Goal: Task Accomplishment & Management: Manage account settings

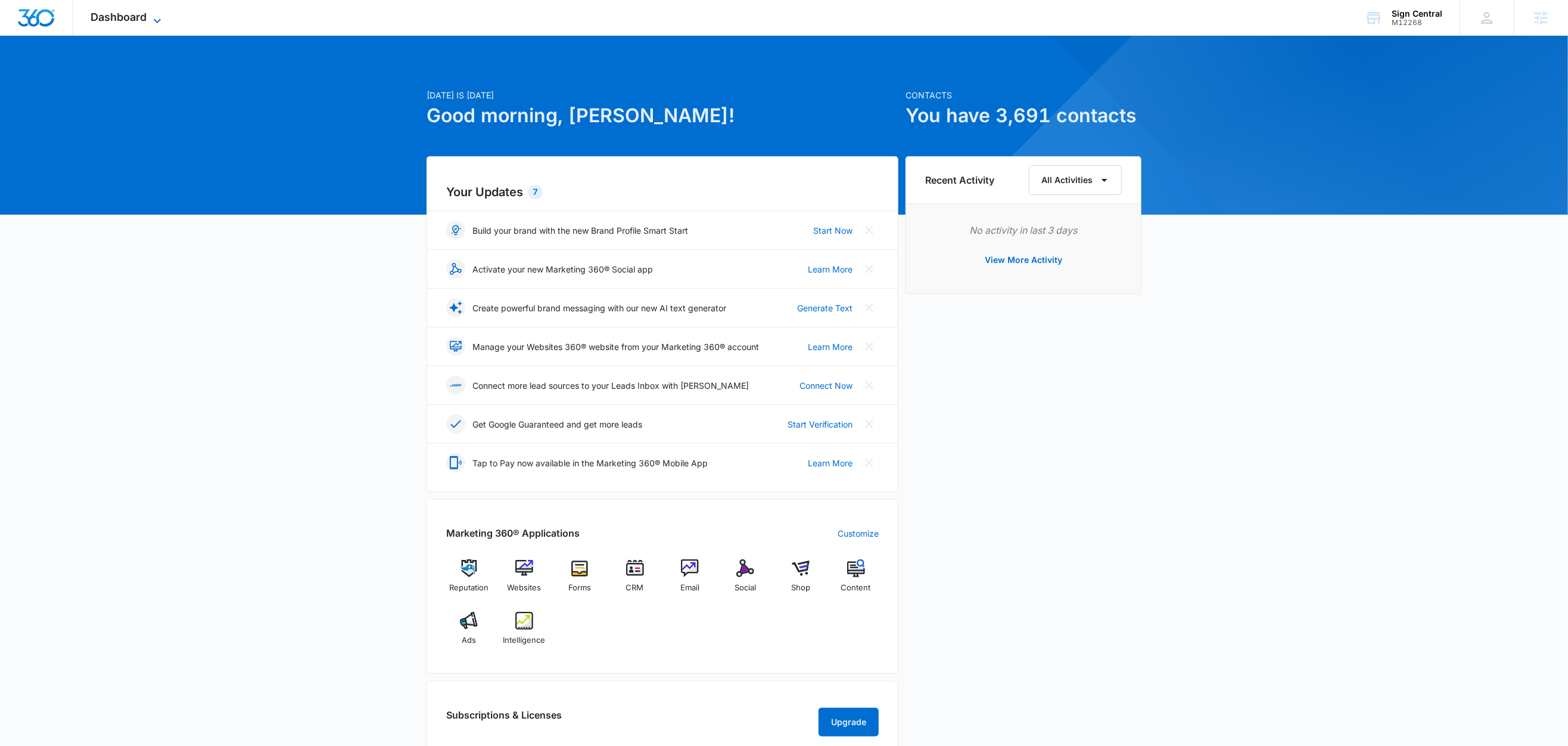
click at [159, 18] on icon at bounding box center [156, 21] width 14 height 14
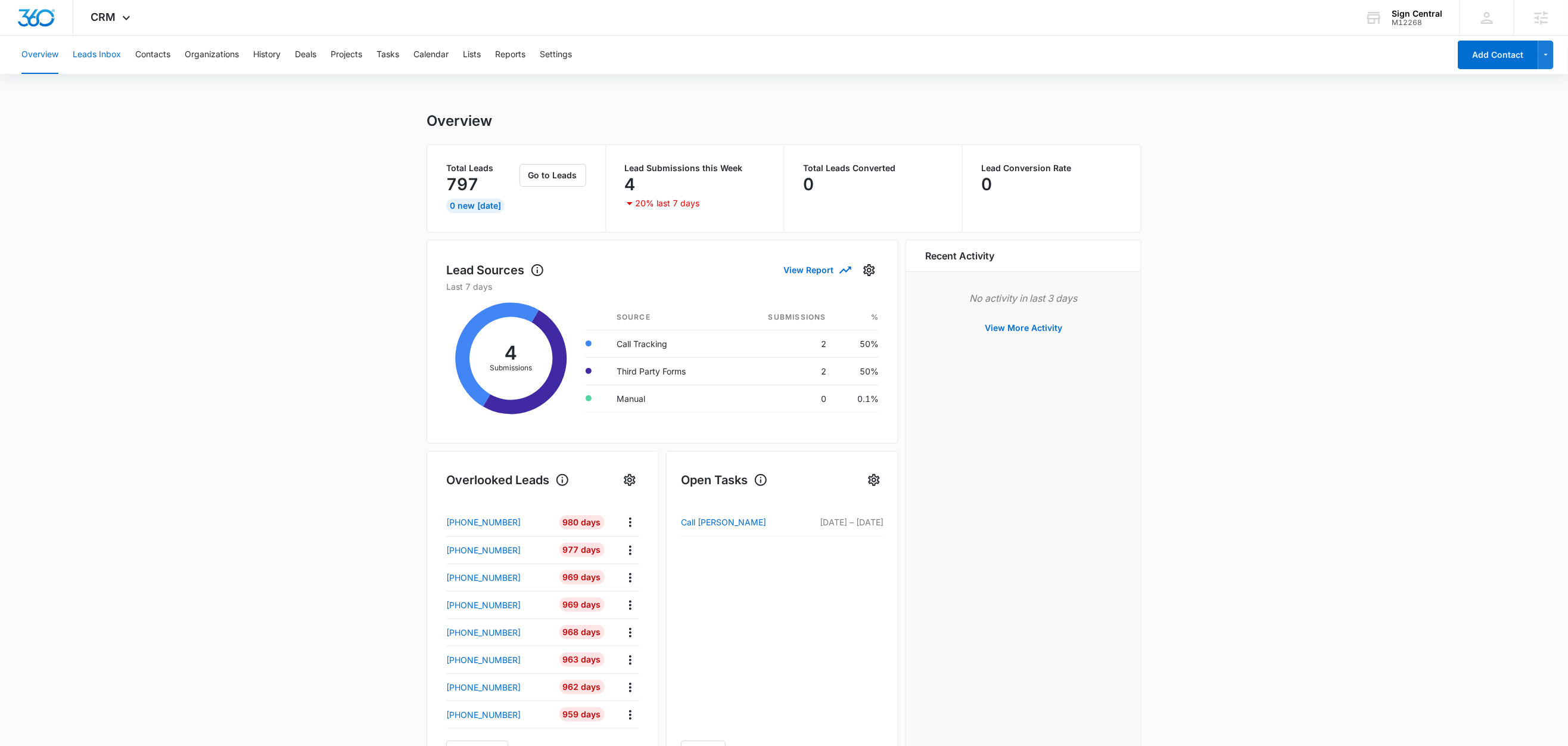
drag, startPoint x: 80, startPoint y: 50, endPoint x: 89, endPoint y: 53, distance: 9.5
click at [82, 50] on button "Leads Inbox" at bounding box center [97, 55] width 48 height 38
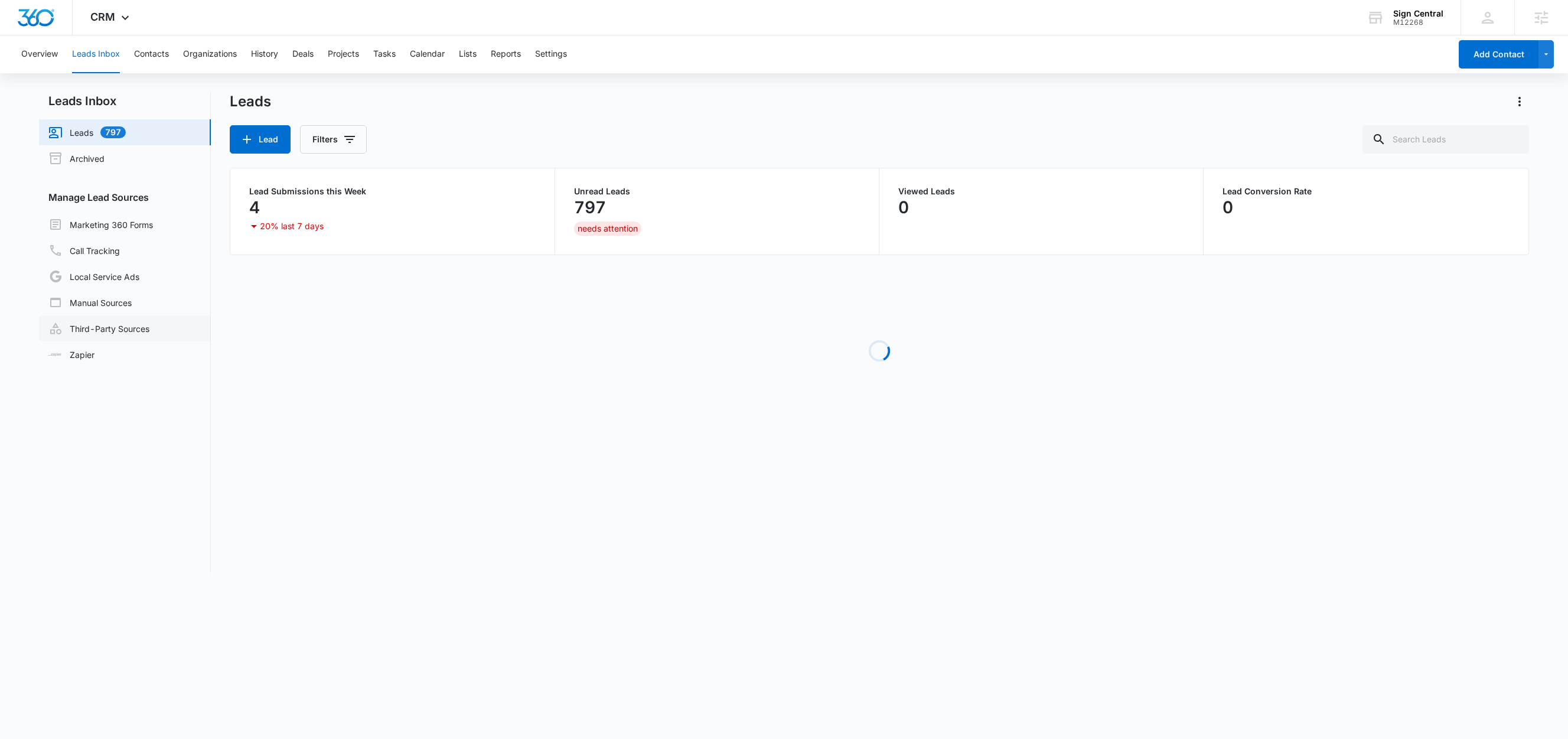
click at [103, 331] on link "Third-Party Sources" at bounding box center [98, 328] width 101 height 14
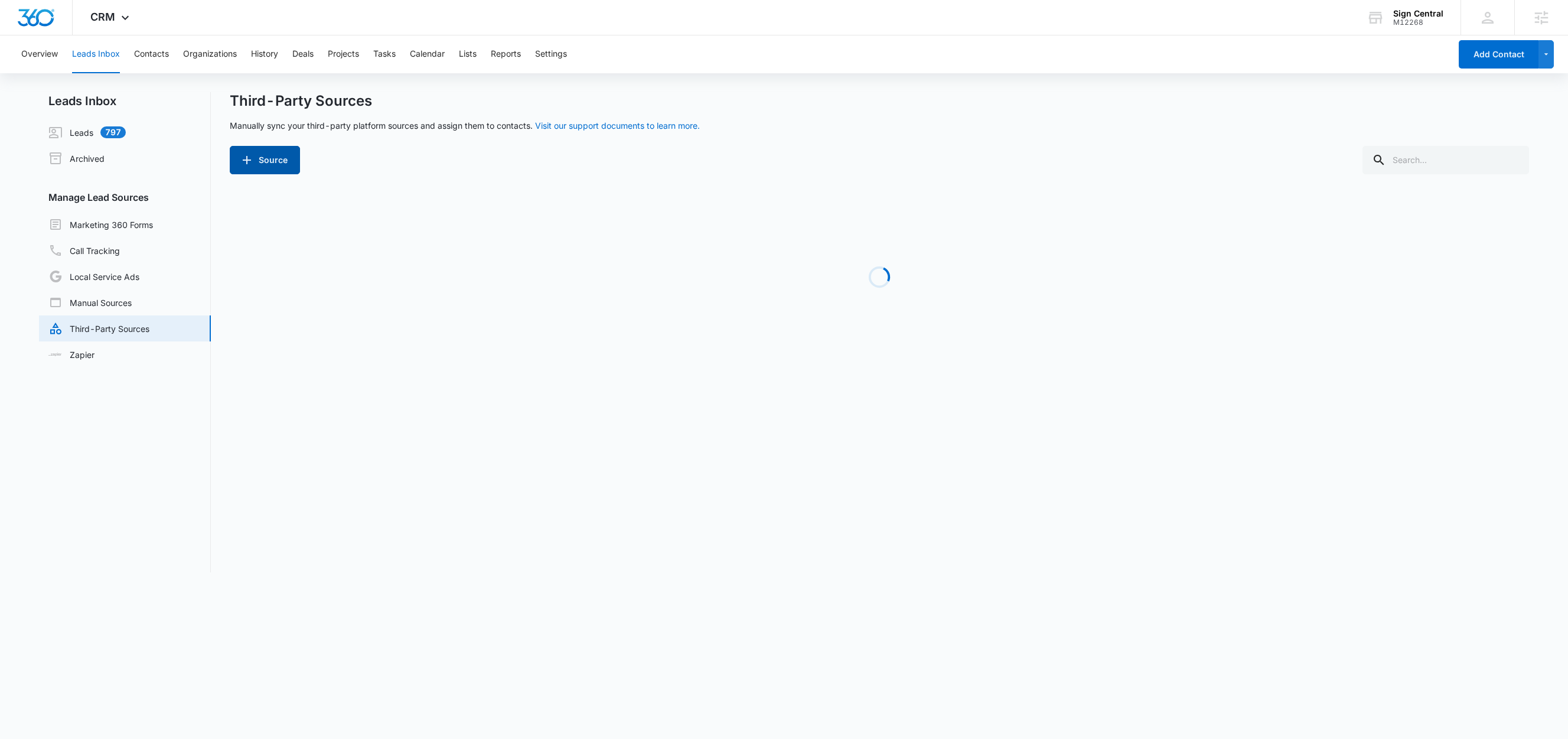
click at [265, 155] on button "Source" at bounding box center [265, 160] width 71 height 29
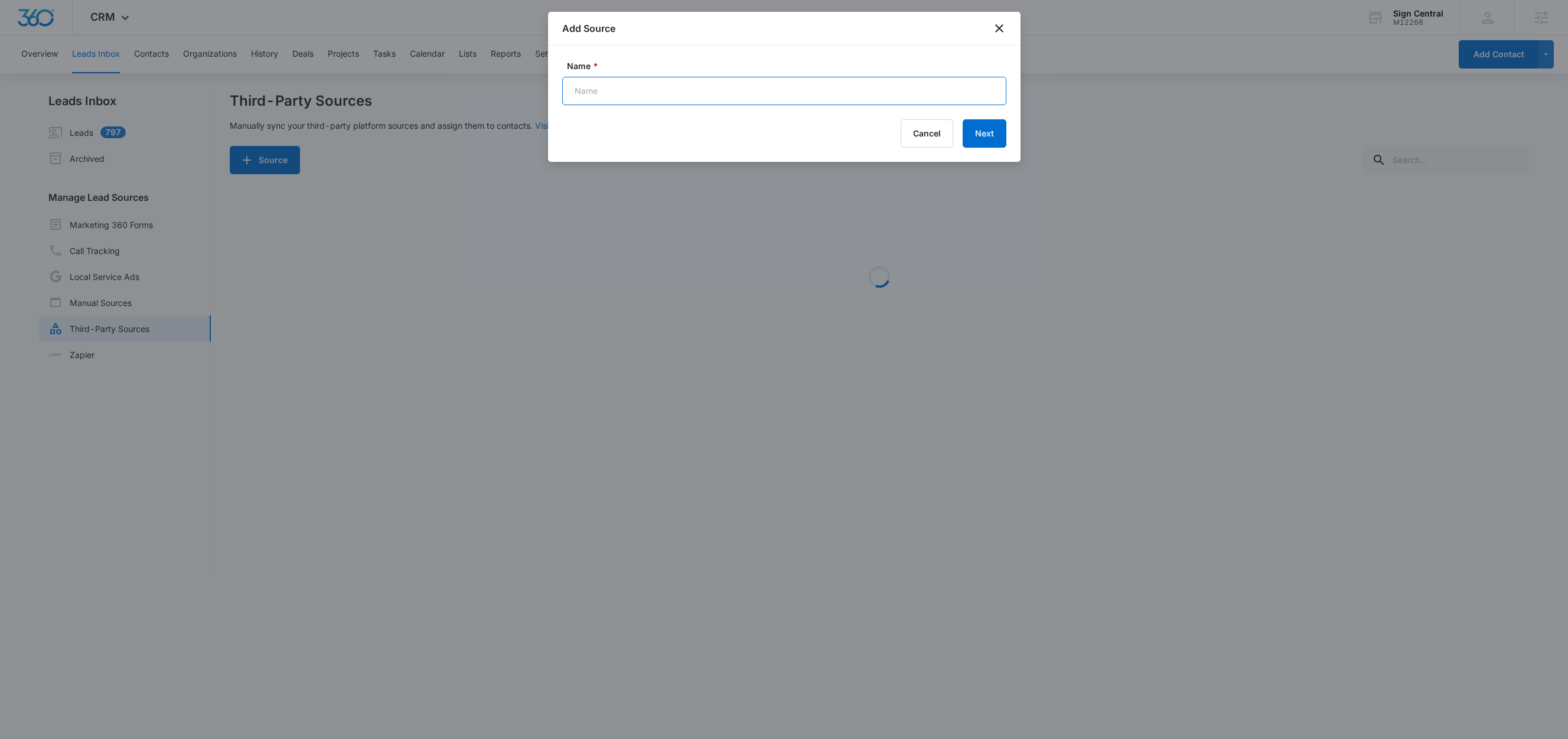
click at [756, 96] on input "Name *" at bounding box center [785, 91] width 444 height 29
paste input "New FB Lead - M360 Notification"
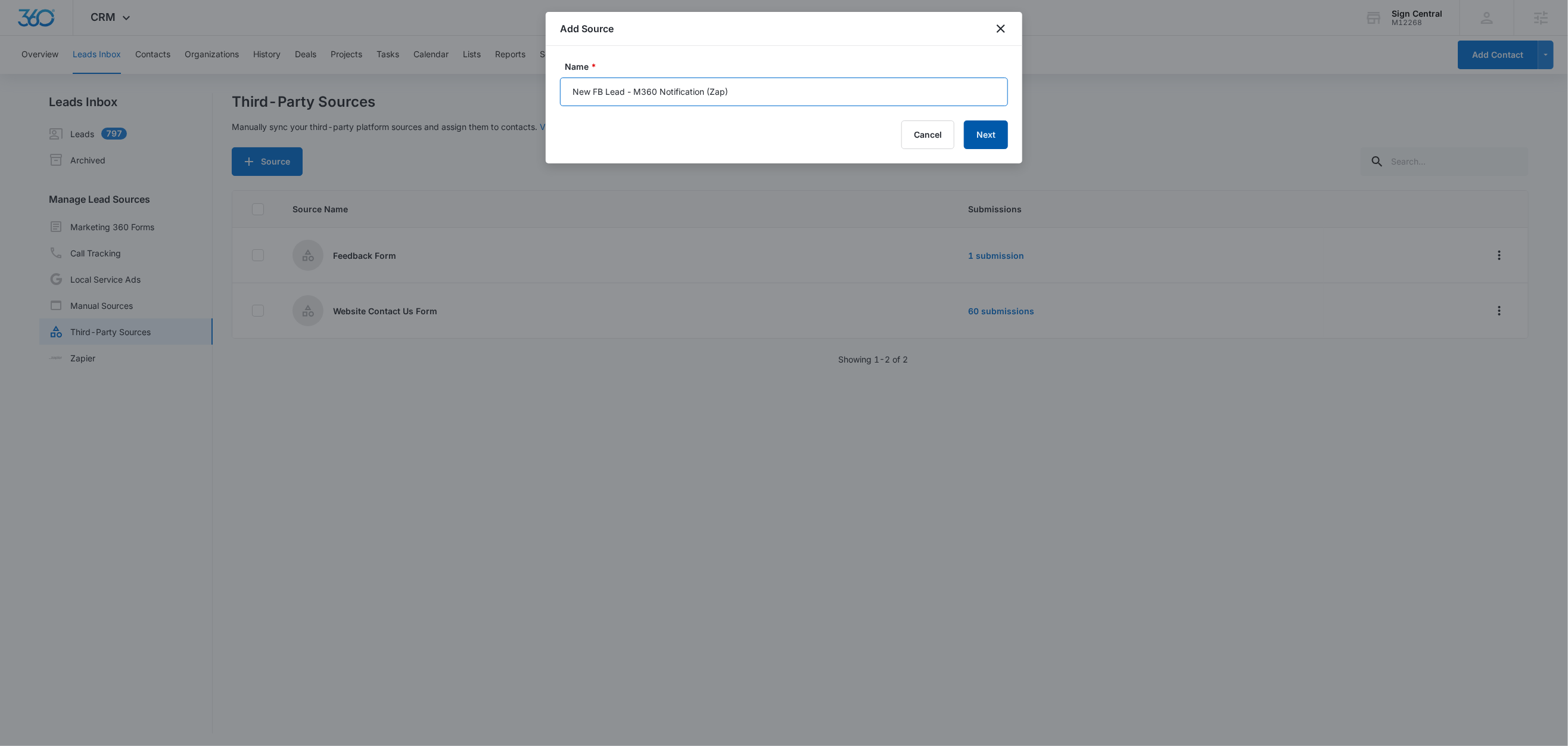
type input "New FB Lead - M360 Notification (Zap)"
click at [984, 147] on button "Next" at bounding box center [985, 134] width 44 height 29
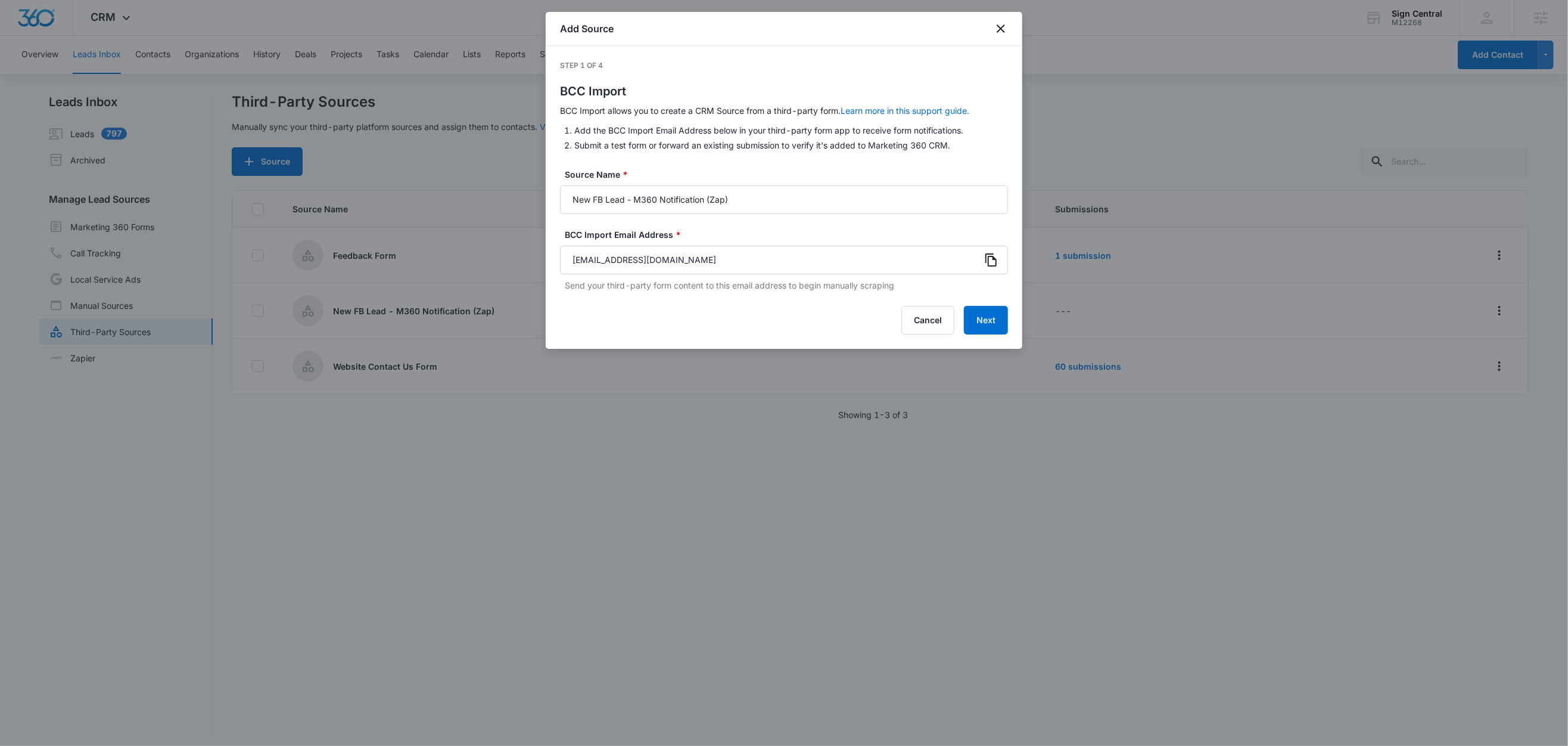
click at [991, 262] on icon at bounding box center [991, 259] width 14 height 14
click at [994, 323] on button "Next" at bounding box center [985, 320] width 44 height 29
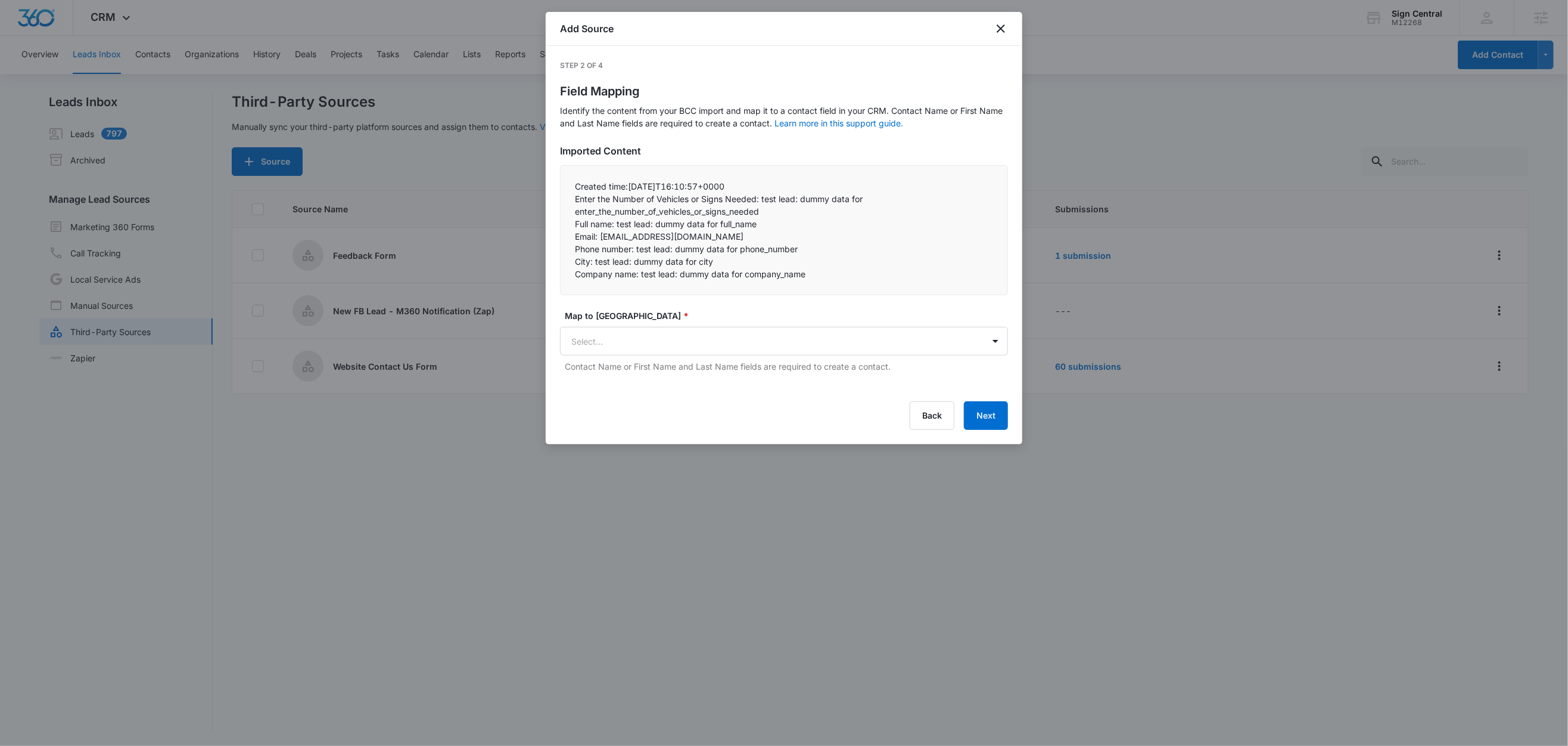
click at [608, 190] on p "Created time:2025-10-10T16:10:57+0000" at bounding box center [784, 185] width 419 height 12
click at [760, 200] on p "Enter the Number of Vehicles or Signs Needed: test lead: dummy data for enter_t…" at bounding box center [784, 205] width 419 height 25
drag, startPoint x: 760, startPoint y: 200, endPoint x: 558, endPoint y: 205, distance: 202.1
click at [558, 205] on div "Step 2 of 4 Field Mapping Identify the content from your BCC import and map it …" at bounding box center [784, 244] width 477 height 398
copy p "Enter the Number of Vehicles or Signs Needed:"
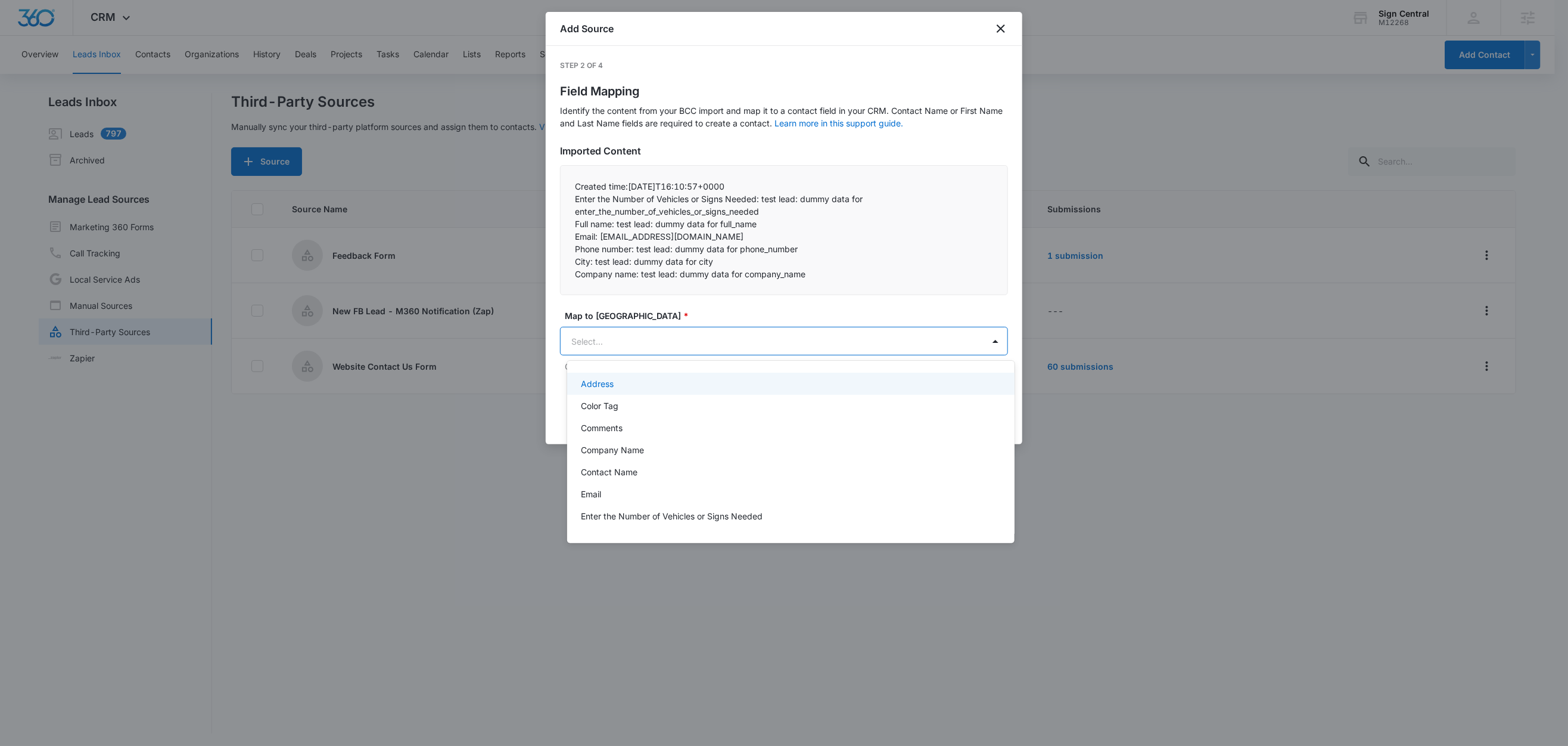
click at [645, 331] on body "CRM Apps Reputation Websites Forms CRM Email Social Shop Content Ads Intelligen…" at bounding box center [784, 373] width 1568 height 746
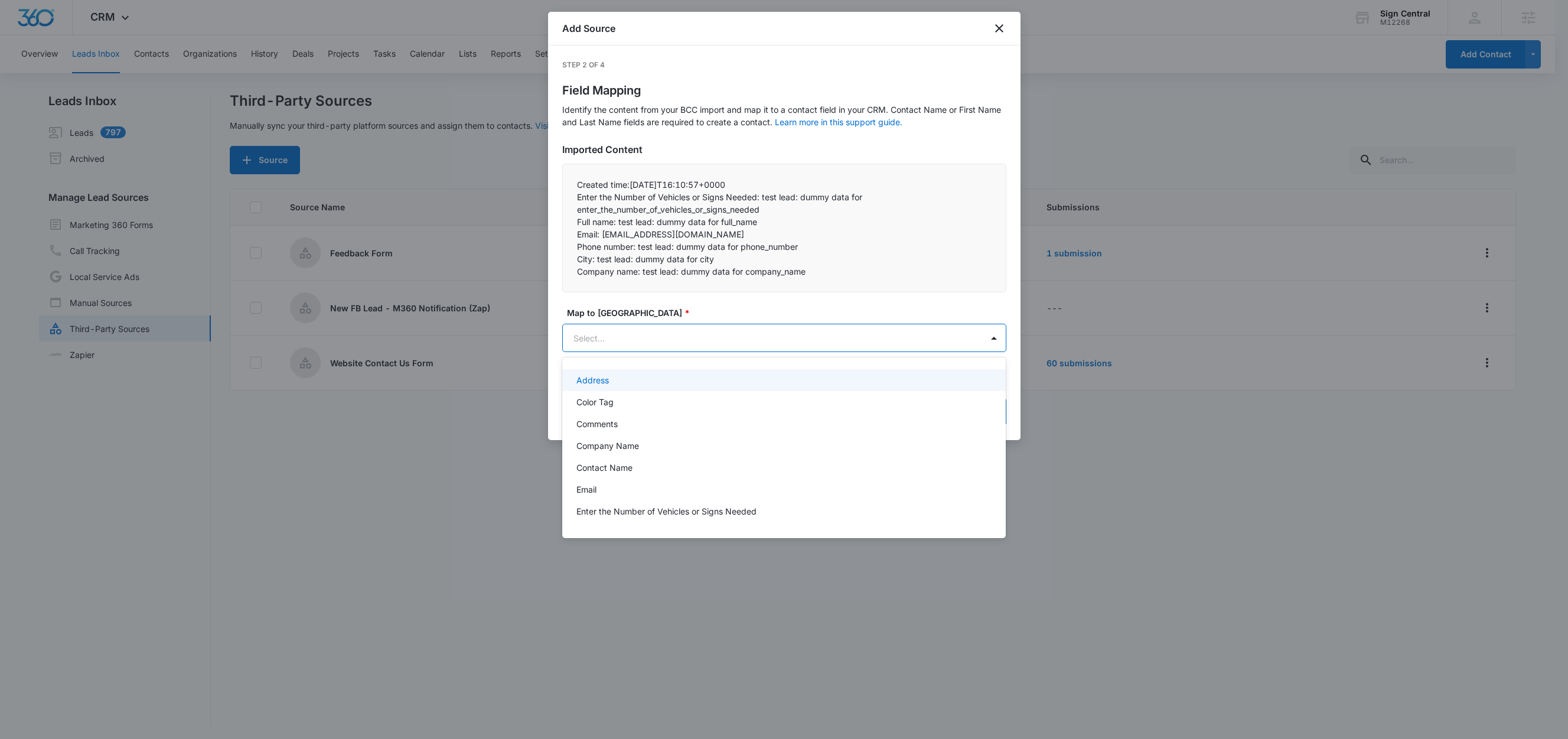
paste input "Enter the Number of Vehicles or Signs Needed:"
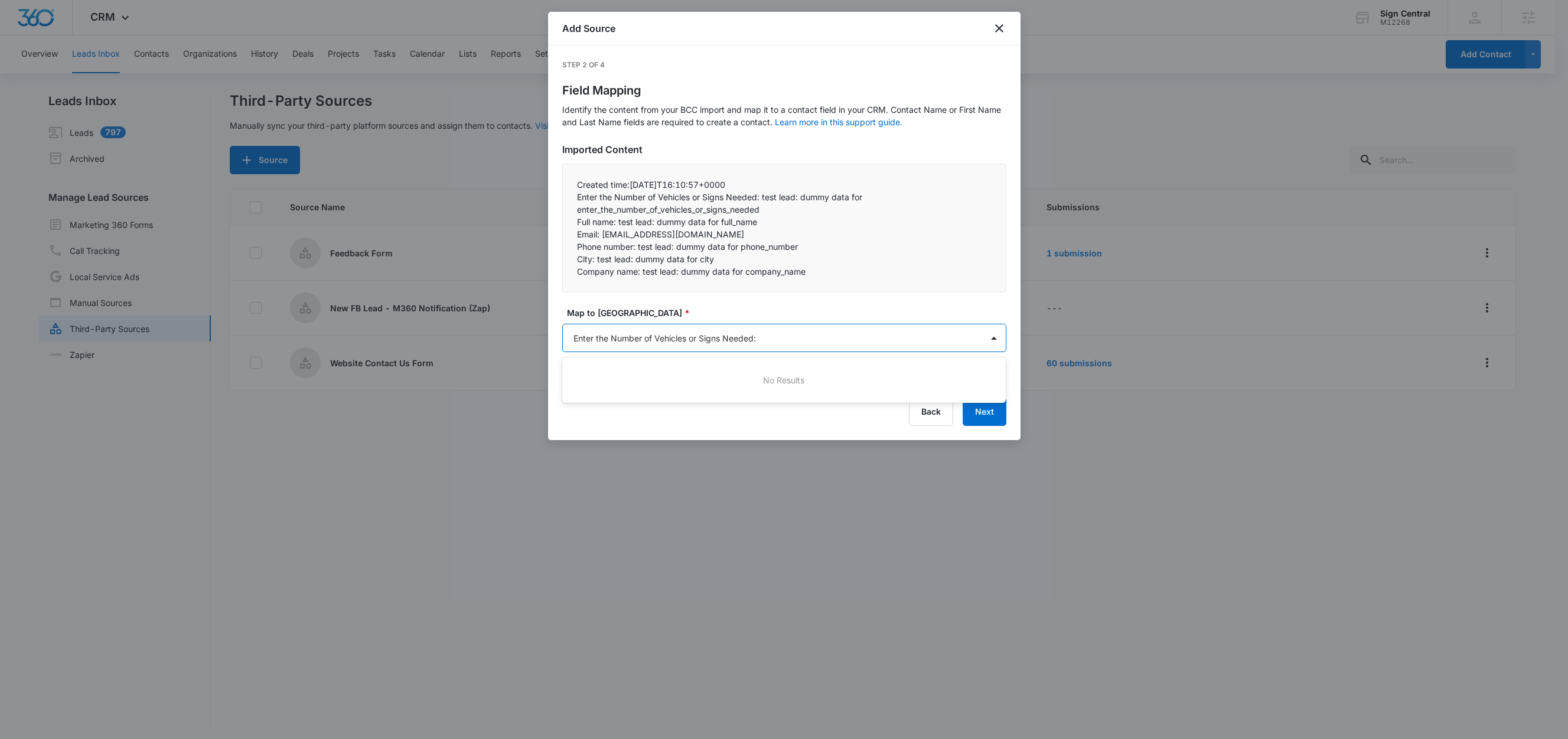
type input "Enter the Number of Vehicles or Signs Needed"
click at [668, 376] on p "Enter the Number of Vehicles or Signs Needed" at bounding box center [667, 380] width 180 height 12
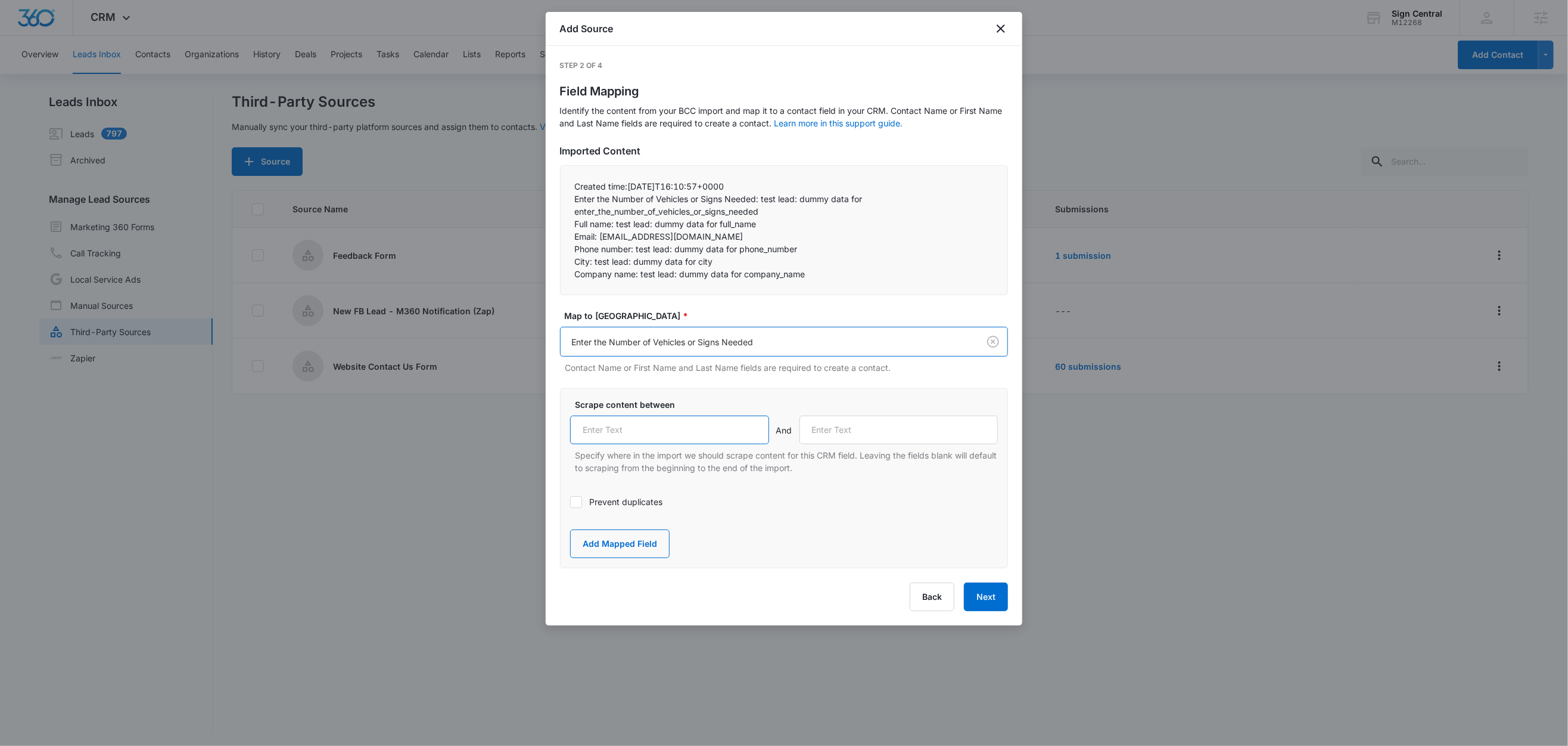
click at [661, 430] on input "text" at bounding box center [669, 430] width 199 height 29
paste input "Enter the Number of Vehicles or Signs Needed:"
type input "Enter the Number of Vehicles or Signs Needed:"
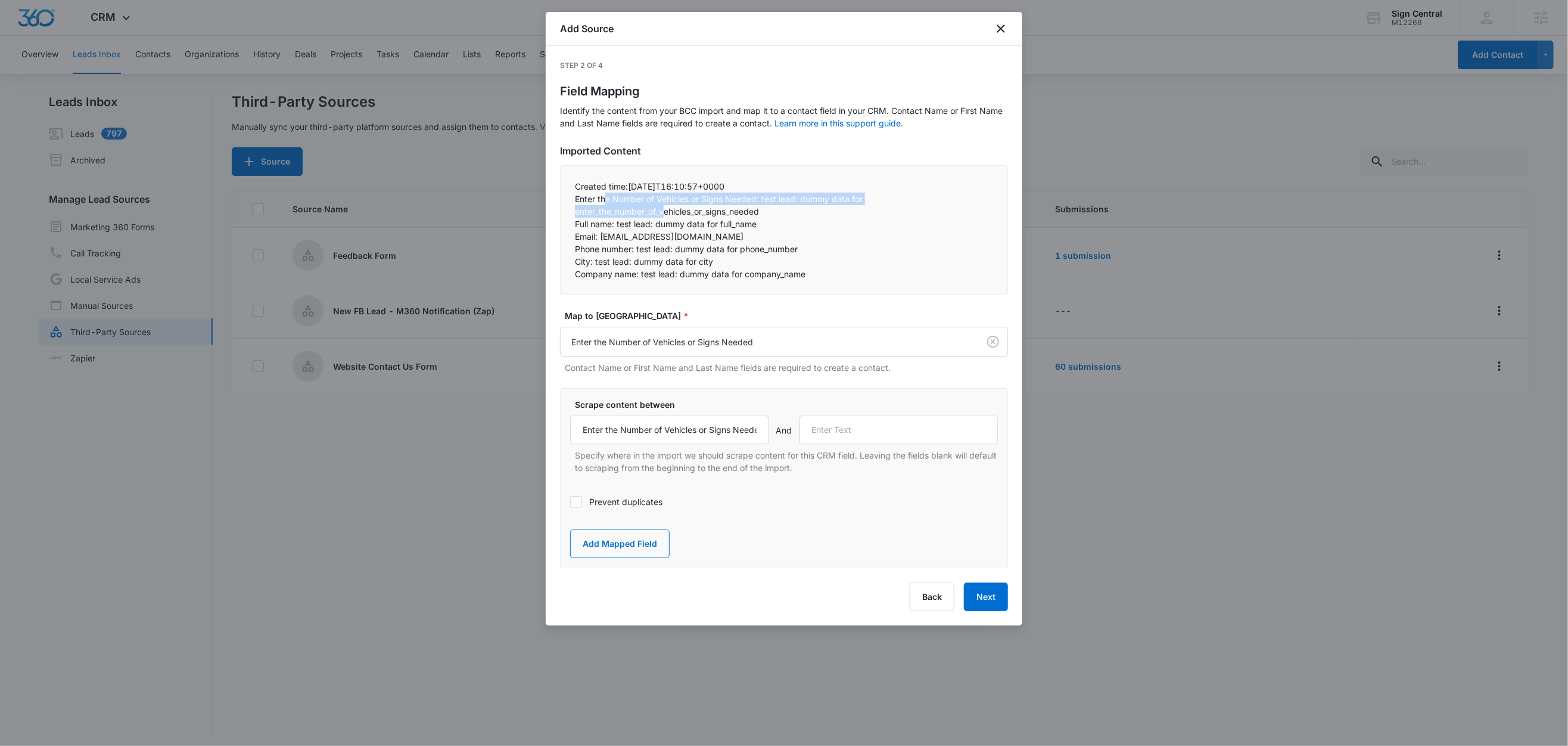
drag, startPoint x: 608, startPoint y: 204, endPoint x: 667, endPoint y: 212, distance: 59.5
click at [667, 212] on p "Enter the Number of Vehicles or Signs Needed: test lead: dummy data for enter_t…" at bounding box center [784, 205] width 419 height 25
click at [636, 227] on p "Full name: test lead: dummy data for full_name" at bounding box center [784, 224] width 419 height 12
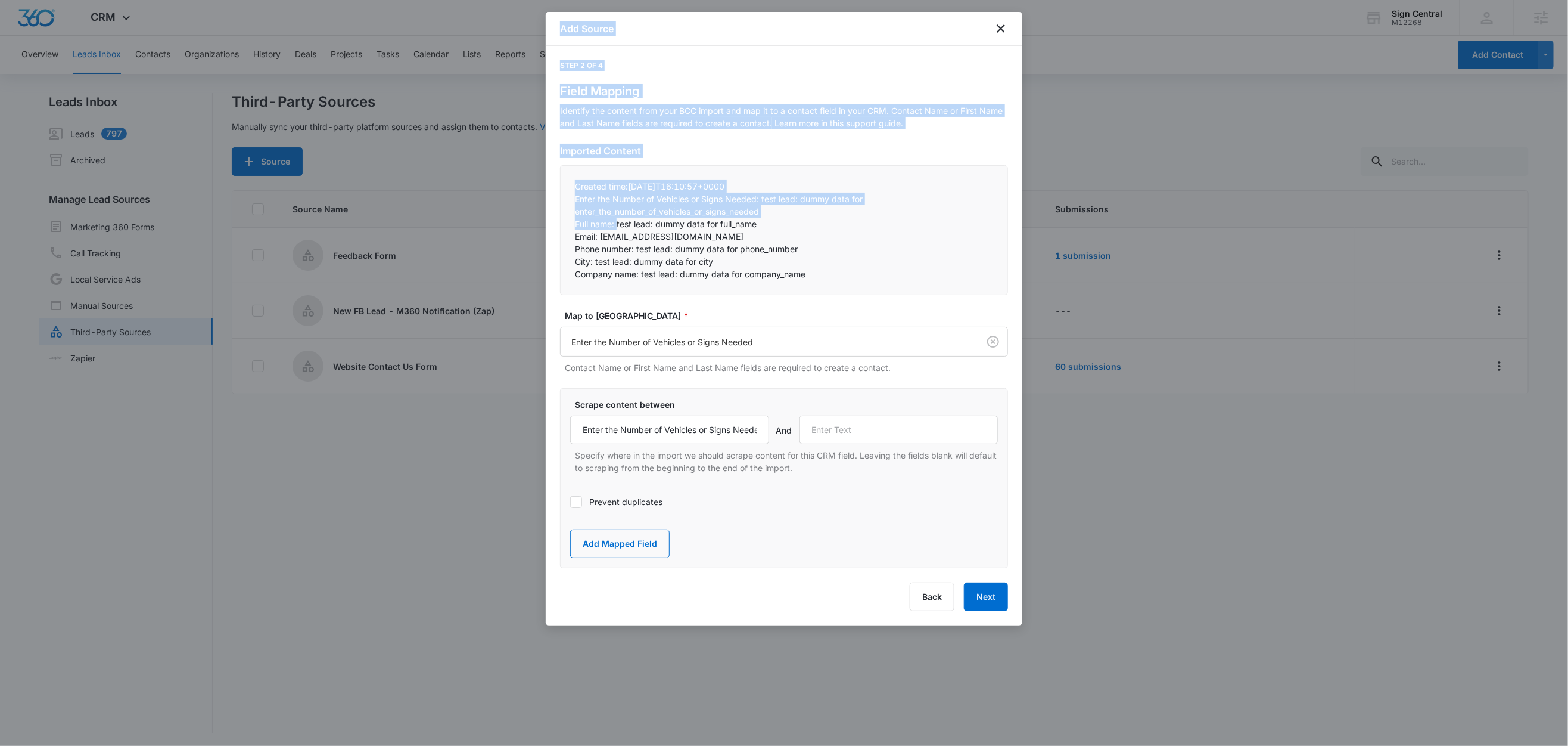
drag, startPoint x: 617, startPoint y: 225, endPoint x: 544, endPoint y: 228, distance: 73.1
click at [544, 228] on body "CRM Apps Reputation Websites Forms CRM Email Social Shop Content Ads Intelligen…" at bounding box center [784, 373] width 1568 height 748
click at [599, 227] on p "Full name: test lead: dummy data for full_name" at bounding box center [784, 224] width 419 height 12
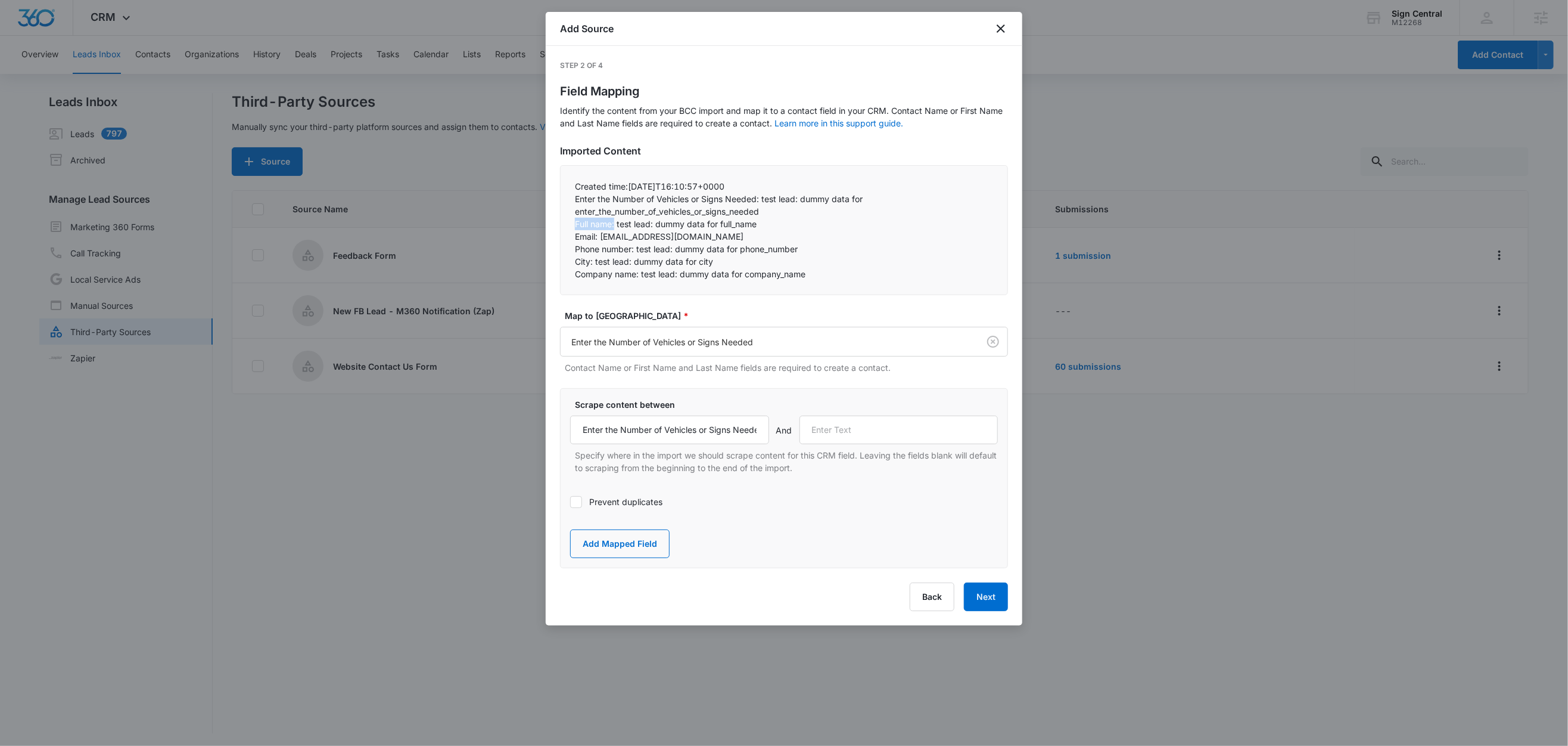
drag, startPoint x: 616, startPoint y: 226, endPoint x: 568, endPoint y: 223, distance: 48.1
click at [568, 223] on div "Created time:2025-10-10T16:10:57+0000 Enter the Number of Vehicles or Signs Ne…" at bounding box center [784, 229] width 448 height 130
copy p "Full name:"
drag, startPoint x: 880, startPoint y: 437, endPoint x: 888, endPoint y: 431, distance: 10.0
click at [880, 437] on input "text" at bounding box center [899, 430] width 199 height 29
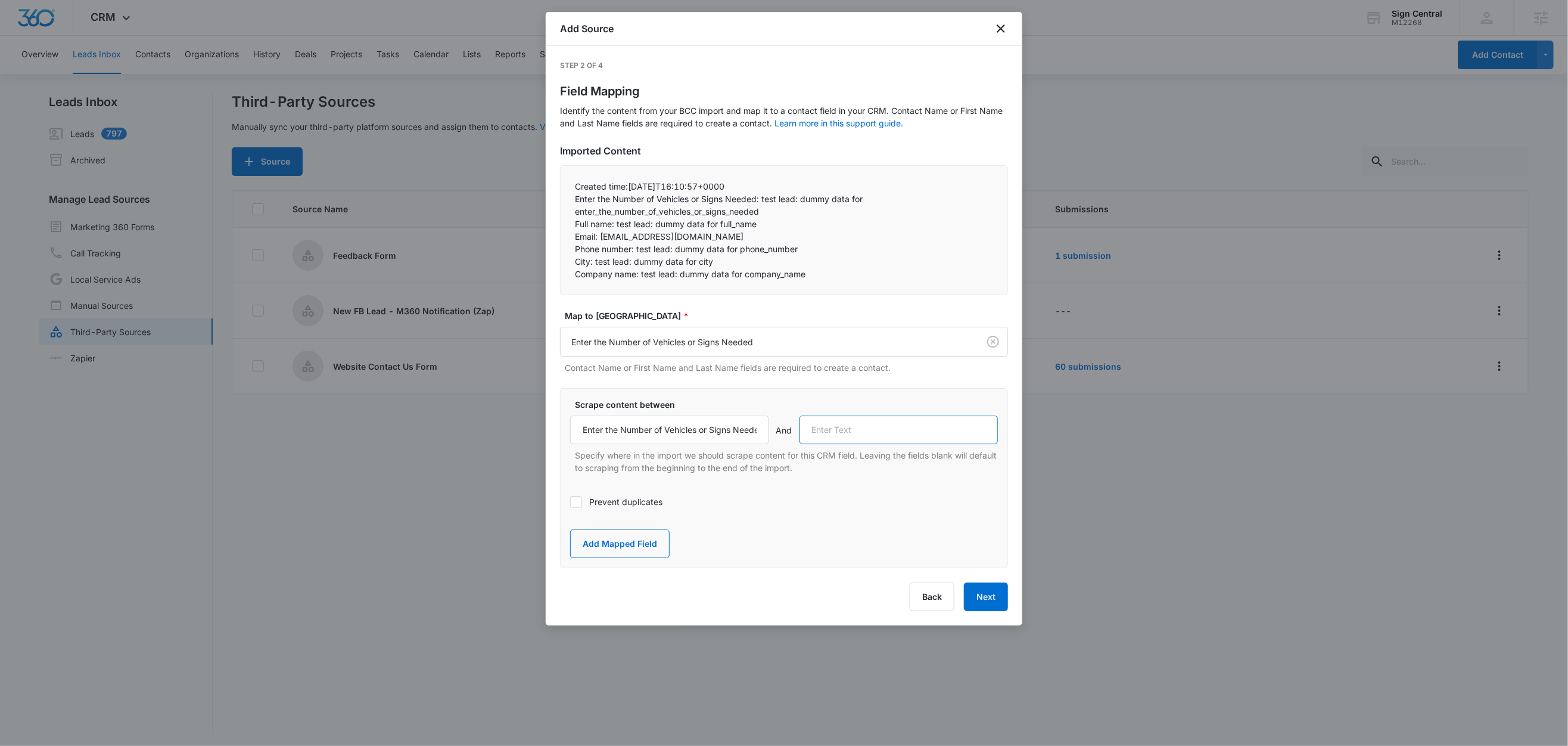
paste input "Full name:"
type input "Full name:"
click at [650, 546] on button "Add Mapped Field" at bounding box center [620, 544] width 99 height 29
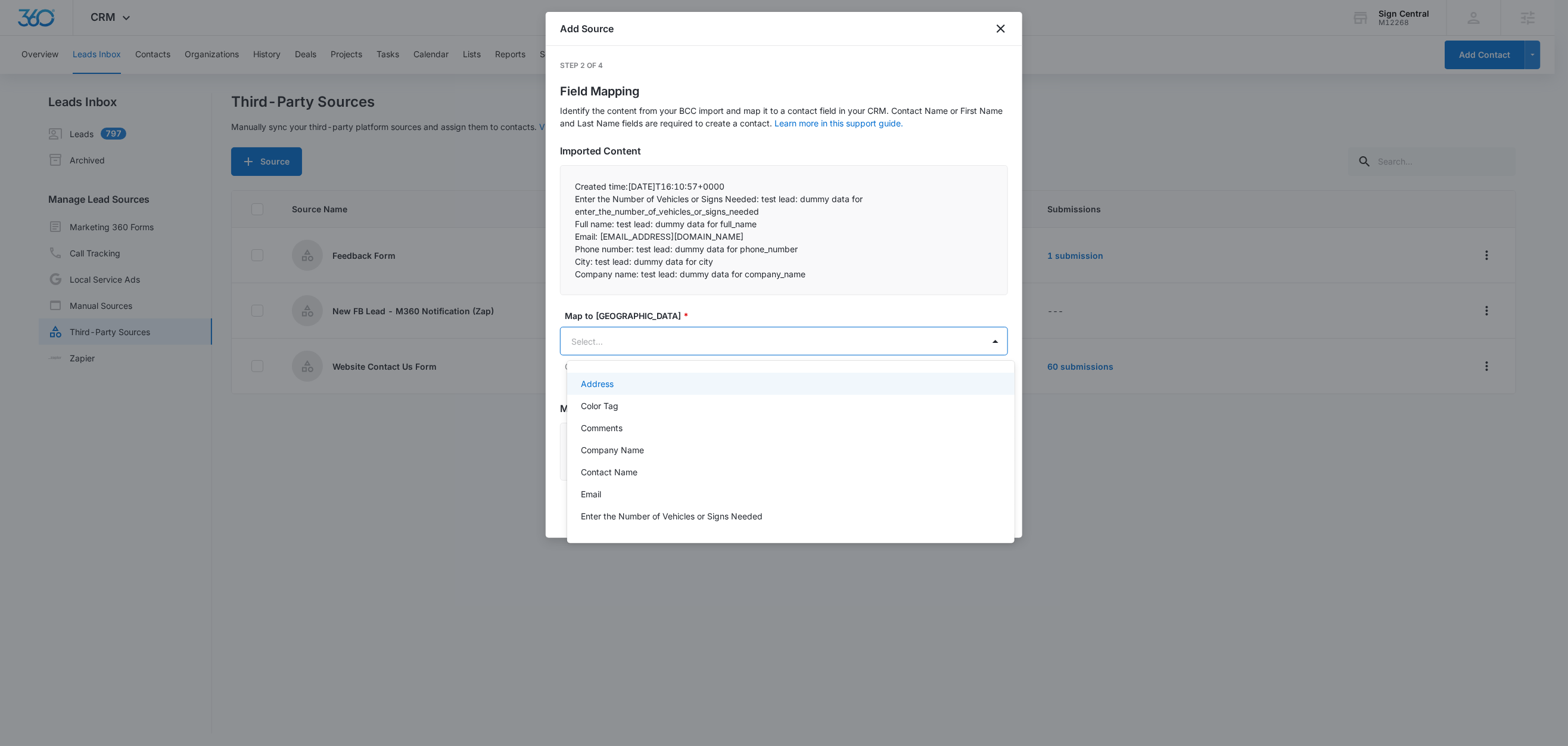
click at [632, 353] on body "CRM Apps Reputation Websites Forms CRM Email Social Shop Content Ads Intelligen…" at bounding box center [784, 373] width 1568 height 746
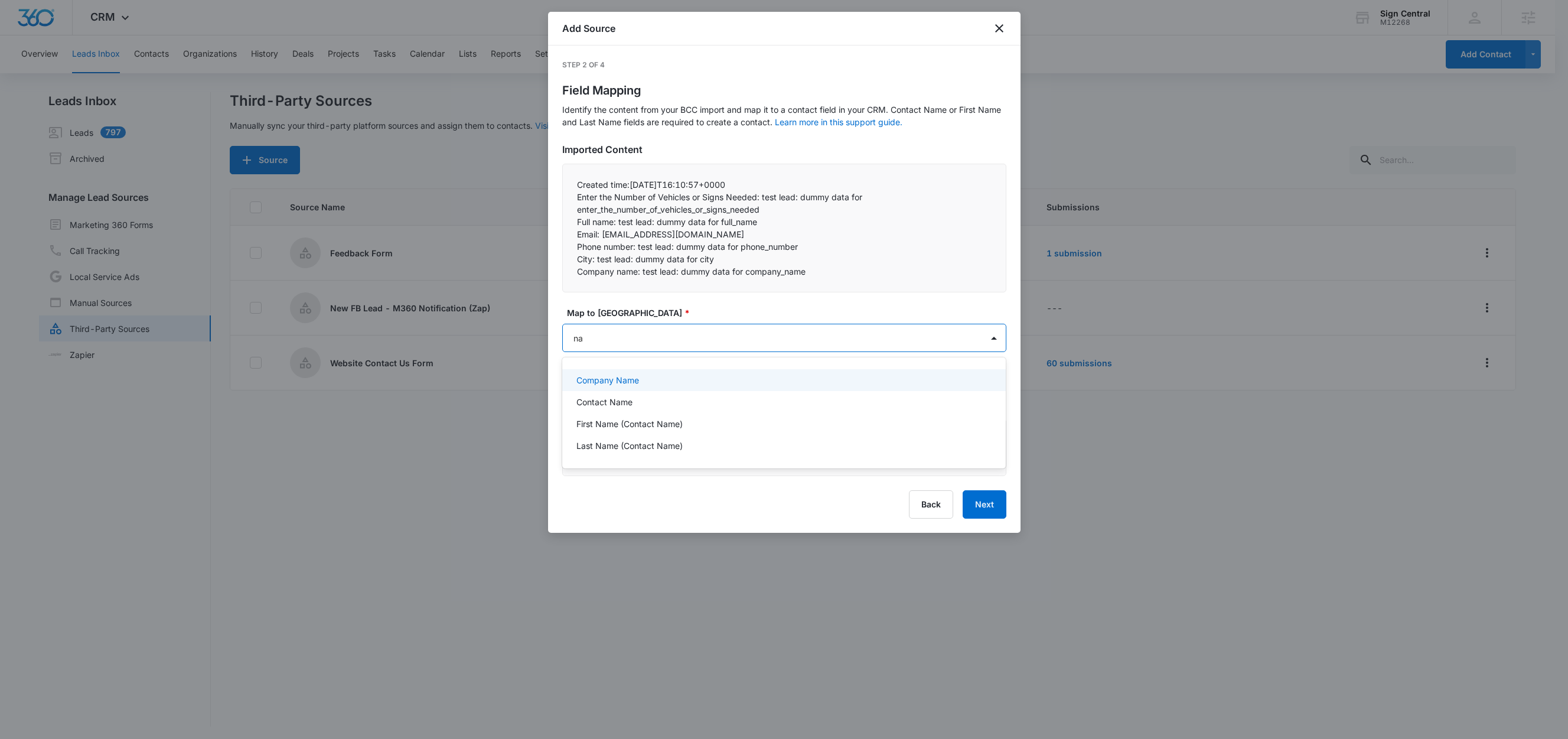
type input "nam"
click at [660, 401] on div "Contact Name" at bounding box center [783, 402] width 413 height 12
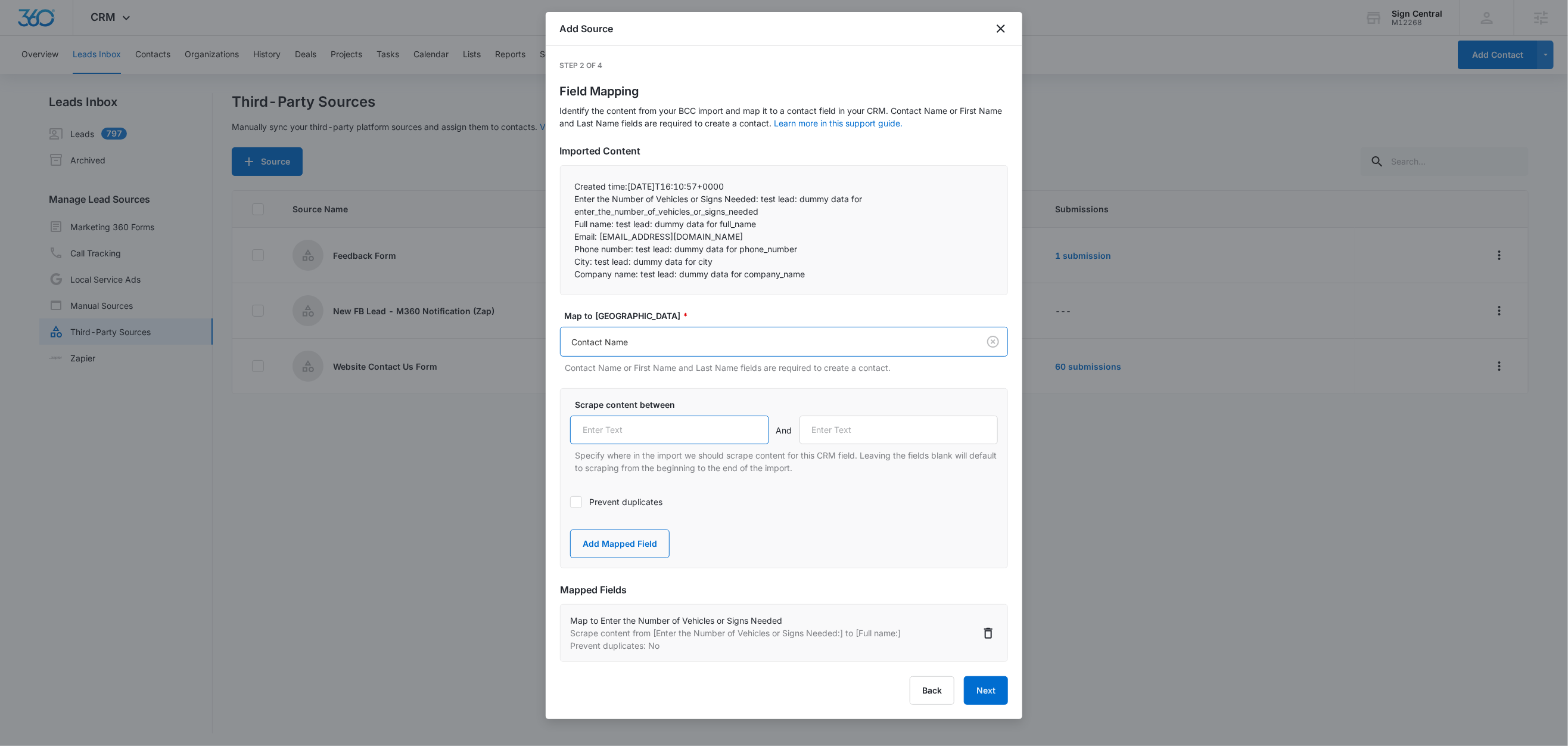
click at [664, 431] on input "text" at bounding box center [669, 430] width 199 height 29
paste input "Full name:"
type input "Full name:"
drag, startPoint x: 599, startPoint y: 238, endPoint x: 561, endPoint y: 241, distance: 38.1
click at [561, 241] on div "Created time:2025-10-10T16:10:57+0000 Enter the Number of Vehicles or Signs Ne…" at bounding box center [784, 229] width 448 height 130
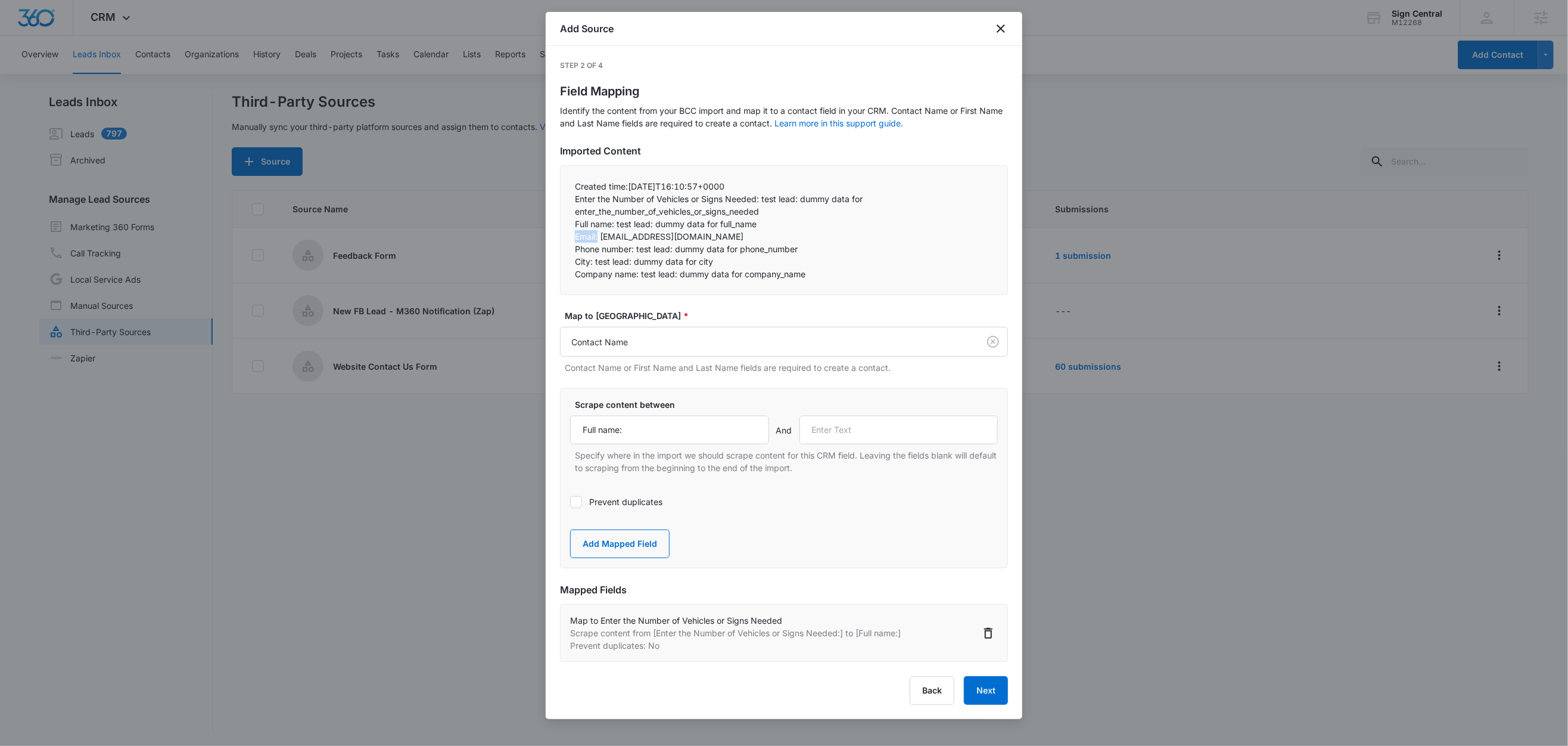
copy p "Email:"
click at [913, 433] on input "text" at bounding box center [899, 430] width 199 height 29
paste input "Email:"
type input "Email:"
click at [637, 546] on button "Add Mapped Field" at bounding box center [620, 544] width 99 height 29
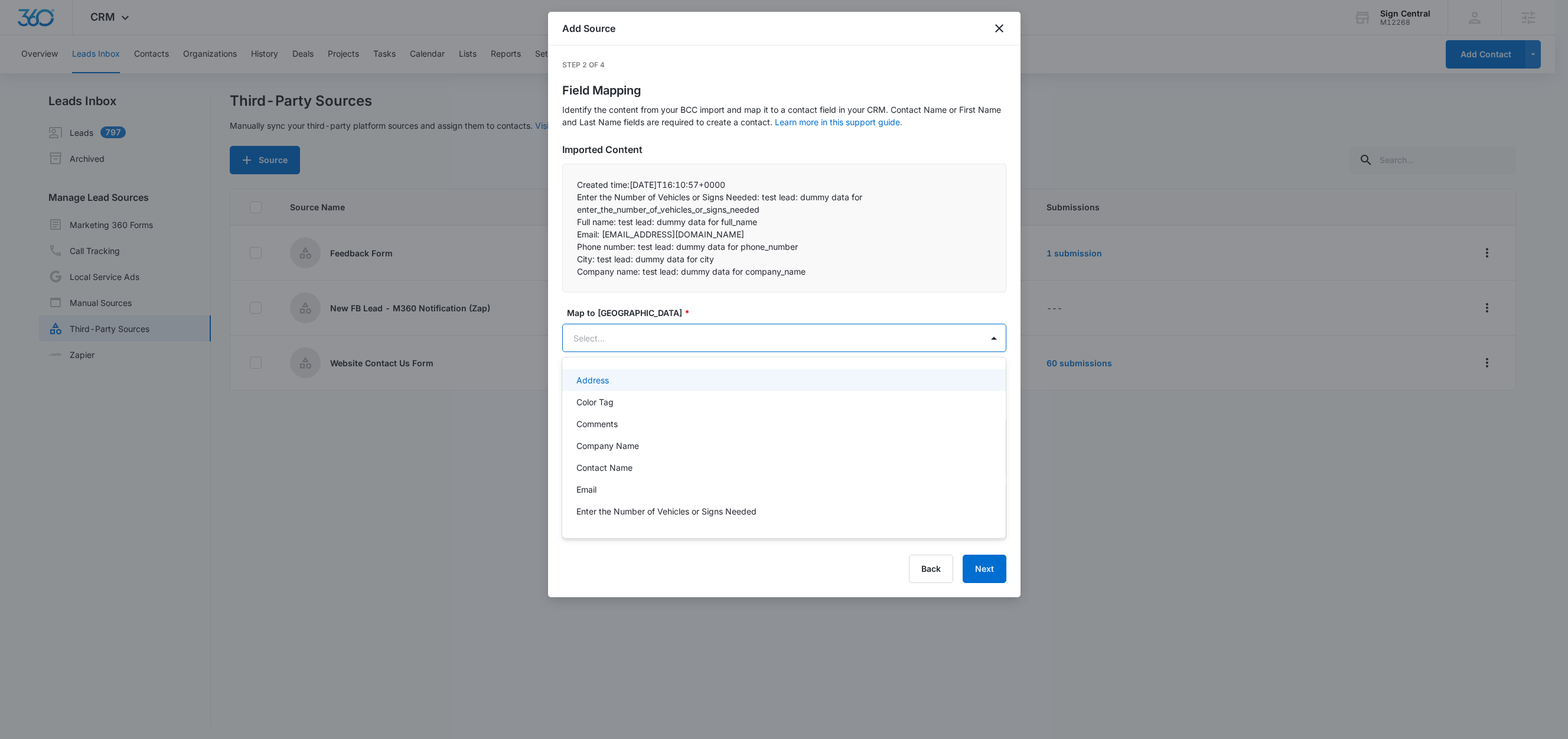
click at [636, 335] on body "CRM Apps Reputation Websites Forms CRM Email Social Shop Content Ads Intelligen…" at bounding box center [784, 369] width 1568 height 739
click at [589, 489] on p "Email" at bounding box center [586, 489] width 20 height 12
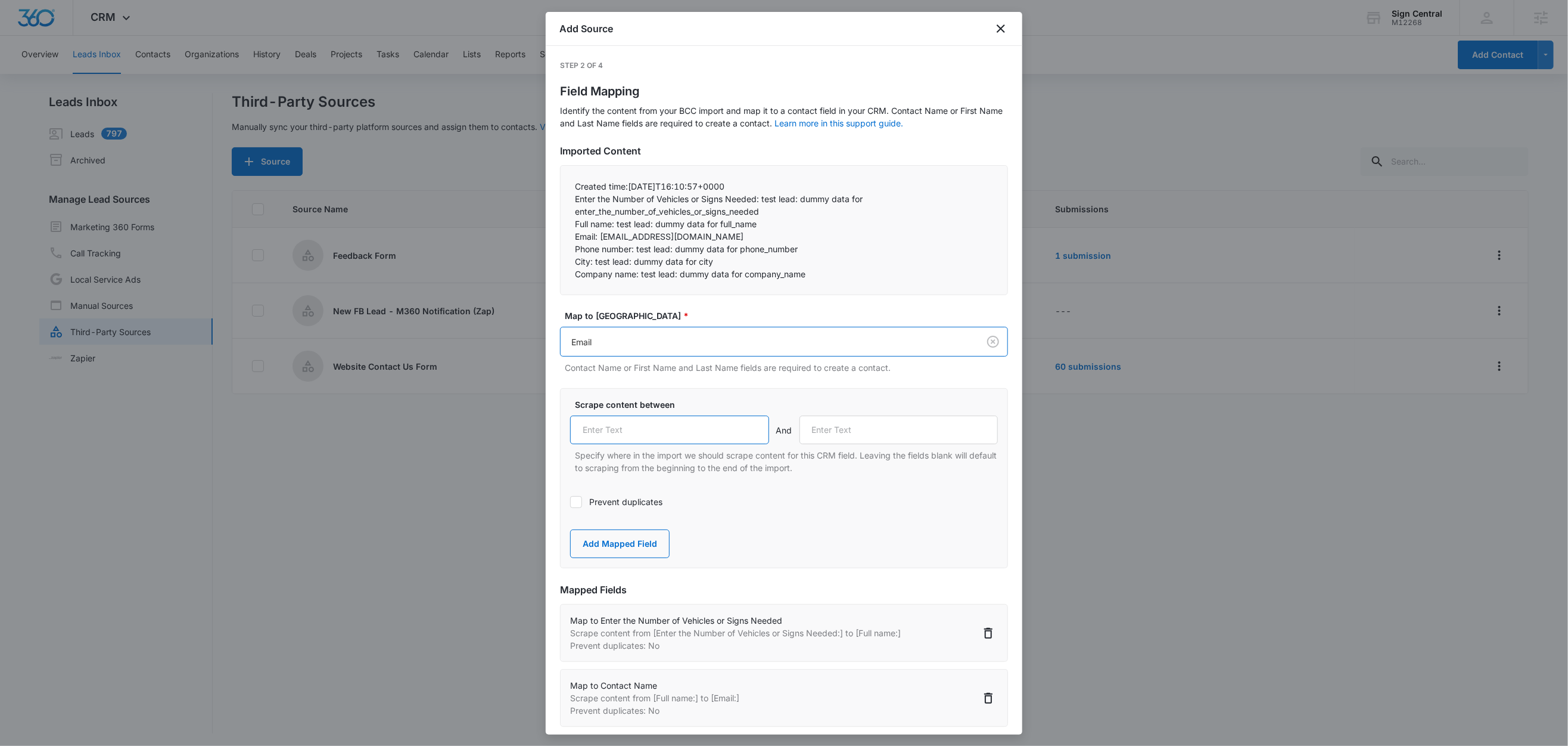
click at [635, 439] on input "text" at bounding box center [669, 430] width 199 height 29
paste input "Email:"
type input "Email:"
click at [602, 502] on label "Prevent duplicates" at bounding box center [784, 501] width 428 height 12
click at [570, 502] on input "Prevent duplicates" at bounding box center [570, 502] width 0 height 0
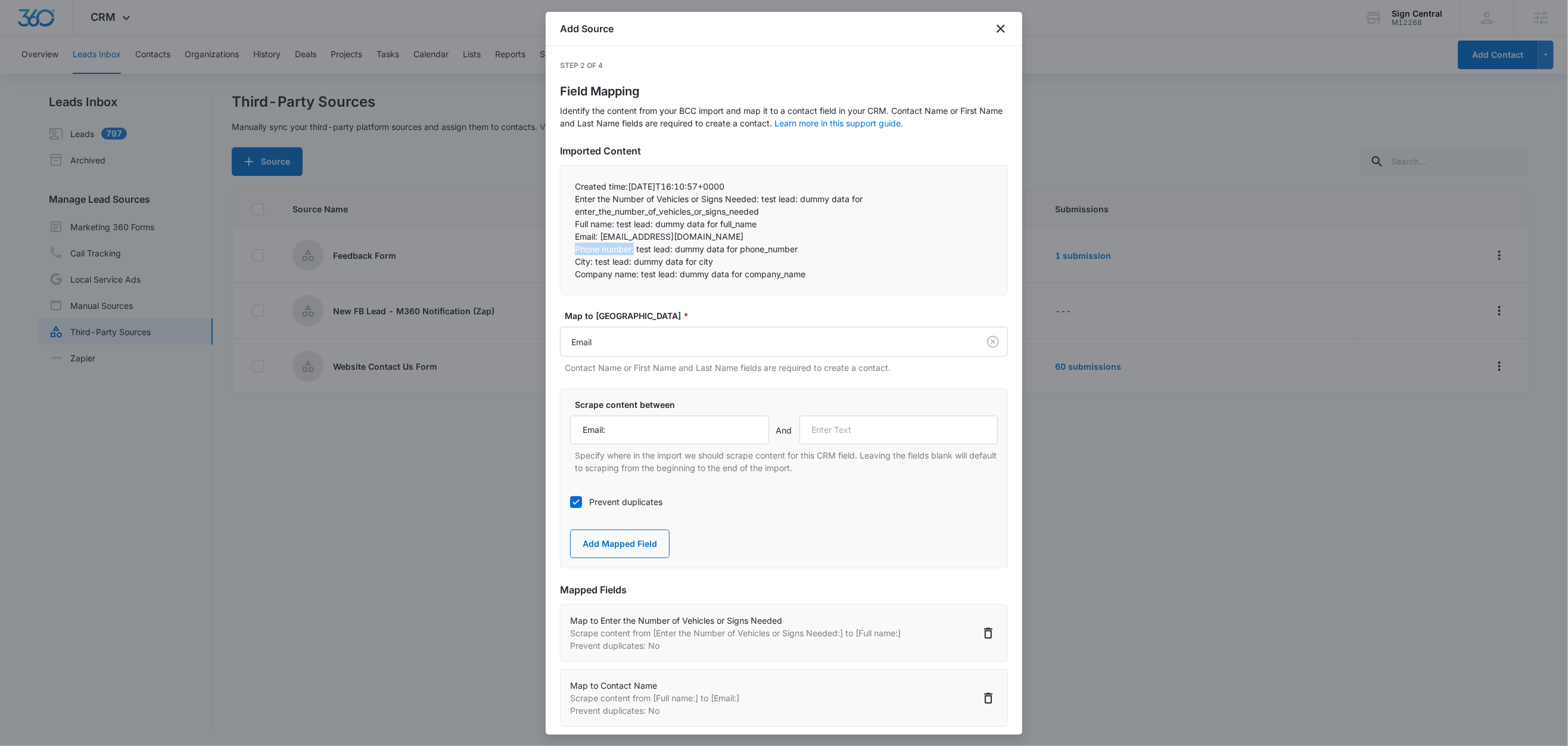
drag, startPoint x: 635, startPoint y: 249, endPoint x: 572, endPoint y: 252, distance: 63.1
click at [572, 252] on div "Created time:2025-10-10T16:10:57+0000 Enter the Number of Vehicles or Signs Ne…" at bounding box center [784, 229] width 448 height 130
copy p "Phone number:"
click at [870, 442] on input "text" at bounding box center [899, 430] width 199 height 29
paste input "Phone number:"
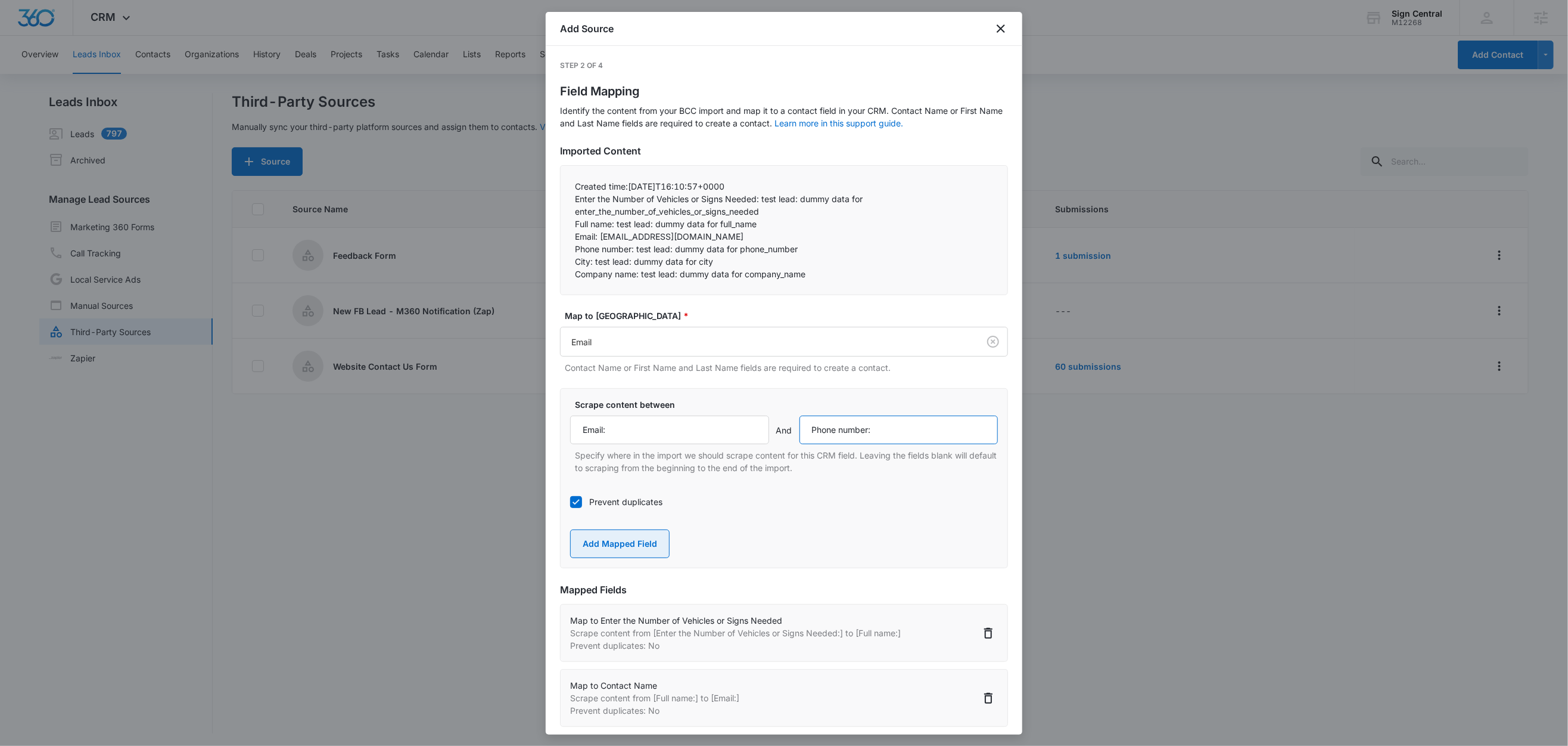
type input "Phone number:"
drag, startPoint x: 657, startPoint y: 543, endPoint x: 657, endPoint y: 499, distance: 44.0
click at [657, 542] on button "Add Mapped Field" at bounding box center [620, 544] width 99 height 29
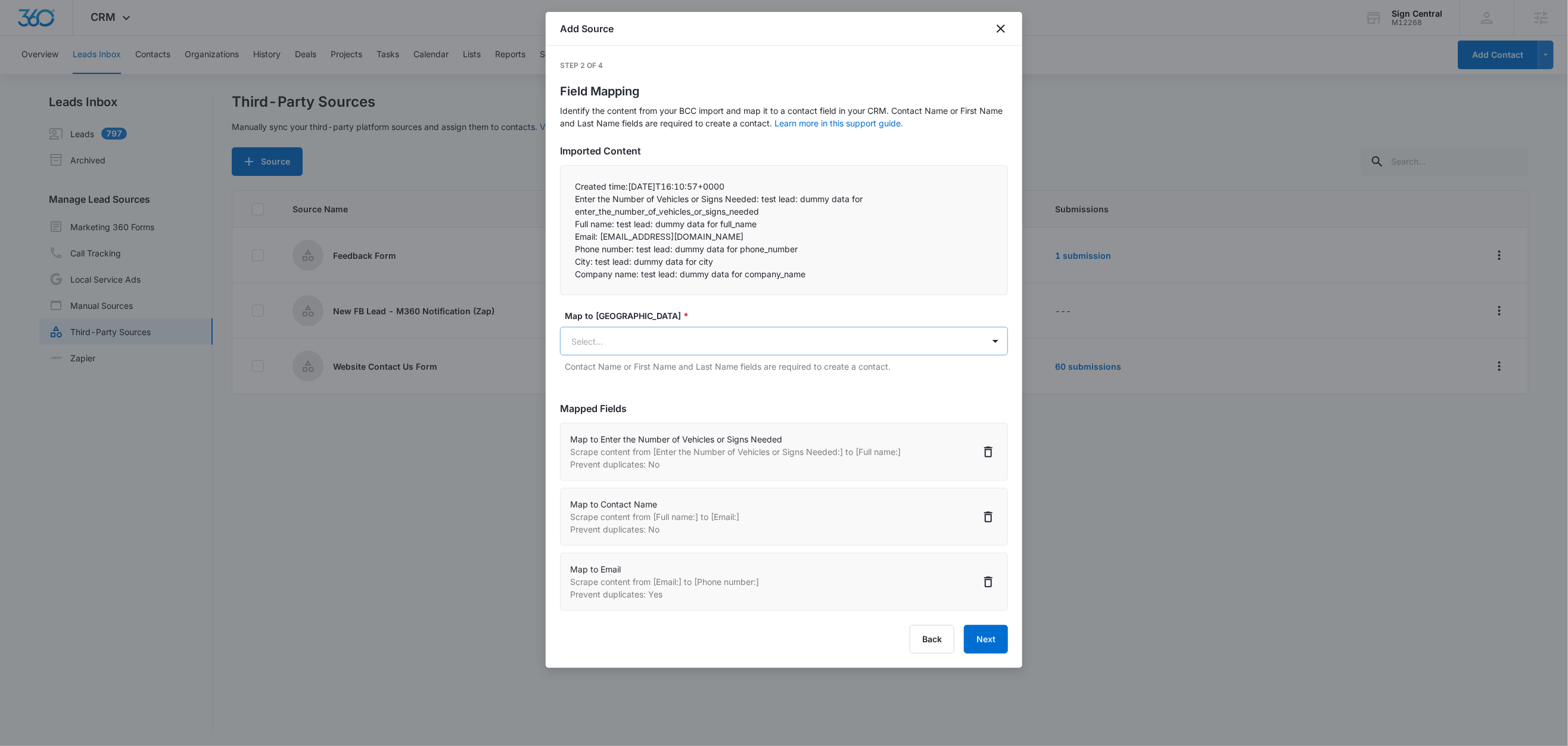
click at [659, 346] on body "CRM Apps Reputation Websites Forms CRM Email Social Shop Content Ads Intelligen…" at bounding box center [784, 373] width 1568 height 748
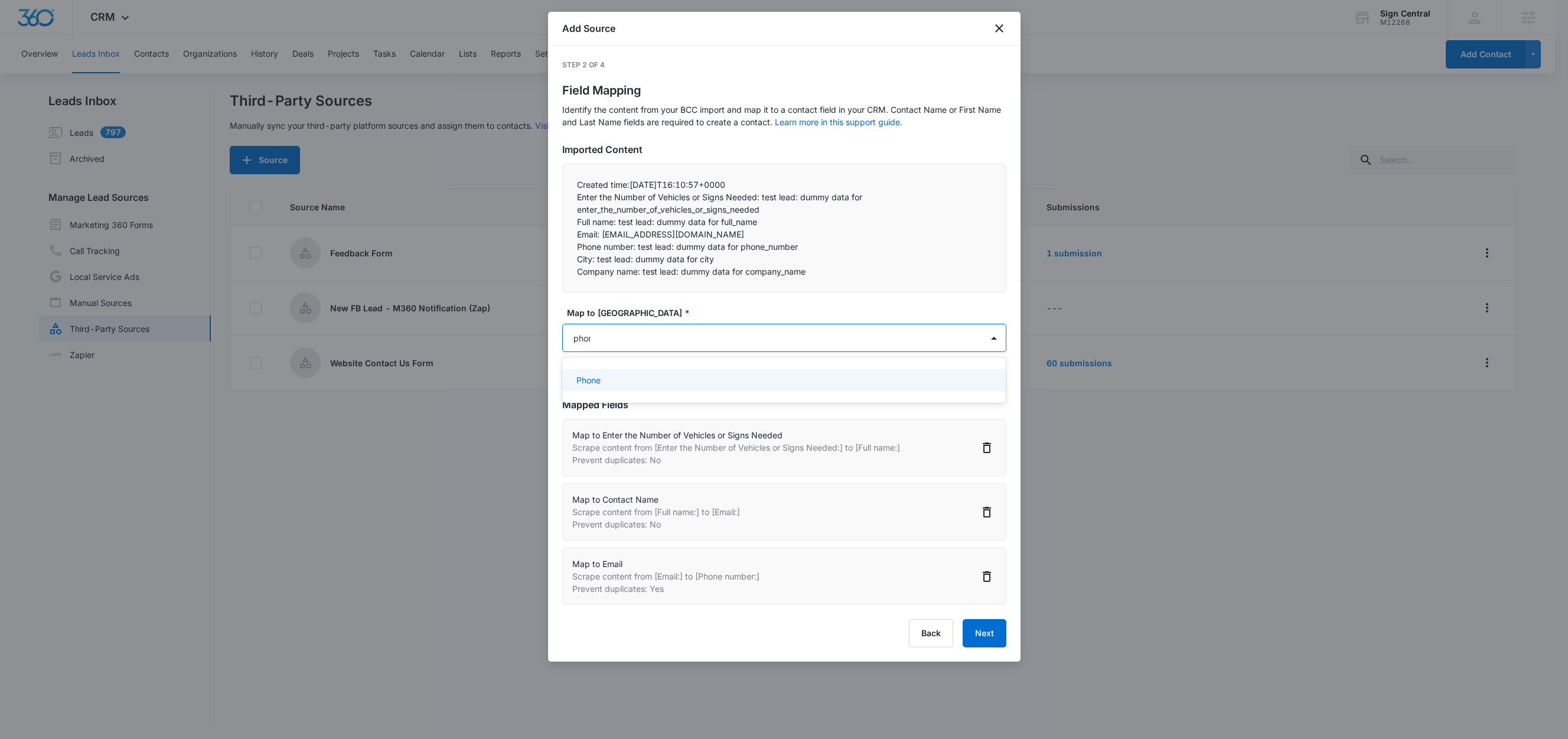
type input "phone"
click at [661, 390] on div "Phone" at bounding box center [785, 380] width 444 height 22
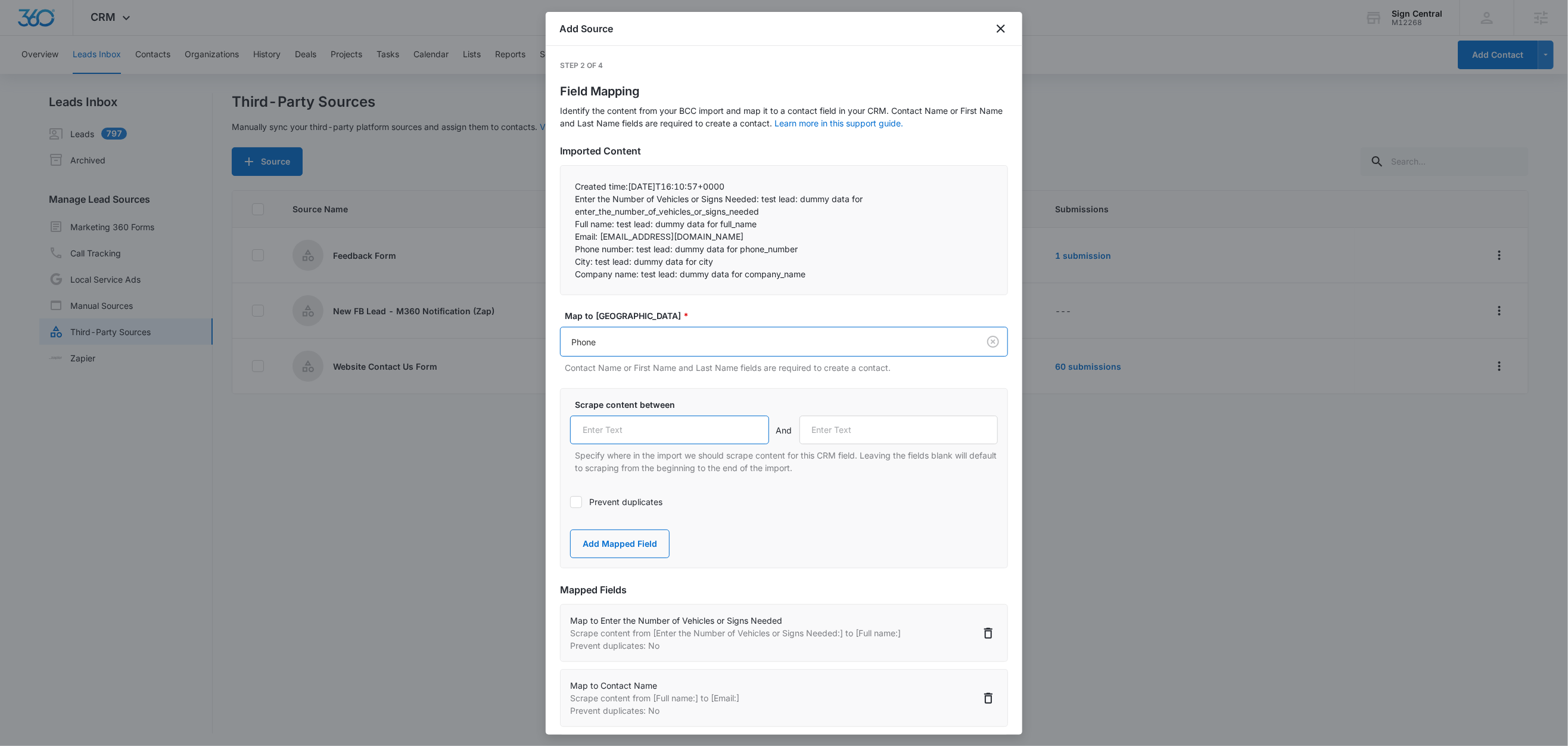
click at [646, 431] on input "text" at bounding box center [669, 430] width 199 height 29
paste input "Phone number:"
type input "Phone number:"
click at [593, 265] on p "City: test lead: dummy data for city" at bounding box center [784, 261] width 419 height 12
drag, startPoint x: 593, startPoint y: 262, endPoint x: 561, endPoint y: 259, distance: 32.1
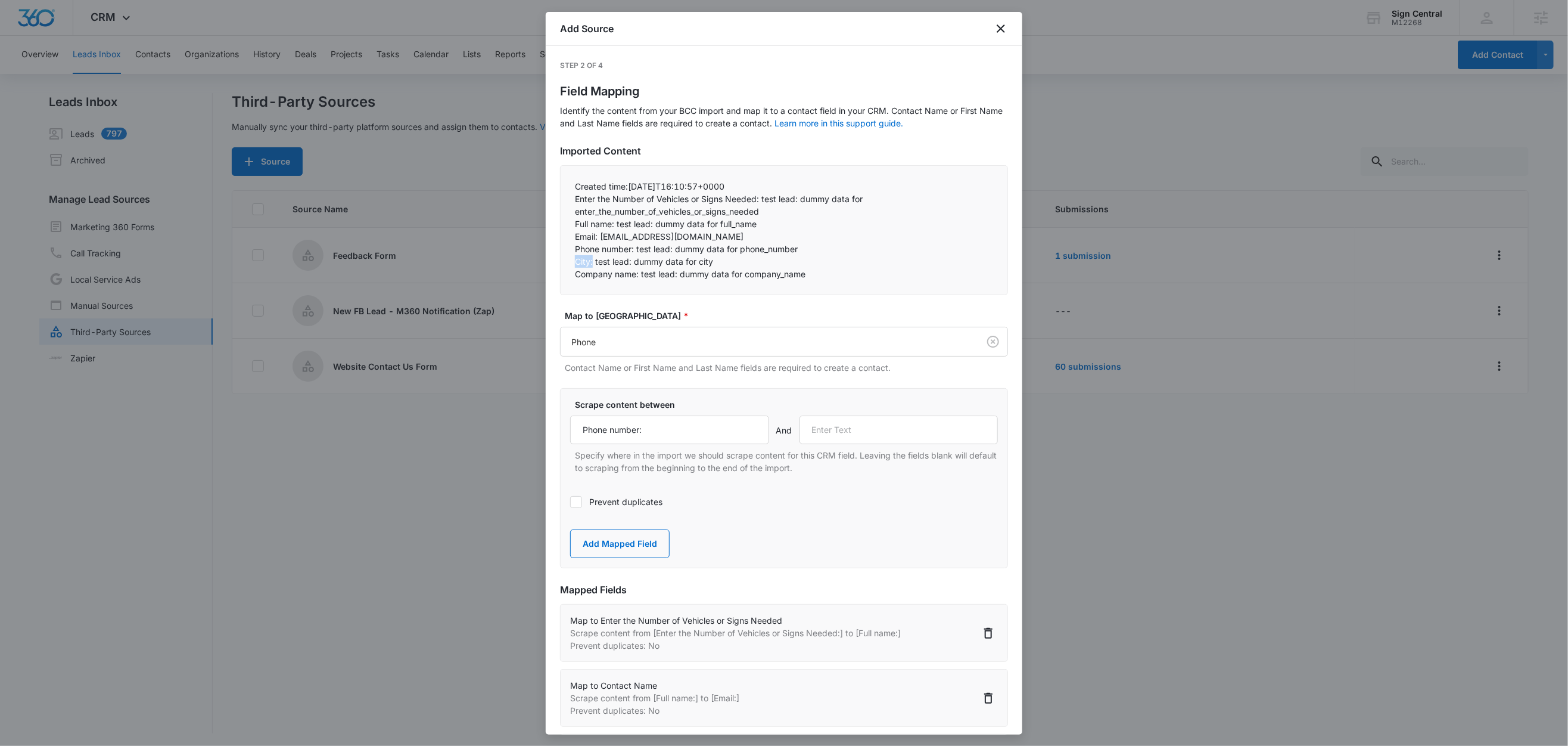
click at [561, 259] on div "Created time:2025-10-10T16:10:57+0000 Enter the Number of Vehicles or Signs Ne…" at bounding box center [784, 229] width 448 height 130
copy p "City:"
click at [832, 438] on input "text" at bounding box center [899, 430] width 199 height 29
paste input "City:"
type input "City:"
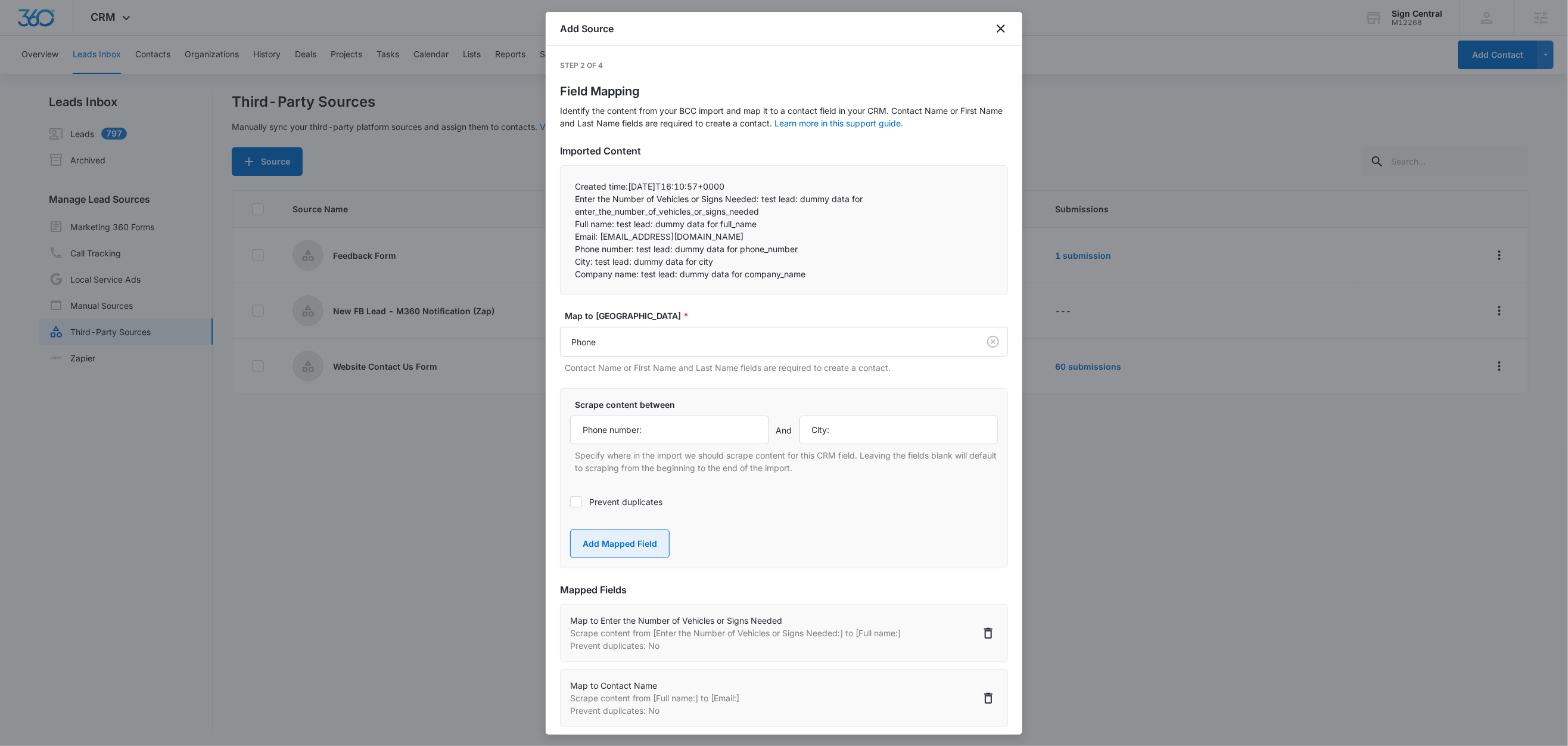
click at [626, 546] on button "Add Mapped Field" at bounding box center [620, 544] width 99 height 29
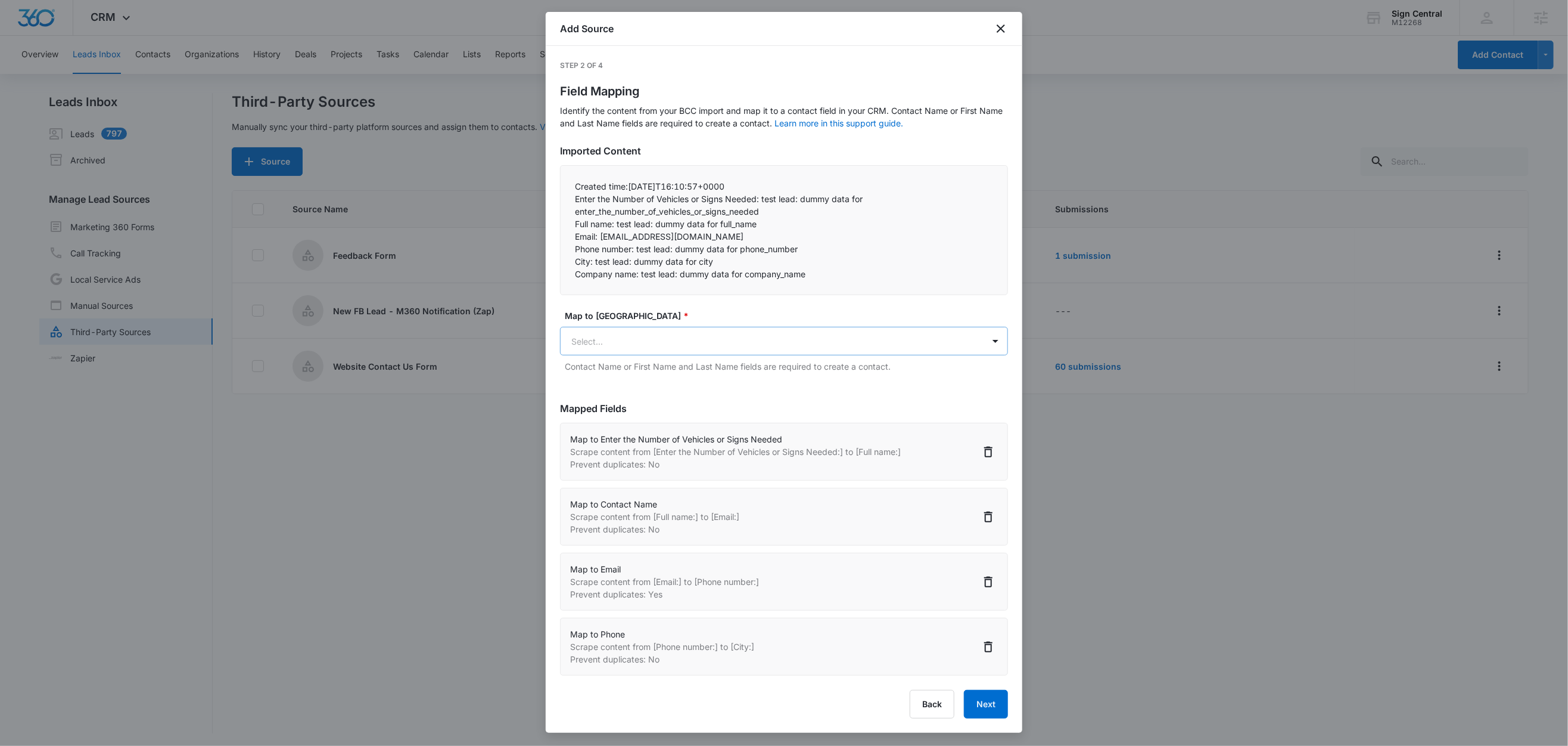
click at [602, 346] on body "CRM Apps Reputation Websites Forms CRM Email Social Shop Content Ads Intelligen…" at bounding box center [784, 373] width 1568 height 748
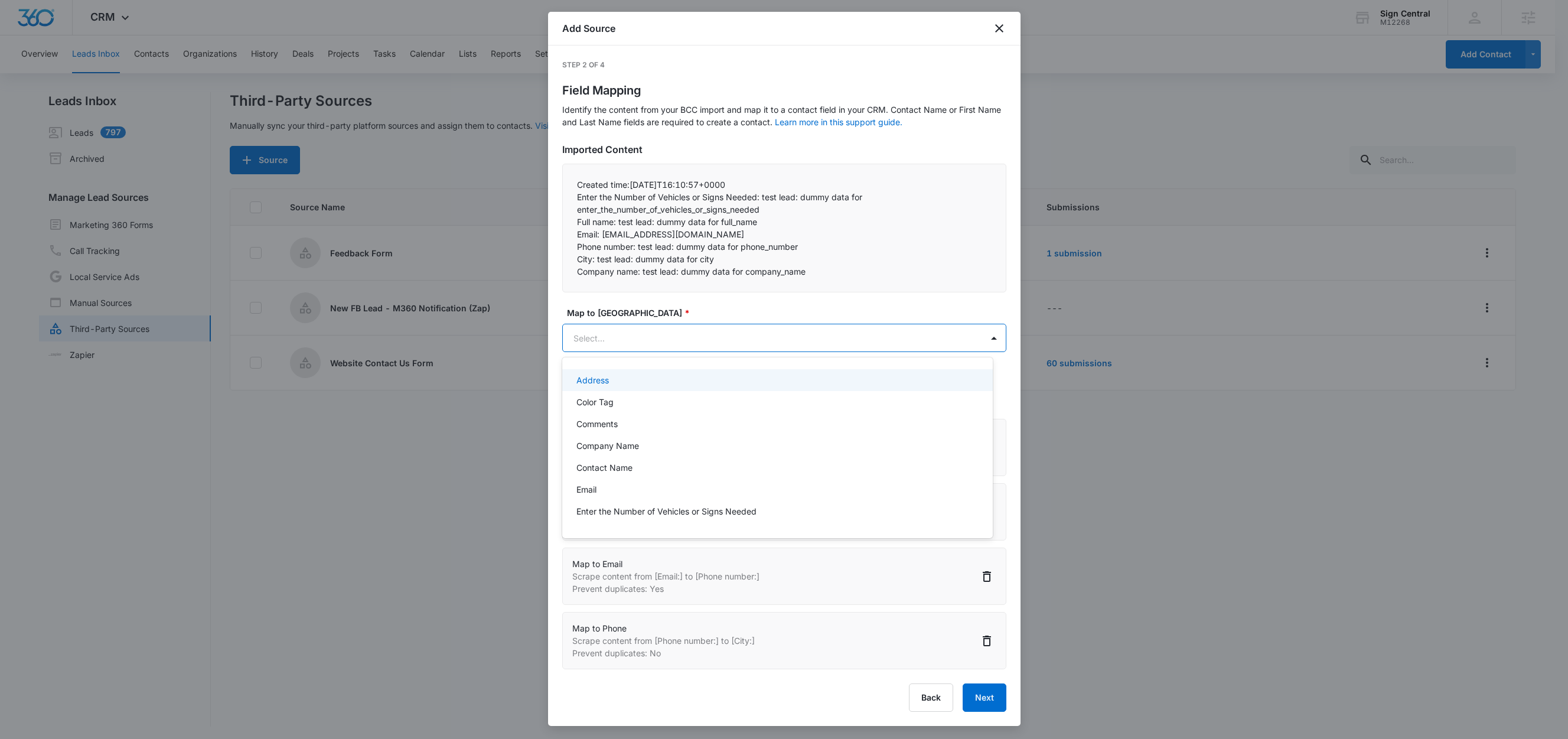
paste input "City:"
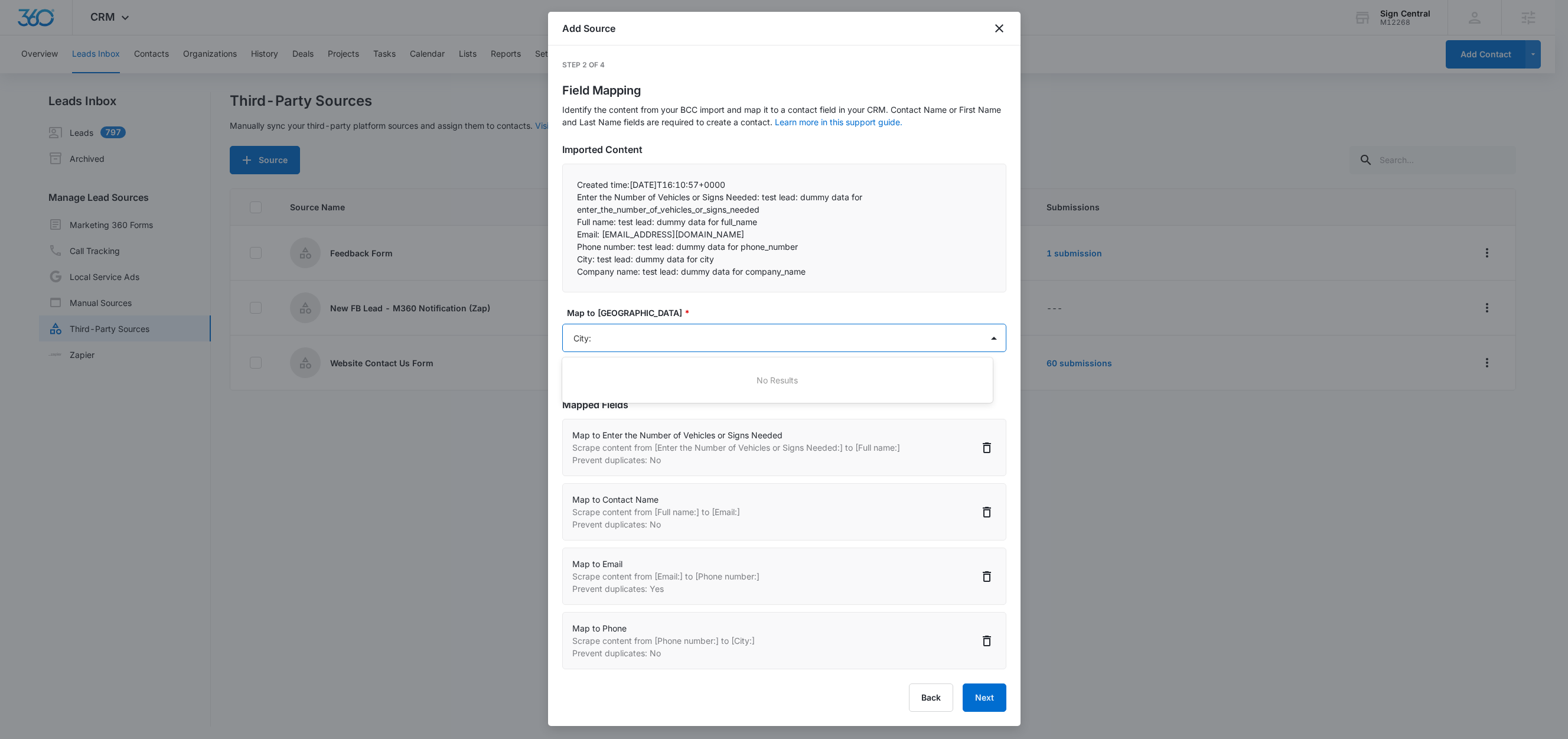
type input "City"
click at [600, 370] on div "City (Address)" at bounding box center [777, 380] width 431 height 22
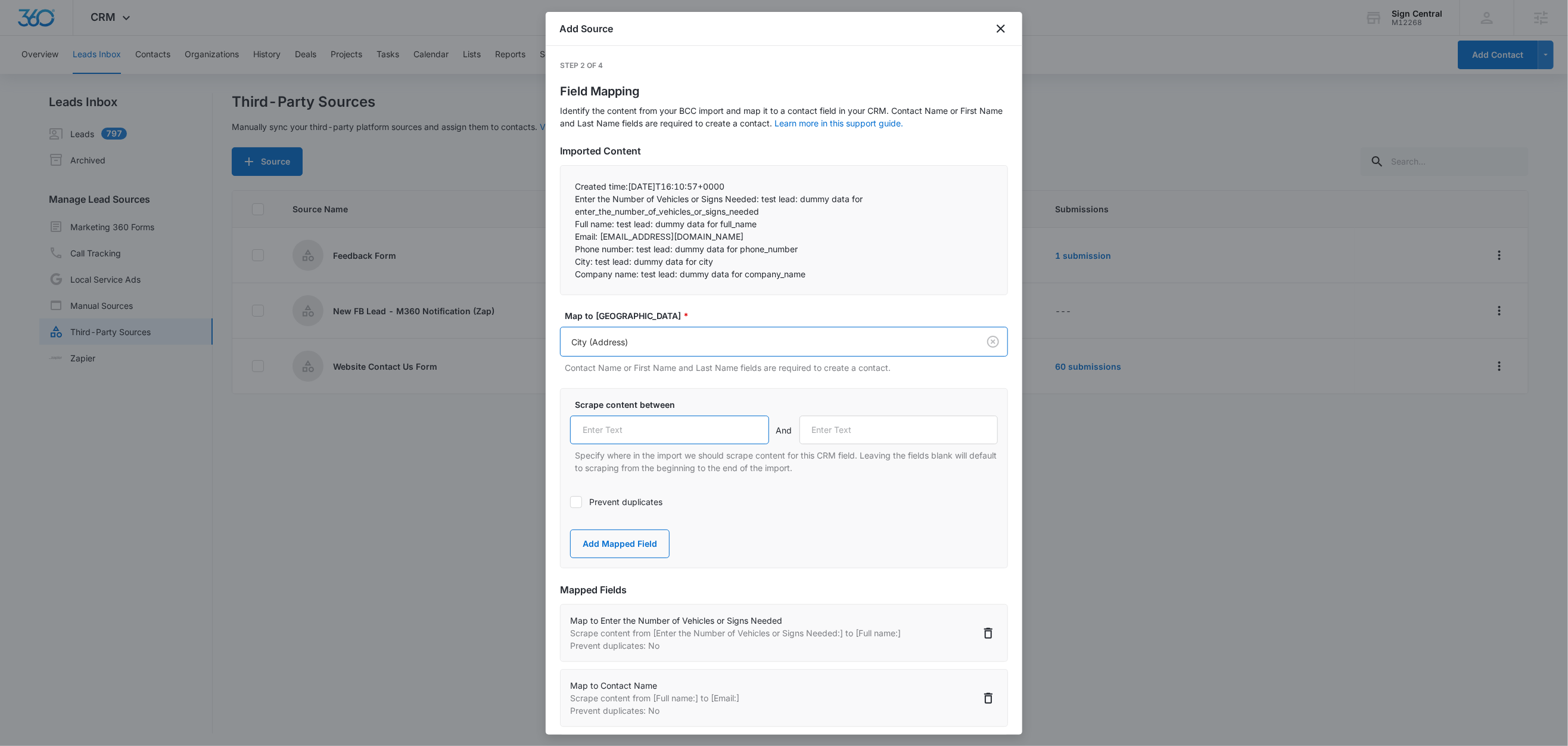
click at [640, 441] on input "text" at bounding box center [669, 430] width 199 height 29
paste input "City:"
type input "City:"
drag, startPoint x: 640, startPoint y: 275, endPoint x: 549, endPoint y: 276, distance: 91.0
click at [549, 276] on div "Step 2 of 4 Field Mapping Identify the content from your BCC import and map it …" at bounding box center [784, 390] width 477 height 689
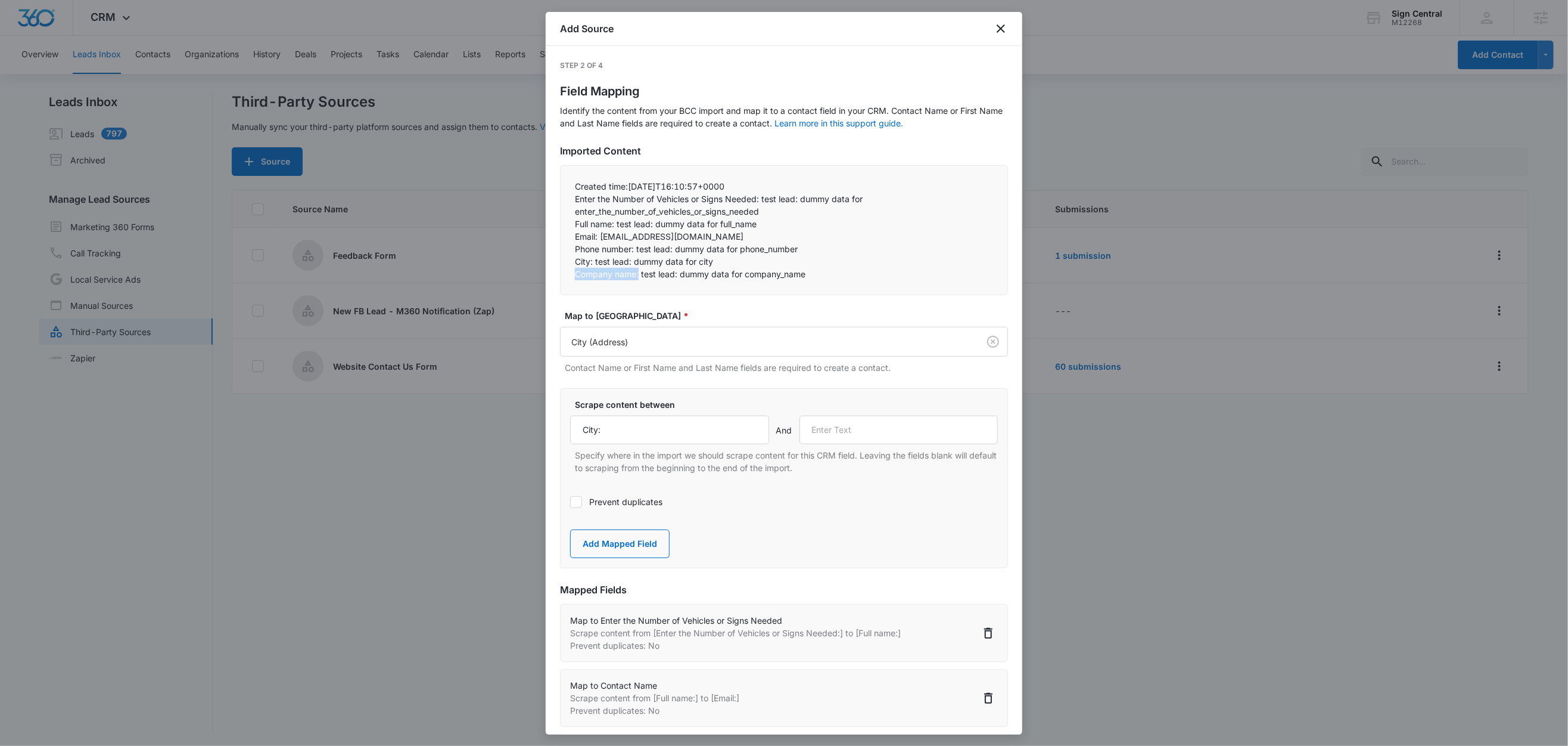
copy p "Company name:"
click at [888, 436] on input "text" at bounding box center [899, 430] width 199 height 29
paste input "Company name:"
type input "Company name:"
drag, startPoint x: 640, startPoint y: 549, endPoint x: 655, endPoint y: 512, distance: 39.9
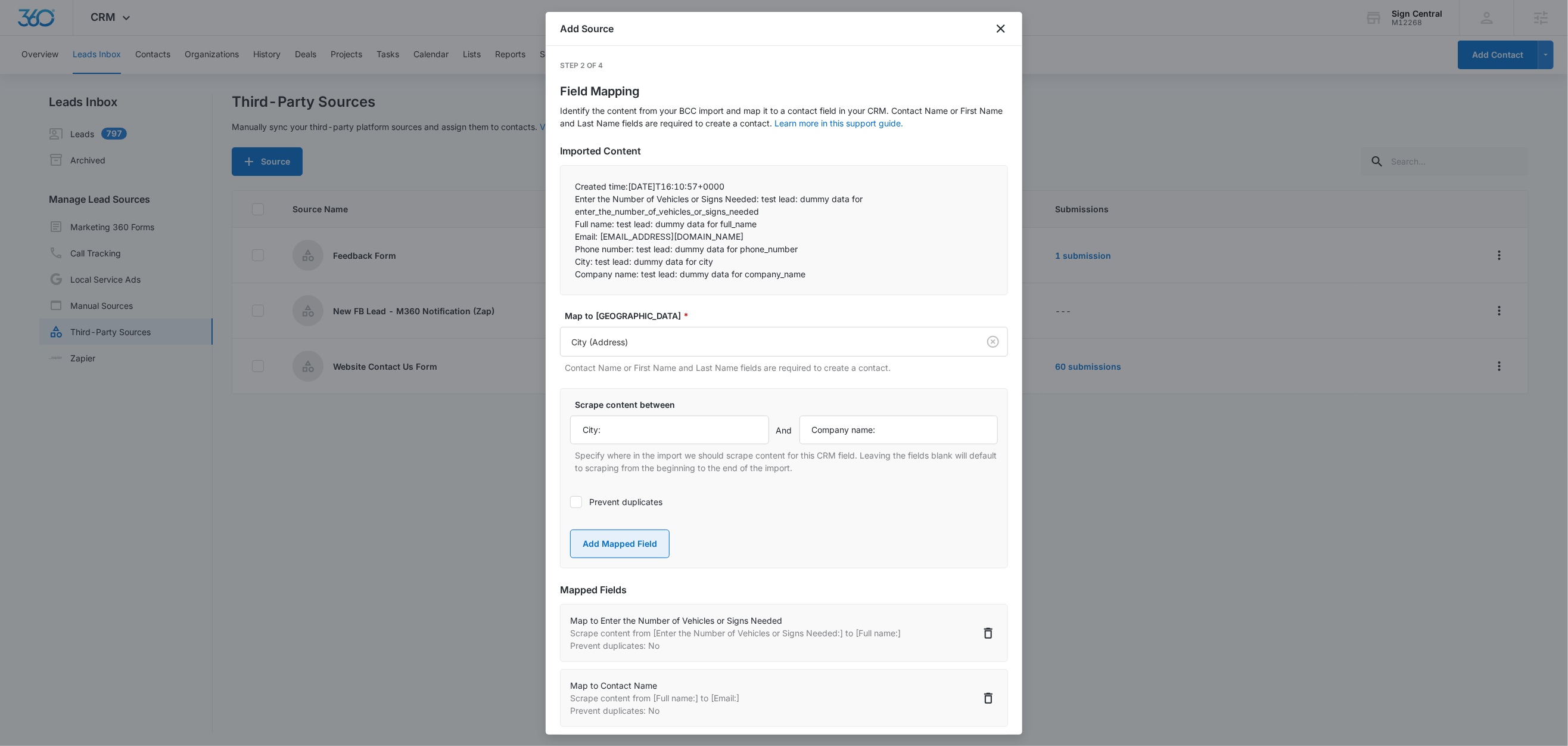
click at [640, 549] on button "Add Mapped Field" at bounding box center [620, 544] width 99 height 29
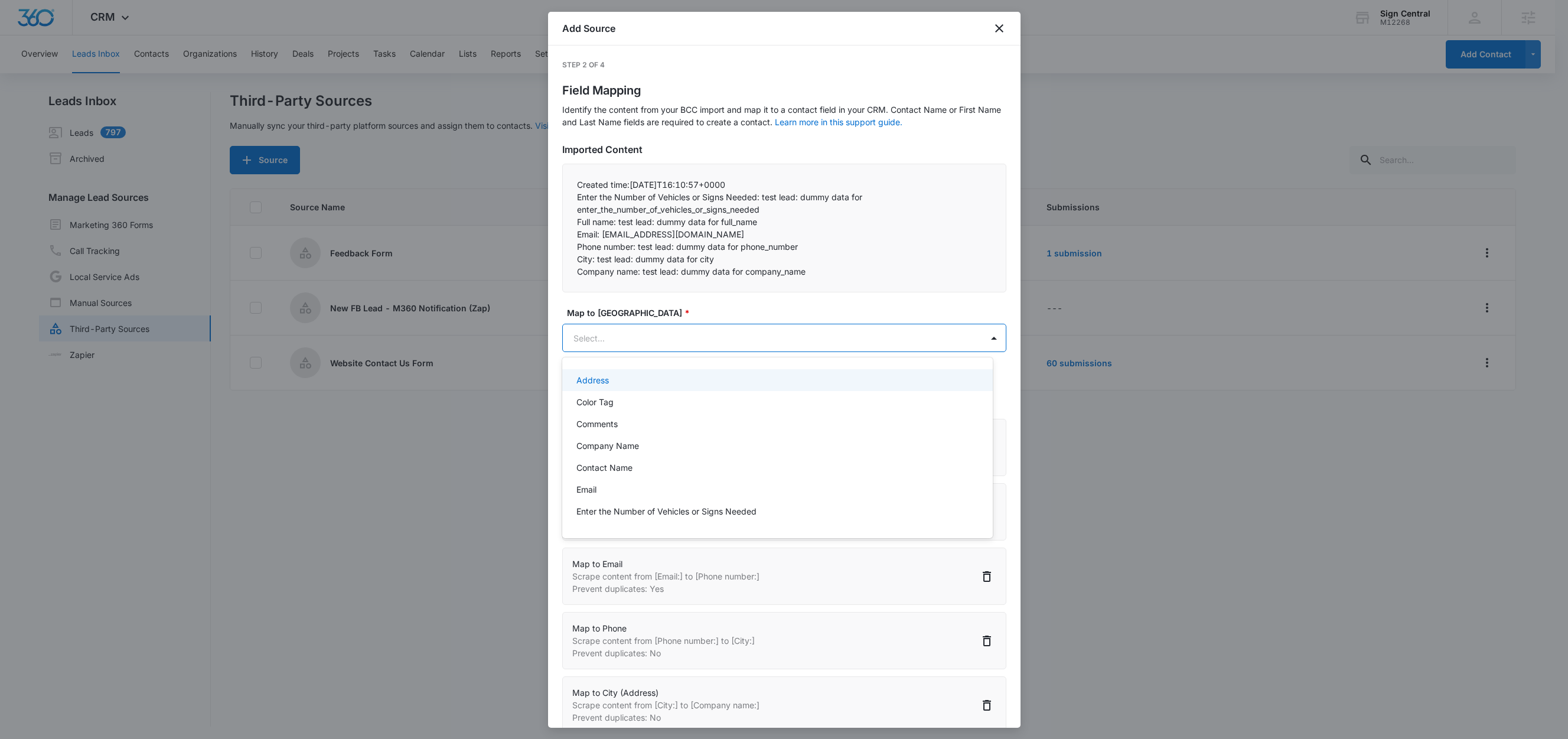
click at [653, 336] on body "CRM Apps Reputation Websites Forms CRM Email Social Shop Content Ads Intelligen…" at bounding box center [784, 369] width 1568 height 739
click at [615, 448] on p "Company Name" at bounding box center [608, 445] width 62 height 12
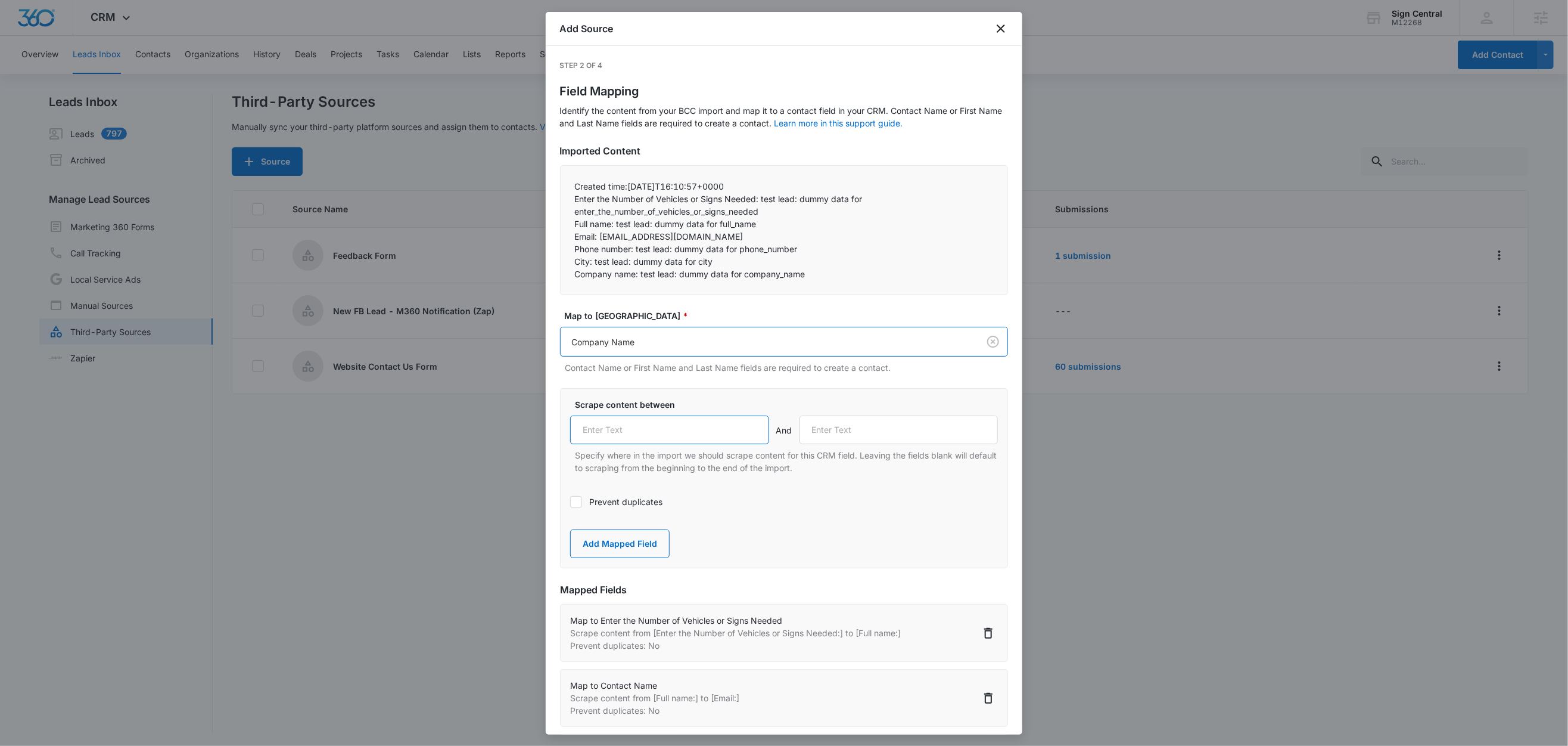
click at [631, 431] on input "text" at bounding box center [669, 430] width 199 height 29
paste input "Company name:"
type input "Company name:"
click at [824, 524] on div "Scrape content between Company name: And Specify where in the import we should …" at bounding box center [784, 478] width 448 height 180
click at [648, 546] on button "Add Mapped Field" at bounding box center [620, 544] width 99 height 29
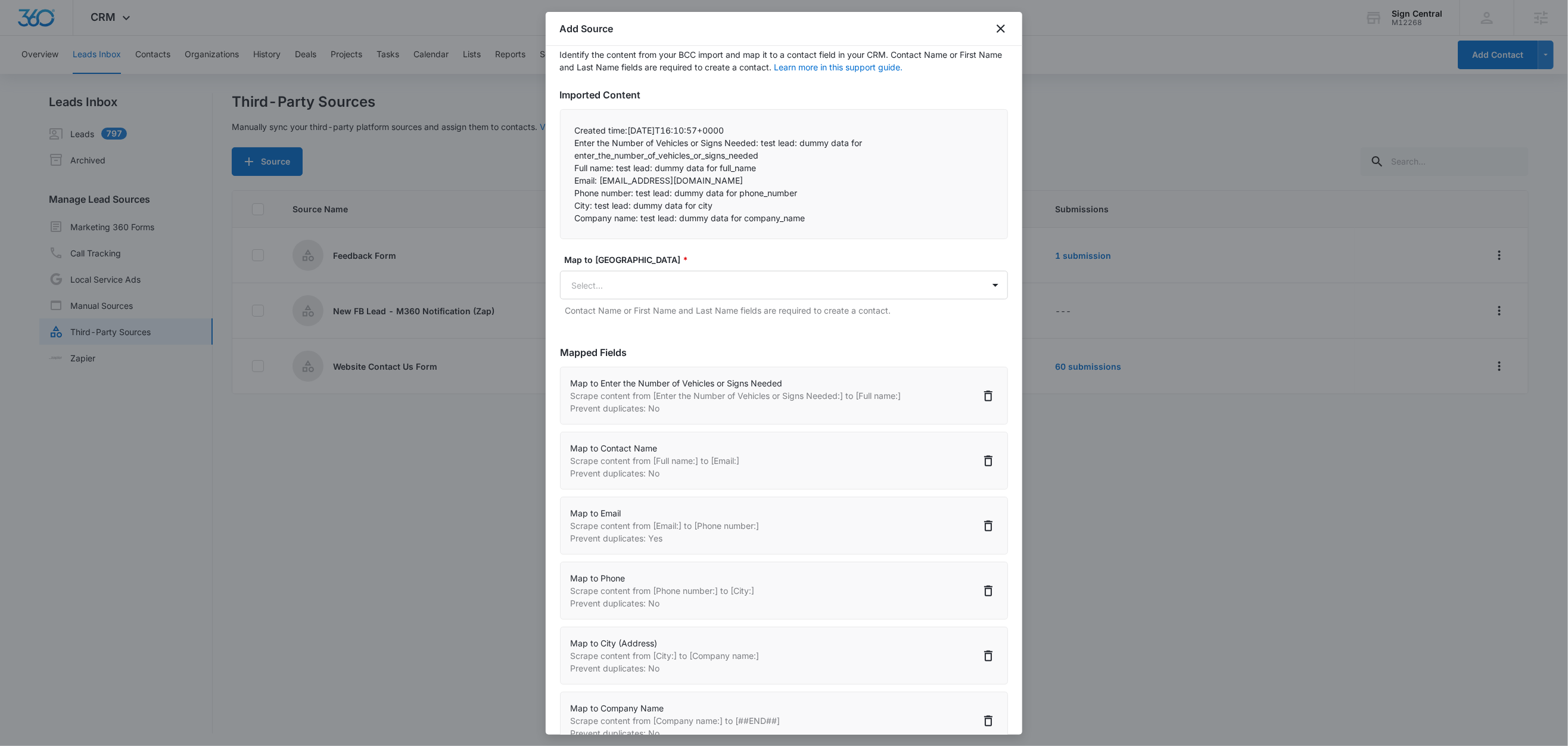
scroll to position [131, 0]
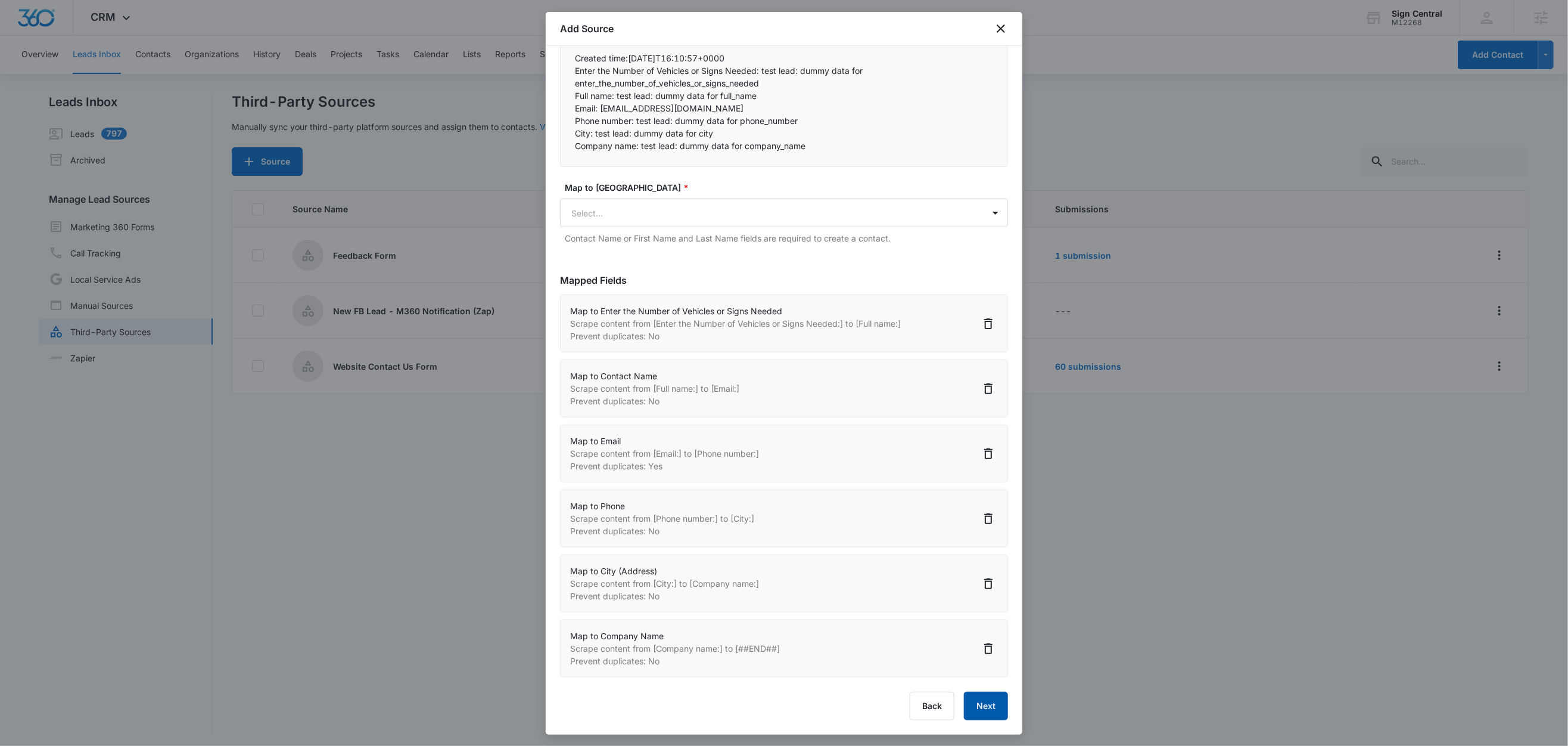
click at [964, 700] on button "Next" at bounding box center [985, 705] width 44 height 29
select select "208"
select select "77"
select select "185"
select select "184"
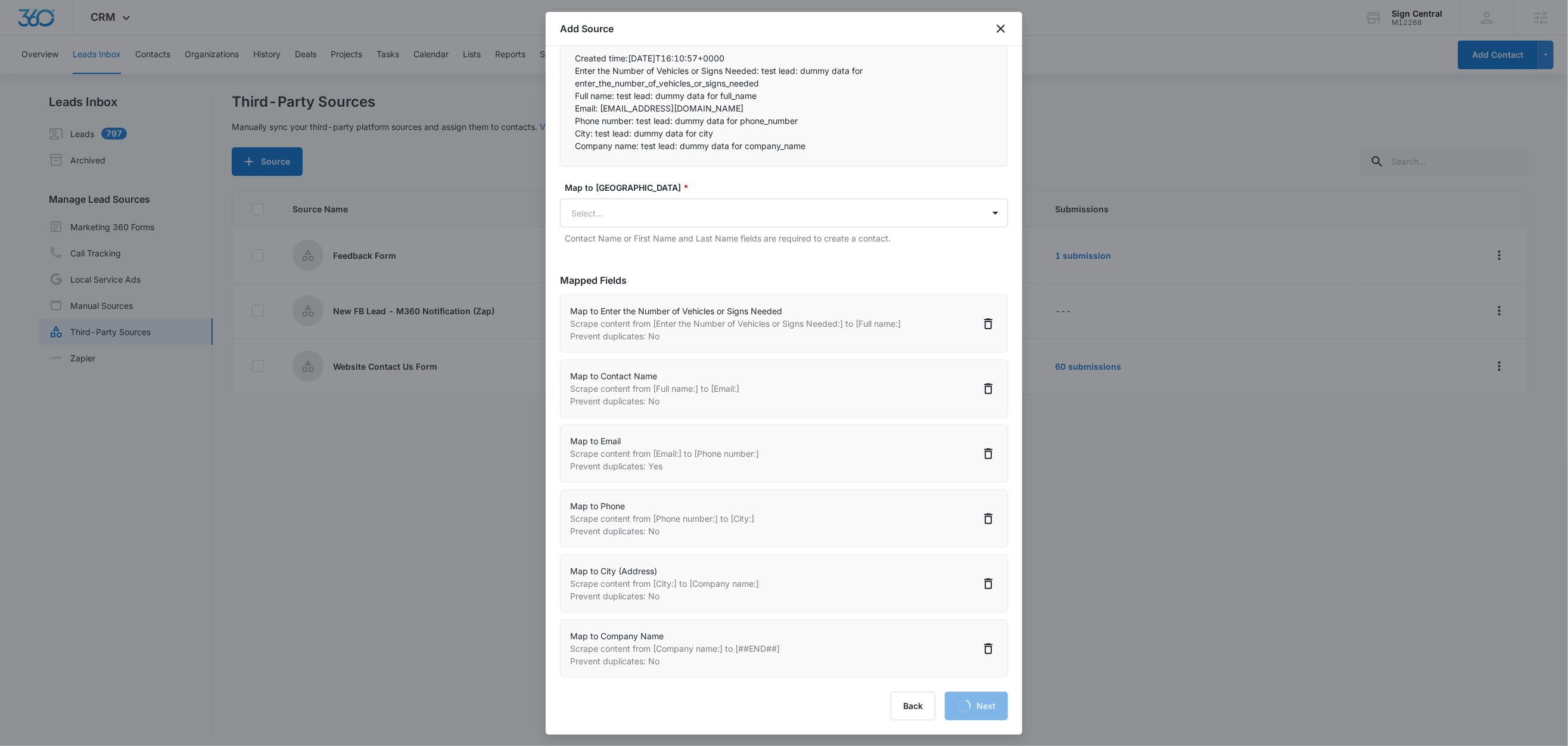
select select "188"
select select "209"
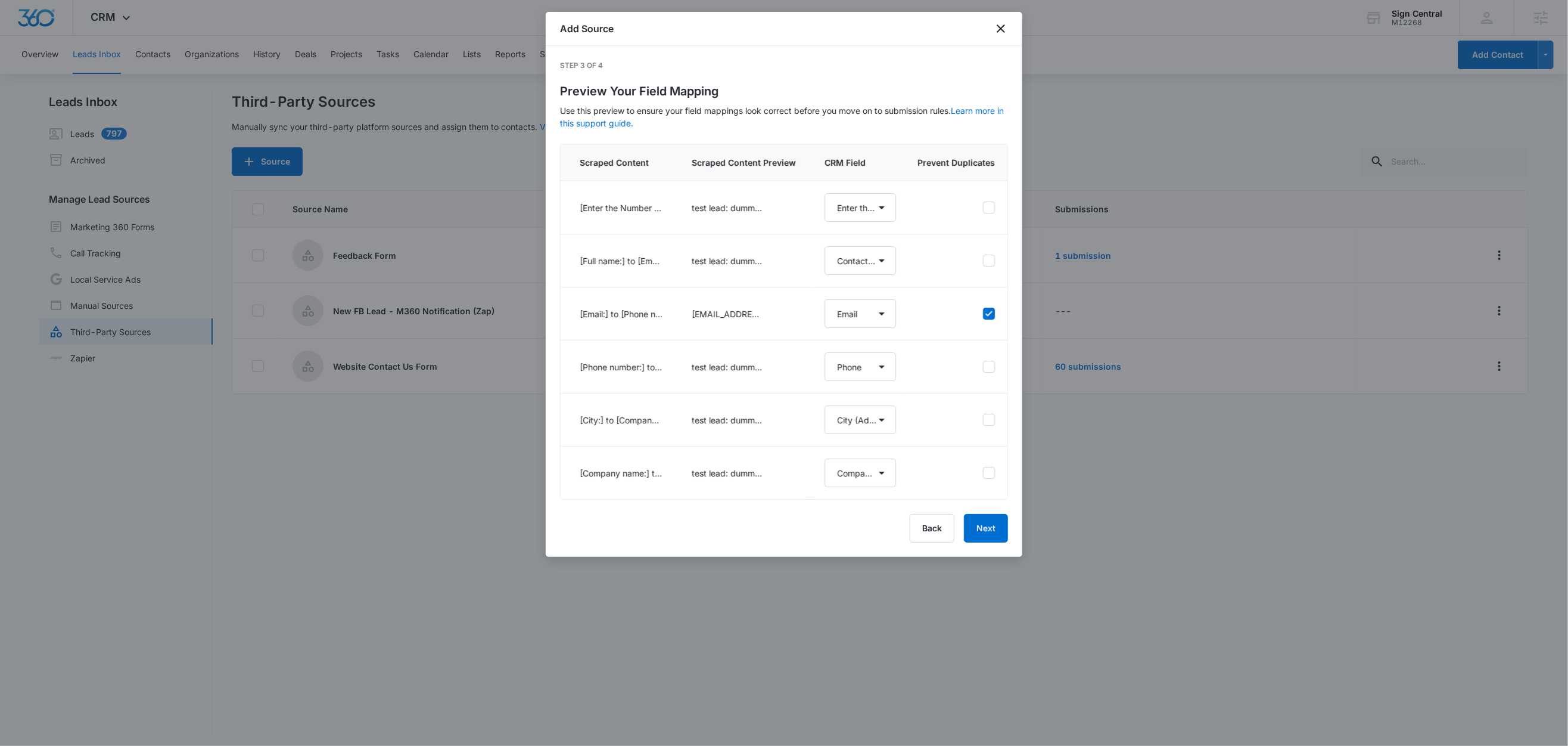
scroll to position [0, 0]
select select "208"
select select "77"
select select "185"
select select "184"
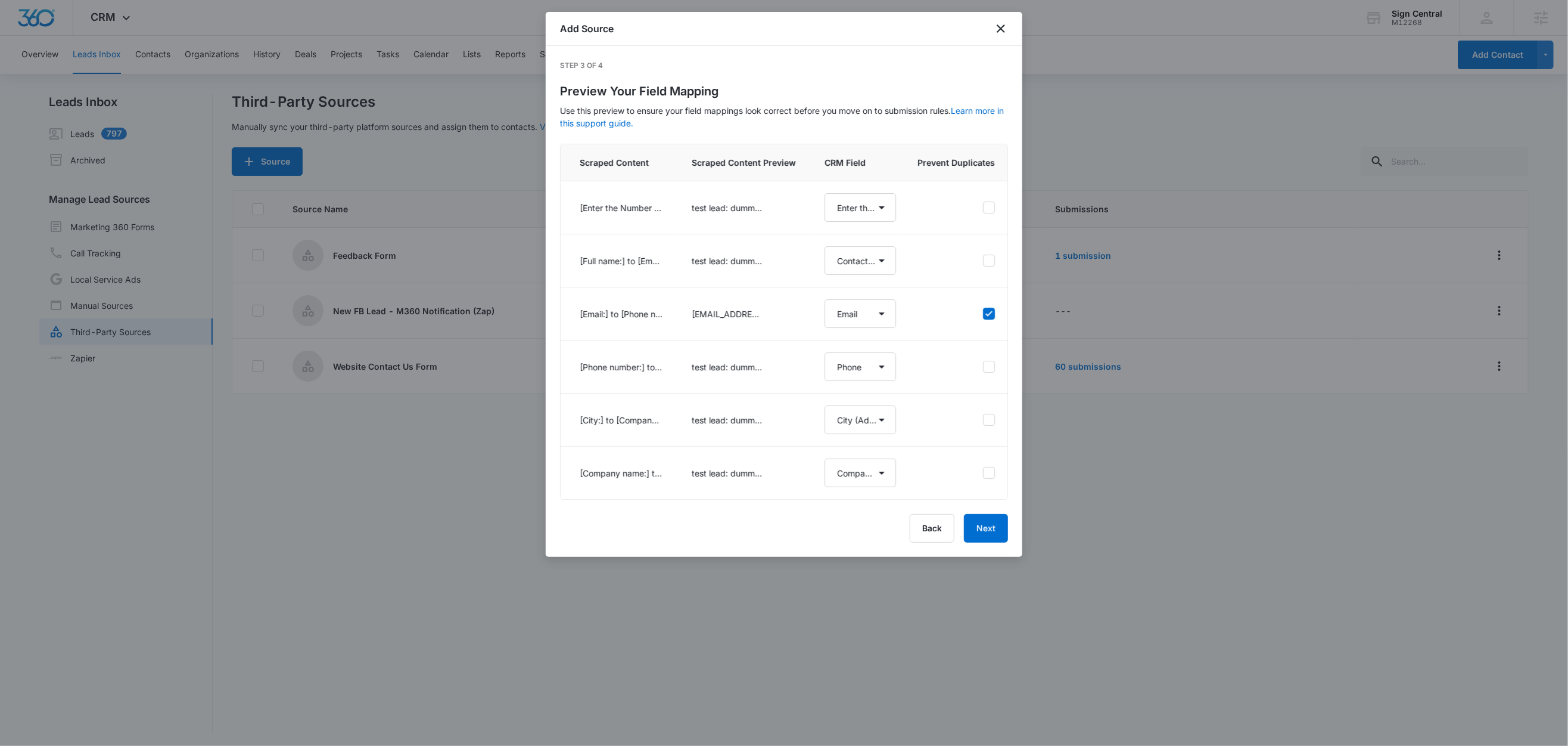
select select "188"
select select "209"
click at [990, 542] on button "Next" at bounding box center [985, 528] width 44 height 29
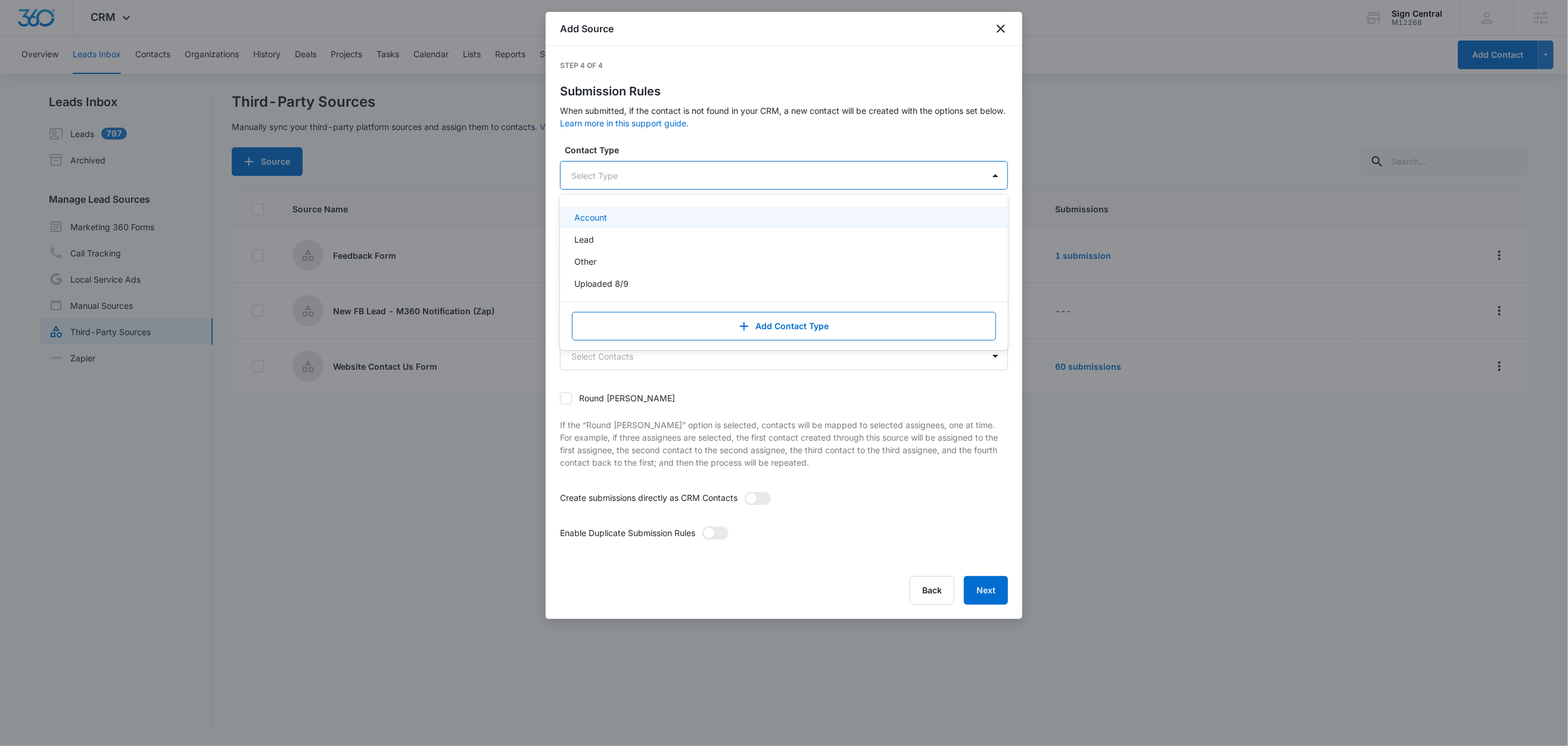
click at [624, 165] on div "Select Type" at bounding box center [772, 176] width 423 height 26
click at [602, 242] on div "Lead" at bounding box center [783, 239] width 417 height 12
click at [690, 152] on label "Contact Type" at bounding box center [789, 150] width 448 height 12
click at [583, 238] on div at bounding box center [770, 237] width 397 height 15
click at [679, 202] on form "Contact Type Lead Contact Status Select Status Tags Select... Assigned To Selec…" at bounding box center [784, 354] width 448 height 419
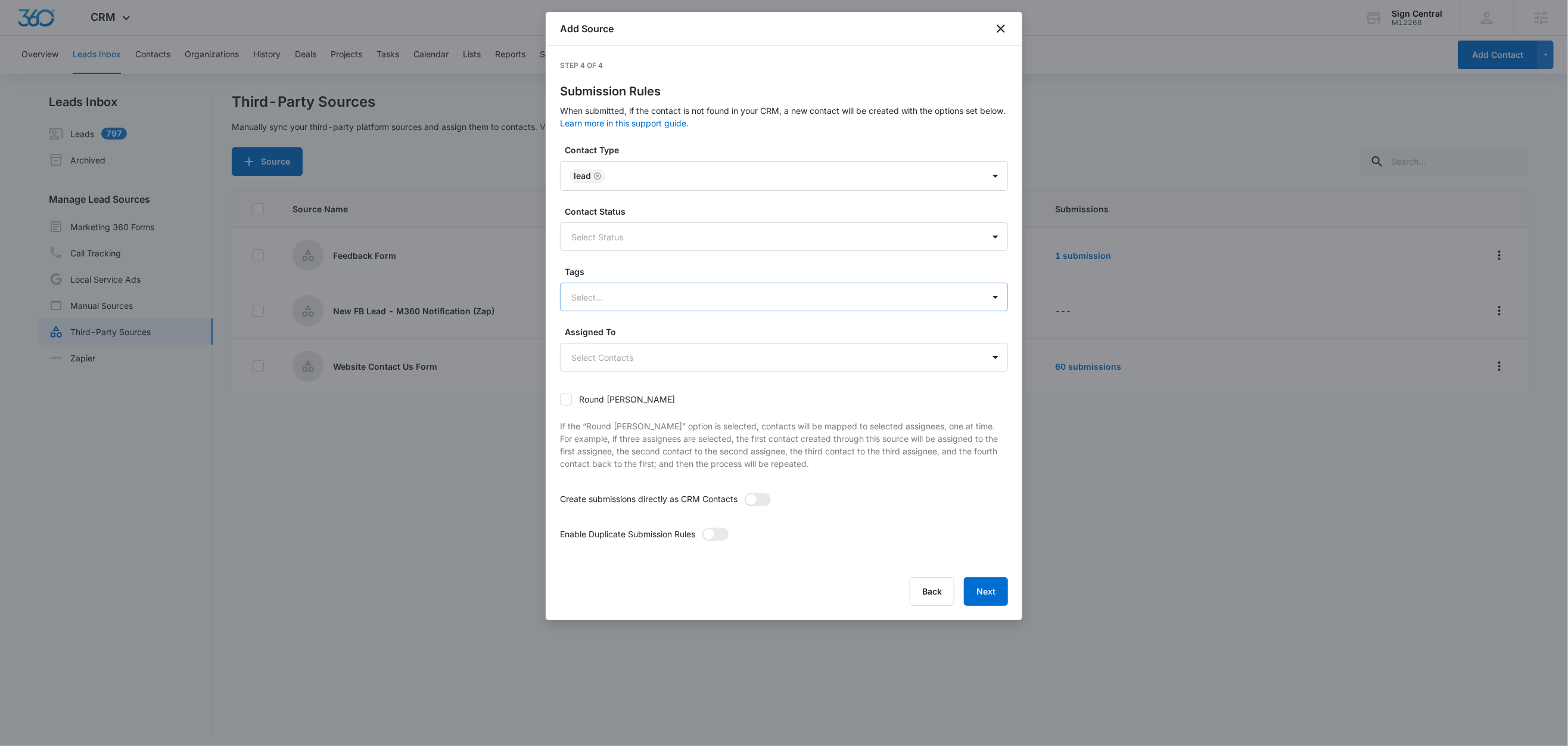
click at [612, 304] on div at bounding box center [770, 297] width 397 height 15
type input "f"
type input "ne"
drag, startPoint x: 616, startPoint y: 337, endPoint x: 623, endPoint y: 307, distance: 30.8
click at [616, 337] on p "New FB Lead - M360 Notification" at bounding box center [640, 339] width 133 height 12
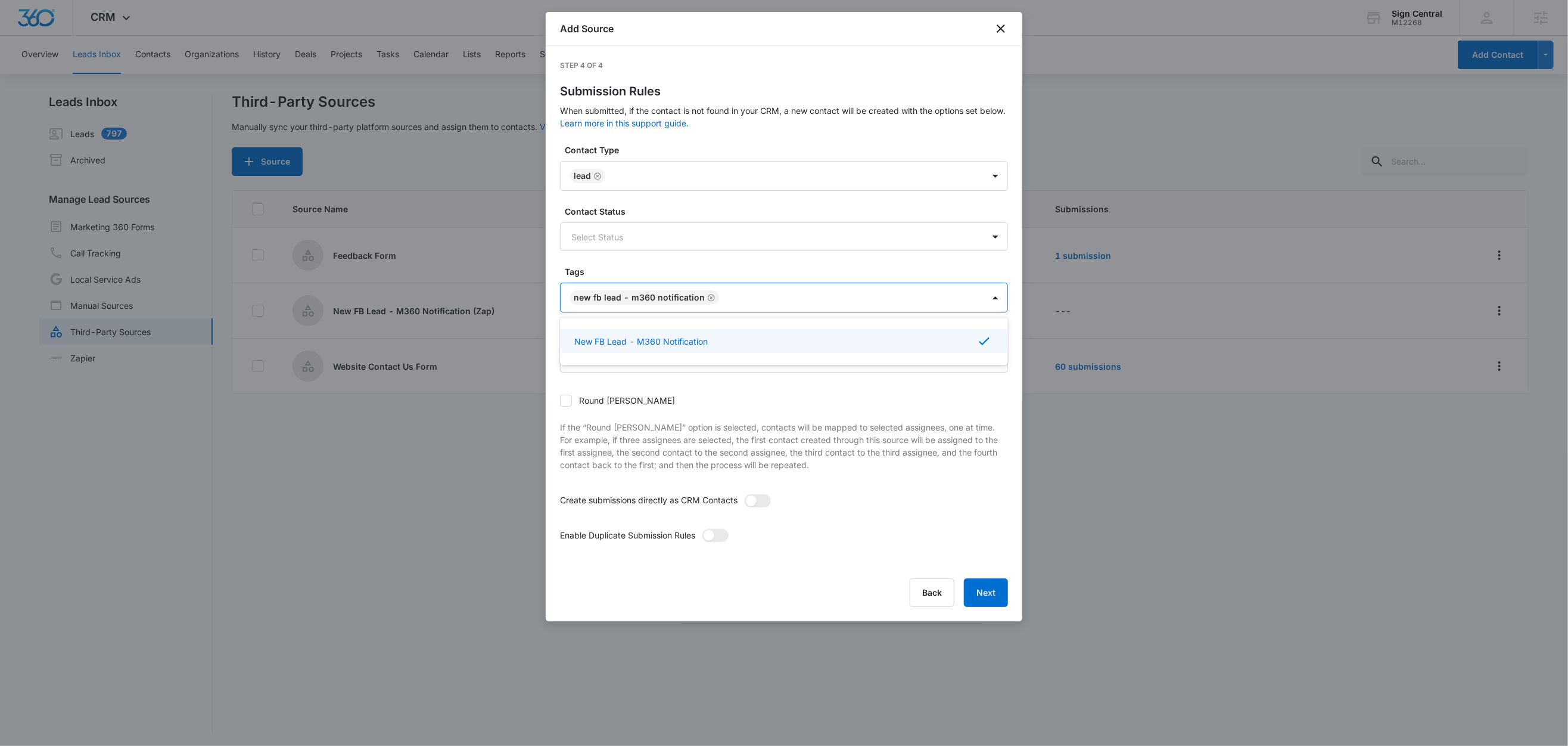
click at [617, 272] on label "Tags" at bounding box center [789, 271] width 448 height 12
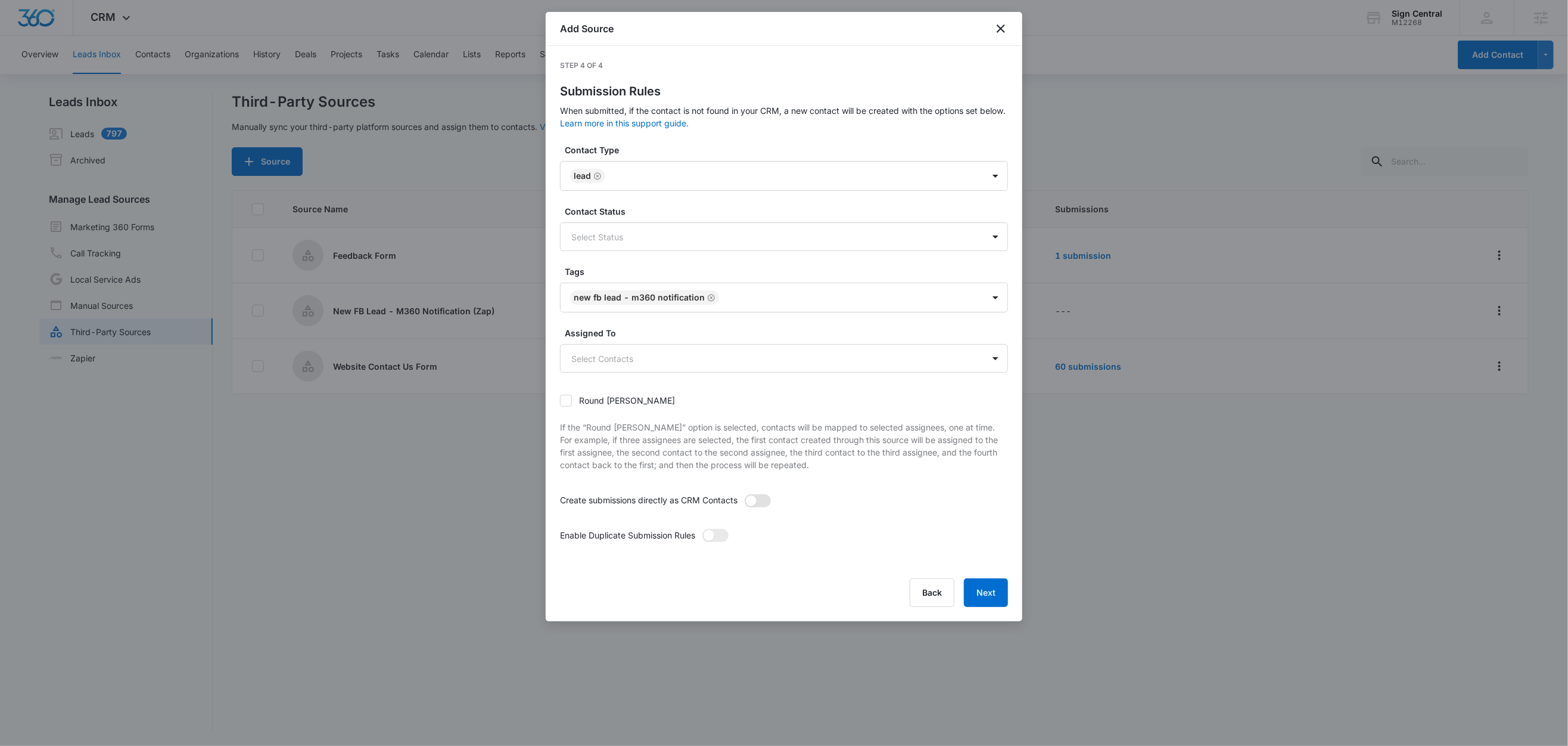
scroll to position [2, 0]
click at [764, 502] on span at bounding box center [758, 501] width 26 height 13
click at [744, 493] on input "checkbox" at bounding box center [744, 493] width 0 height 0
click at [719, 538] on span at bounding box center [716, 536] width 26 height 13
click at [702, 528] on input "checkbox" at bounding box center [702, 528] width 0 height 0
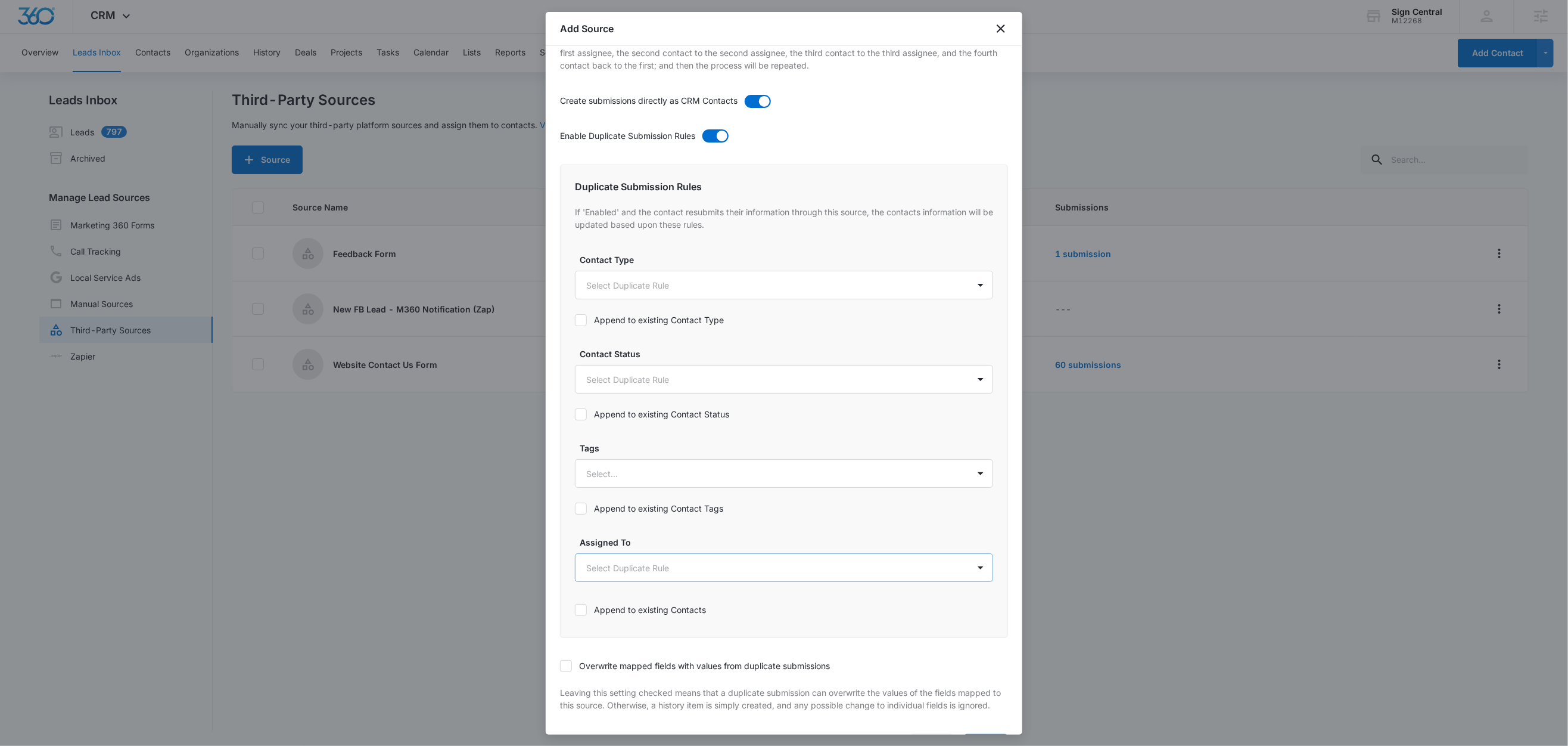
scroll to position [455, 0]
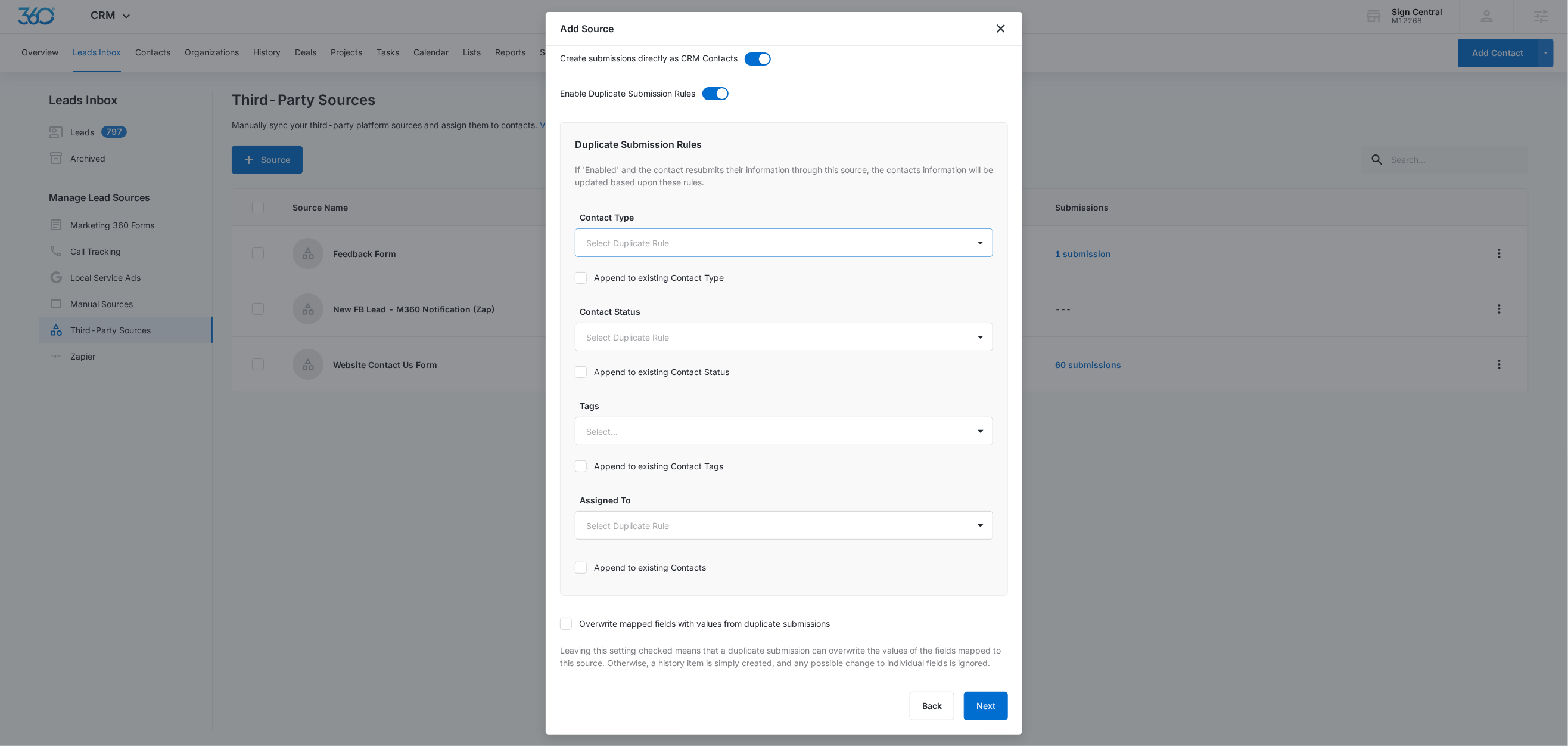
click at [612, 231] on body "CRM Apps Reputation Websites Forms CRM Email Social Shop Content Ads Intelligen…" at bounding box center [784, 372] width 1568 height 748
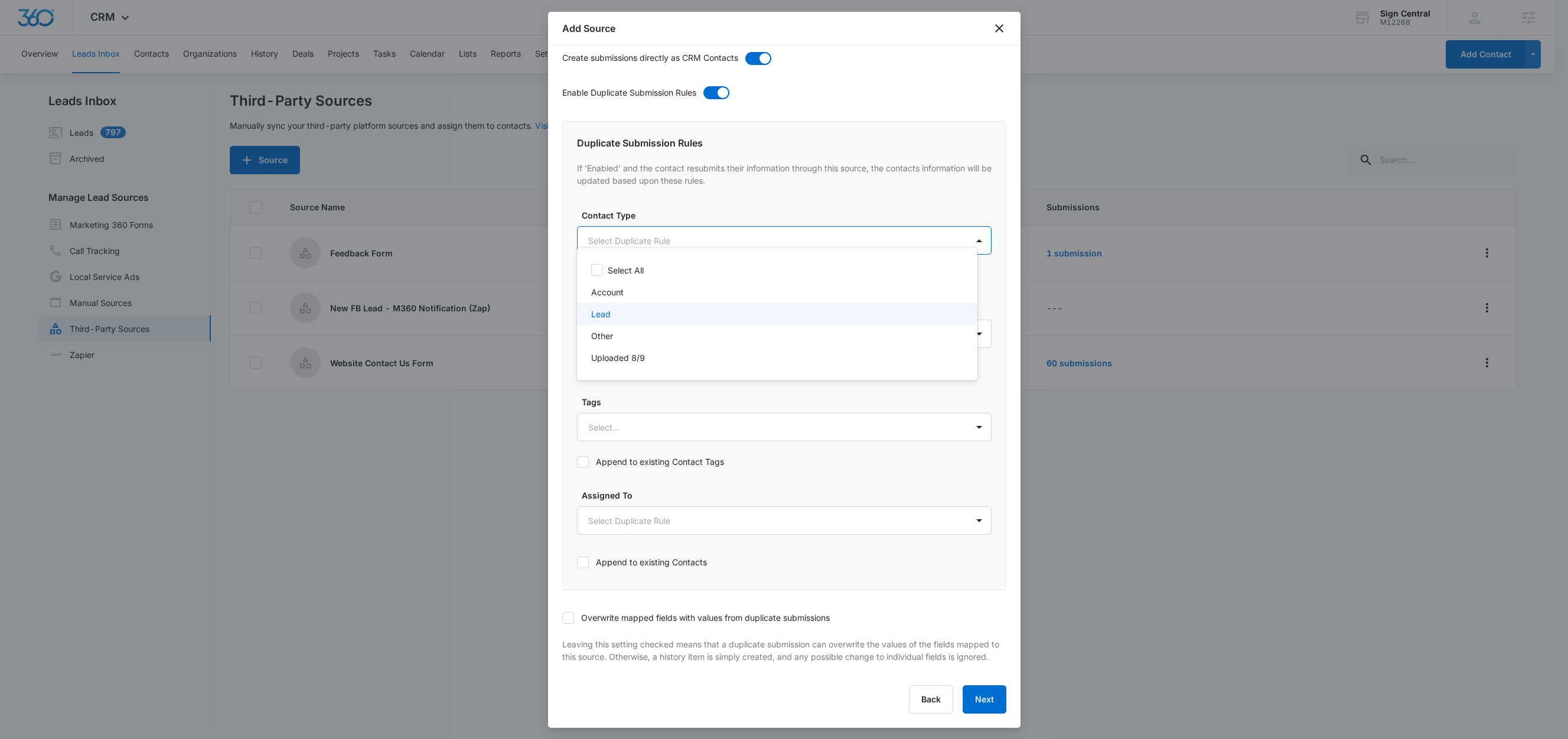
click at [607, 317] on p "Lead" at bounding box center [601, 313] width 20 height 12
drag, startPoint x: 679, startPoint y: 202, endPoint x: 656, endPoint y: 277, distance: 78.4
click at [679, 203] on div at bounding box center [784, 369] width 1568 height 739
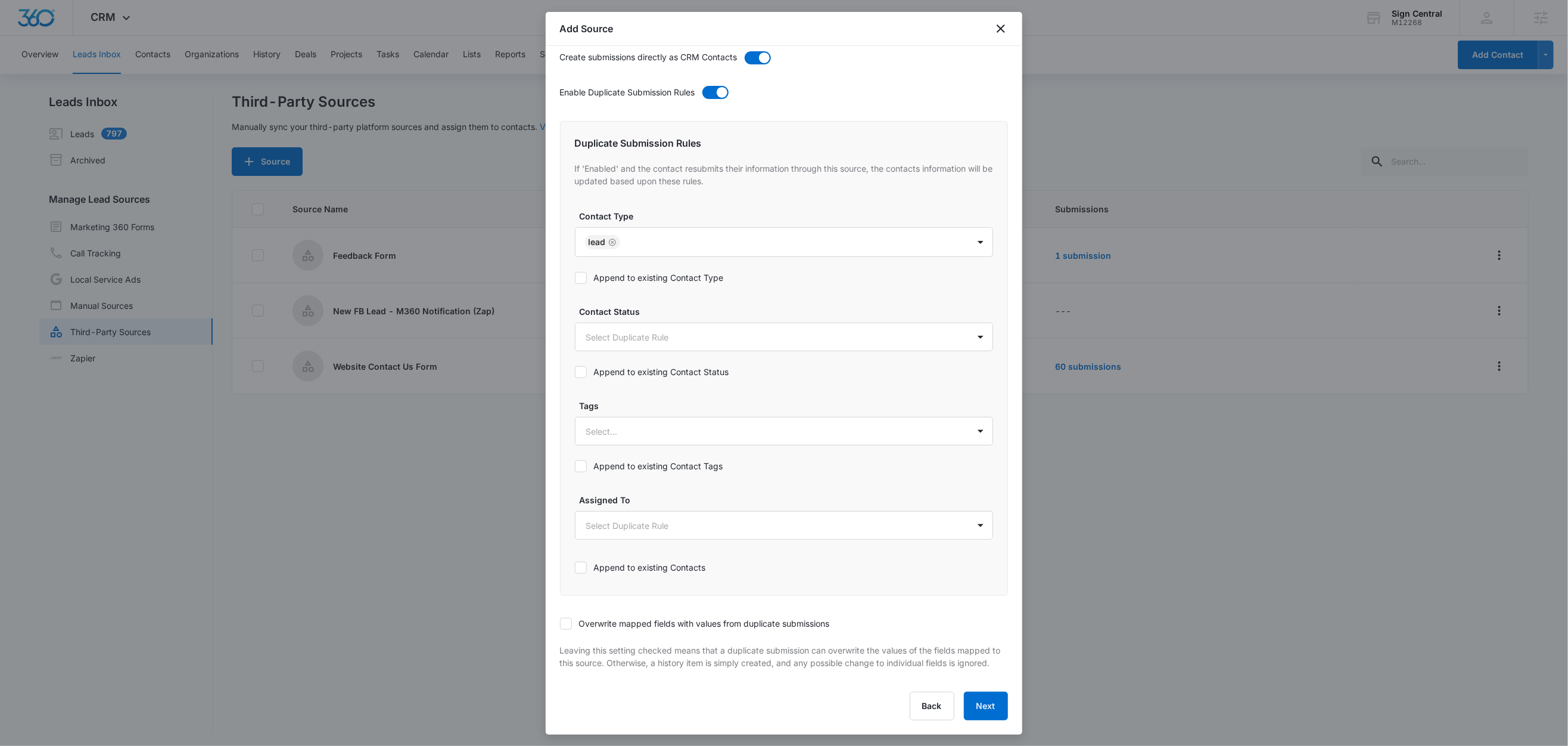
click at [655, 272] on label "Append to existing Contact Type" at bounding box center [784, 277] width 419 height 12
click at [575, 278] on input "Append to existing Contact Type" at bounding box center [575, 278] width 0 height 0
click at [627, 425] on div at bounding box center [770, 431] width 367 height 15
type input "f"
type input "new"
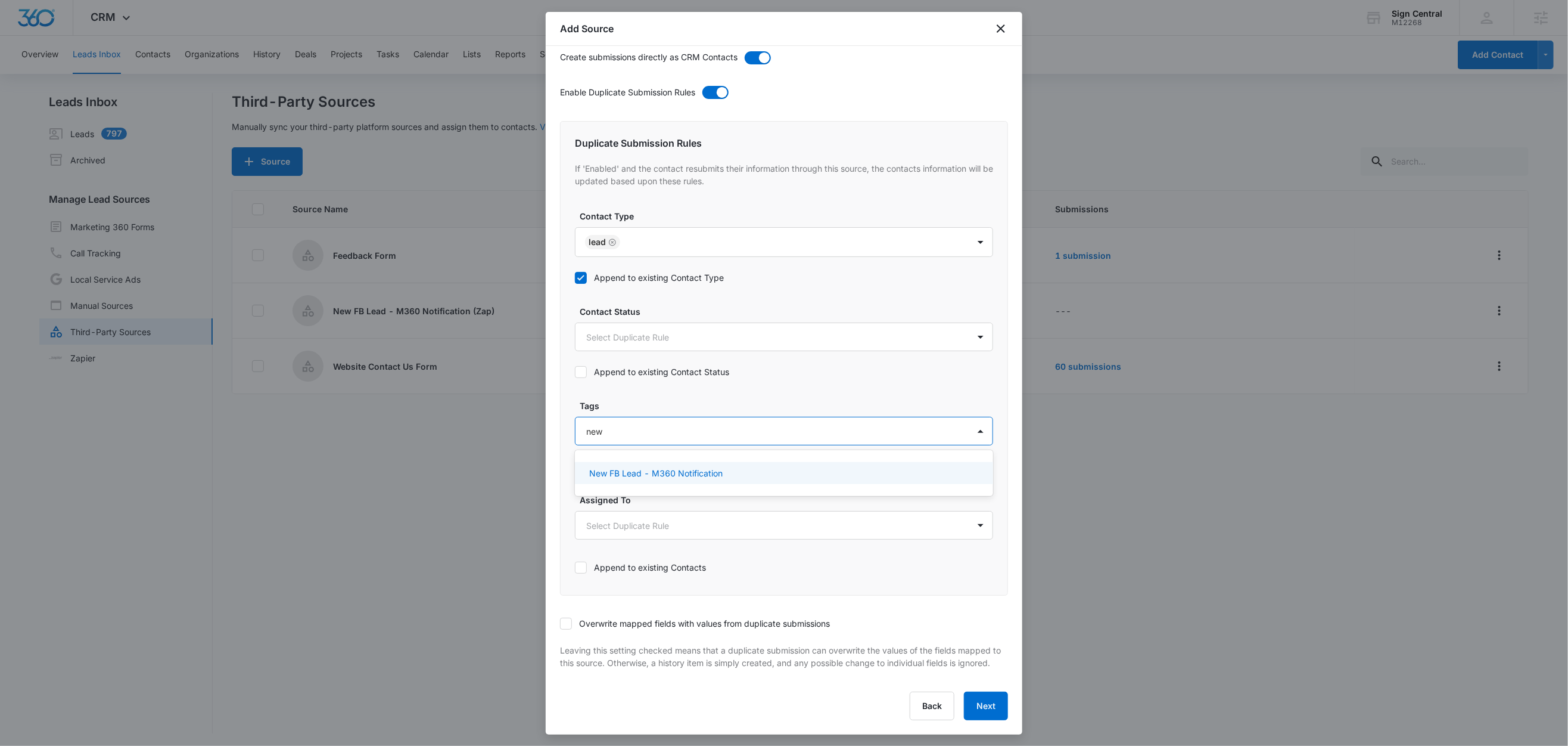
click at [608, 474] on div "New FB Lead - M360 Notification" at bounding box center [784, 473] width 419 height 22
click at [629, 400] on label "Tags" at bounding box center [789, 404] width 419 height 12
click at [638, 460] on label "Append to existing Contact Tags" at bounding box center [784, 465] width 419 height 12
click at [575, 466] on input "Append to existing Contact Tags" at bounding box center [575, 466] width 0 height 0
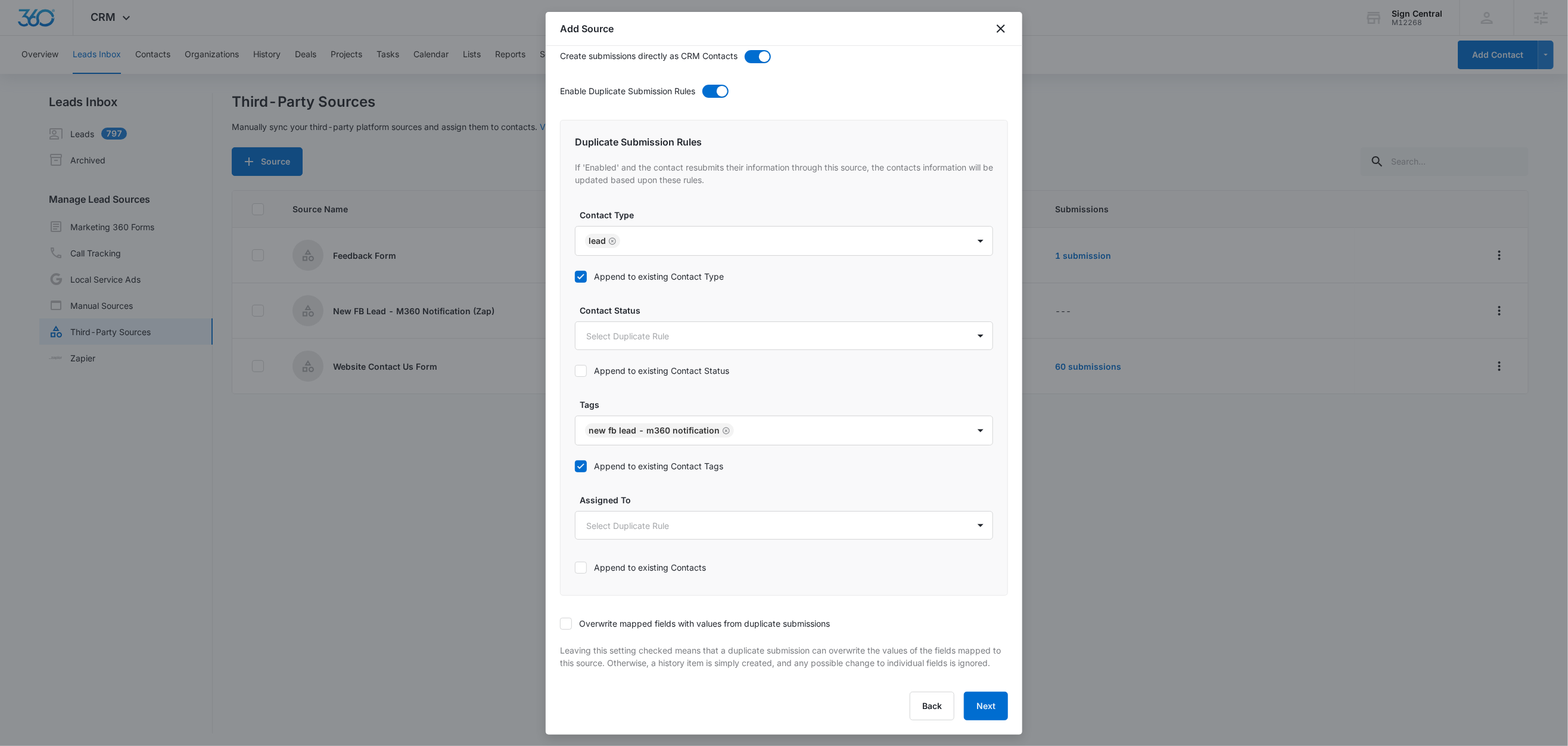
click at [568, 618] on icon at bounding box center [566, 623] width 11 height 11
click at [560, 623] on input "Overwrite mapped fields with values from duplicate submissions" at bounding box center [560, 623] width 0 height 0
click at [979, 708] on button "Next" at bounding box center [985, 705] width 44 height 29
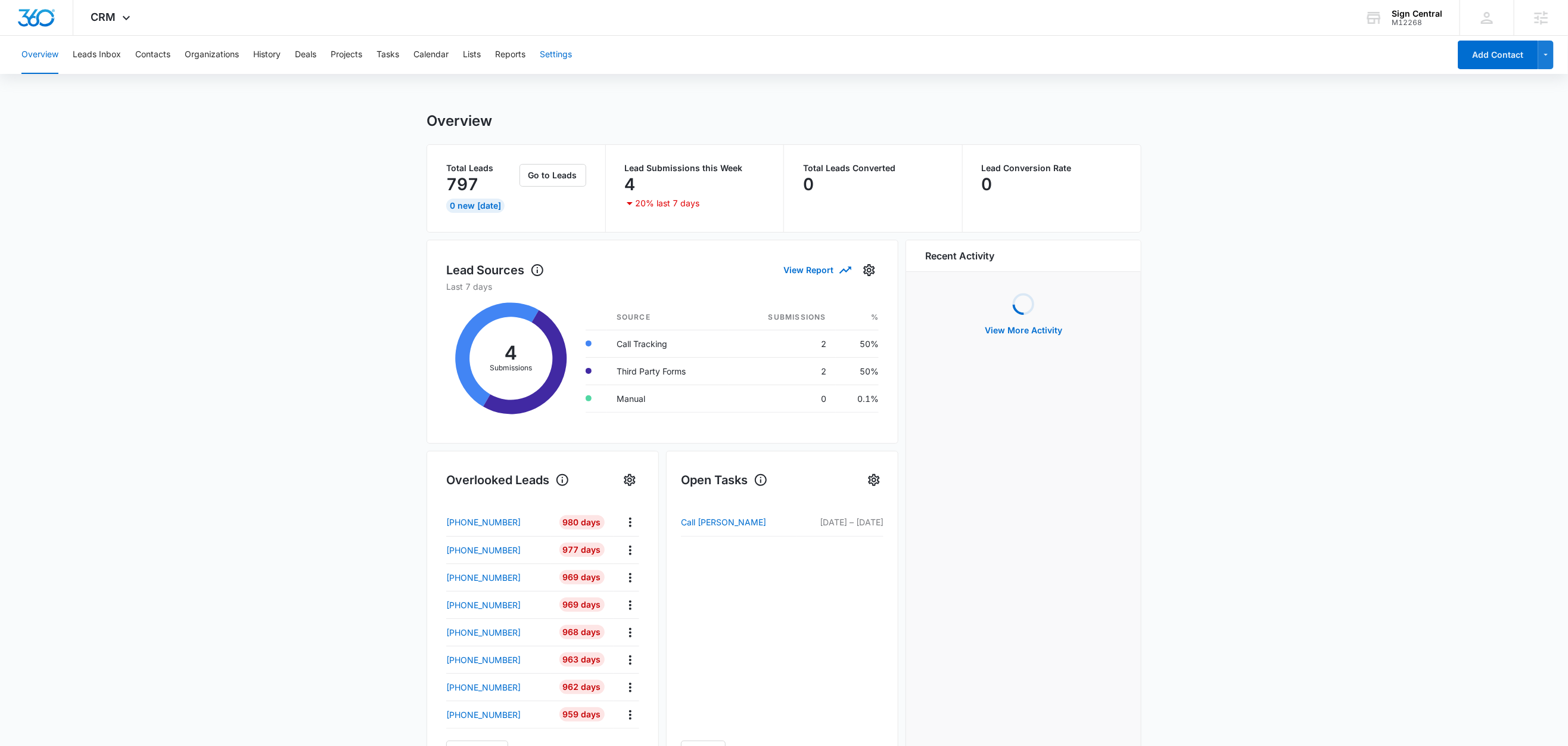
click at [568, 56] on button "Settings" at bounding box center [555, 55] width 32 height 38
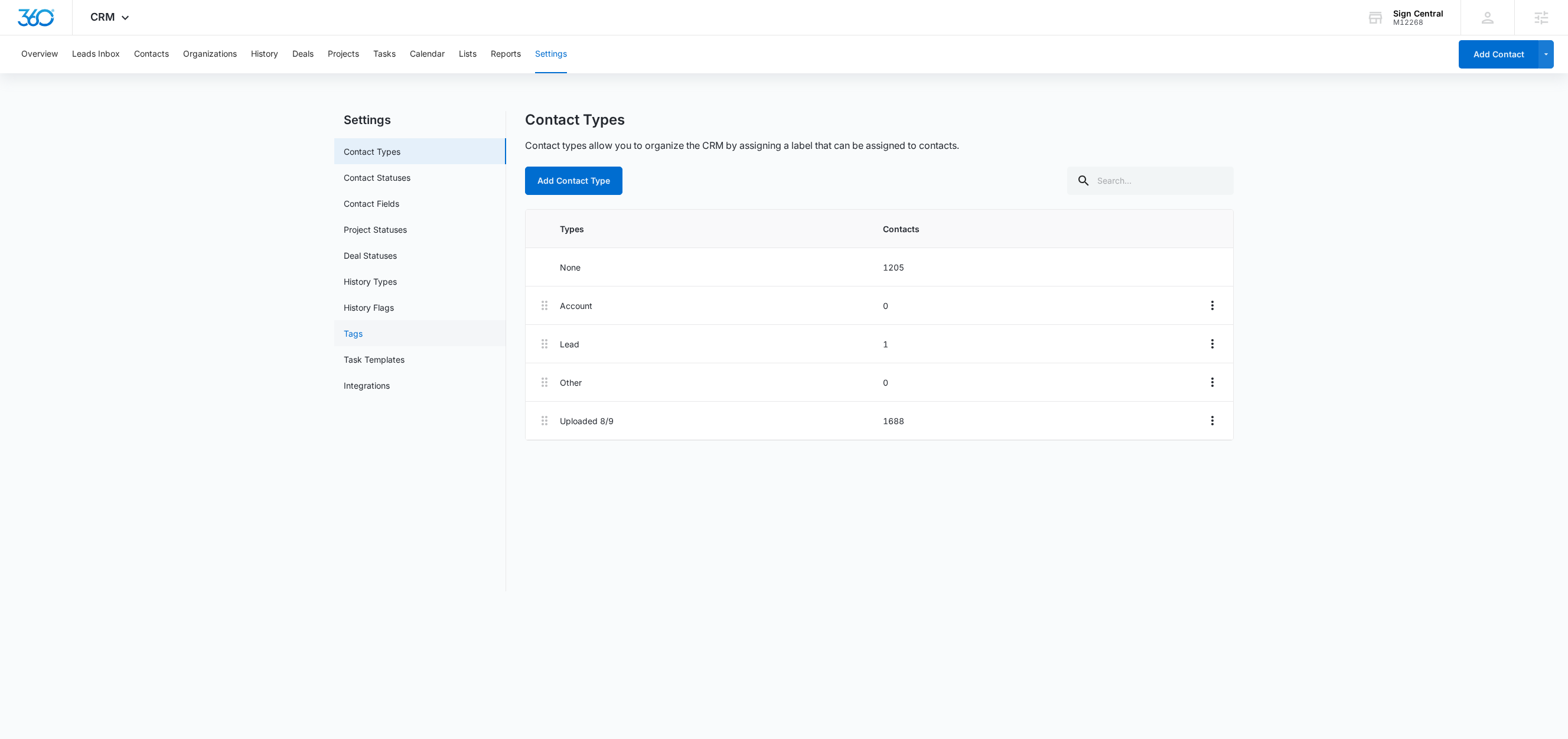
click at [362, 339] on link "Tags" at bounding box center [353, 333] width 19 height 12
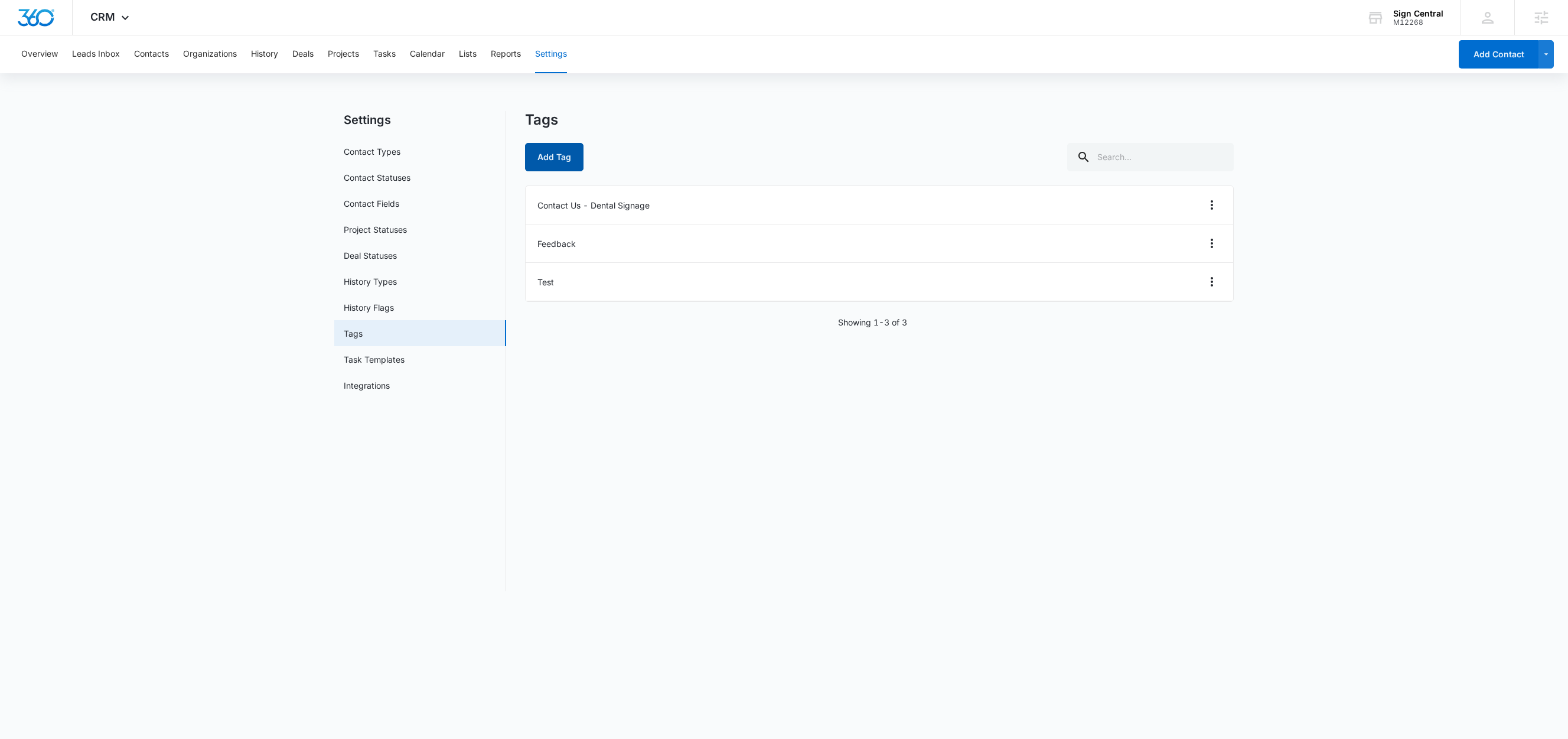
click at [567, 157] on button "Add Tag" at bounding box center [554, 157] width 58 height 29
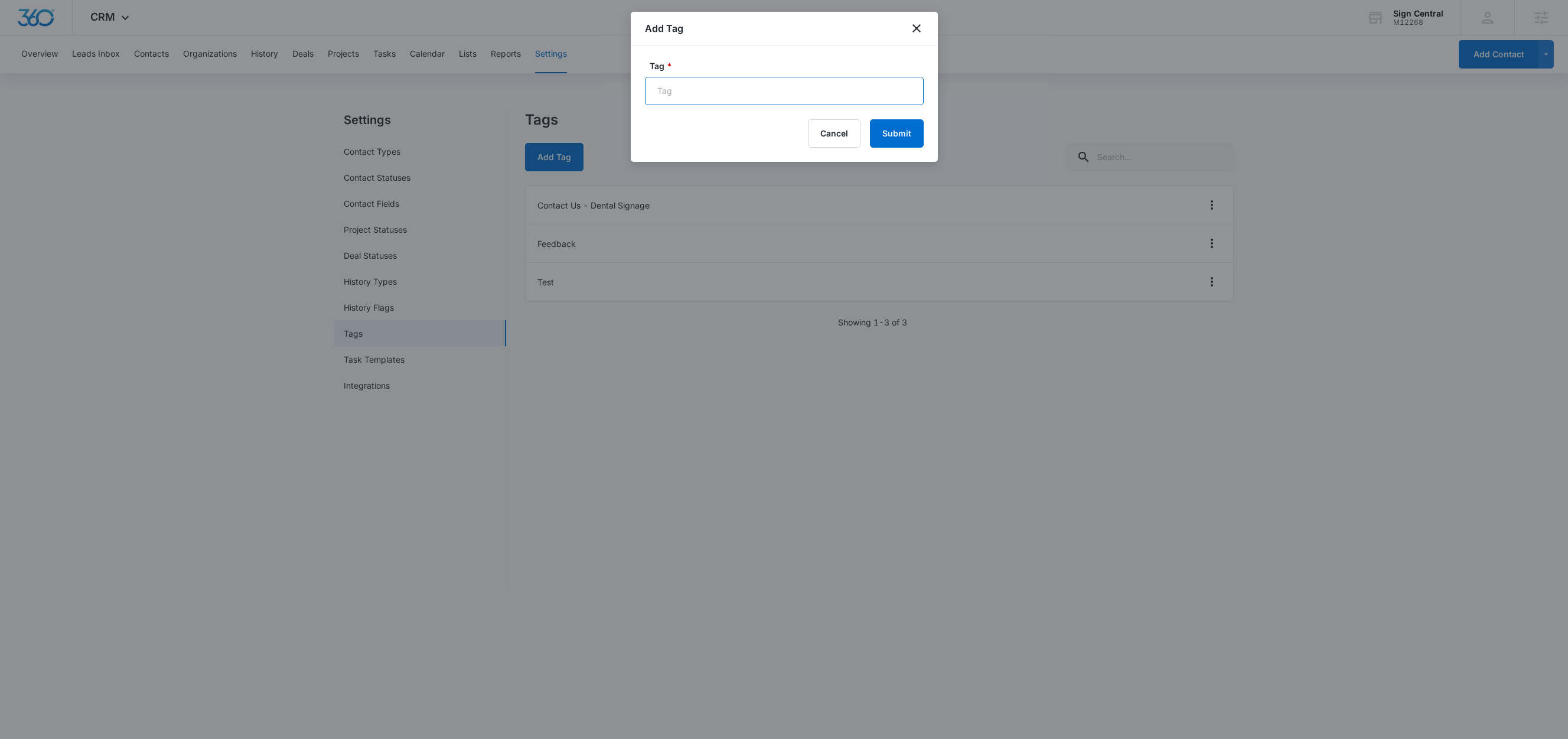
click at [732, 79] on input "Tag *" at bounding box center [784, 91] width 279 height 29
paste input "New FB Lead - M360 Notification"
type input "New FB Lead - M360 Notification"
click at [909, 134] on button "Submit" at bounding box center [897, 133] width 54 height 29
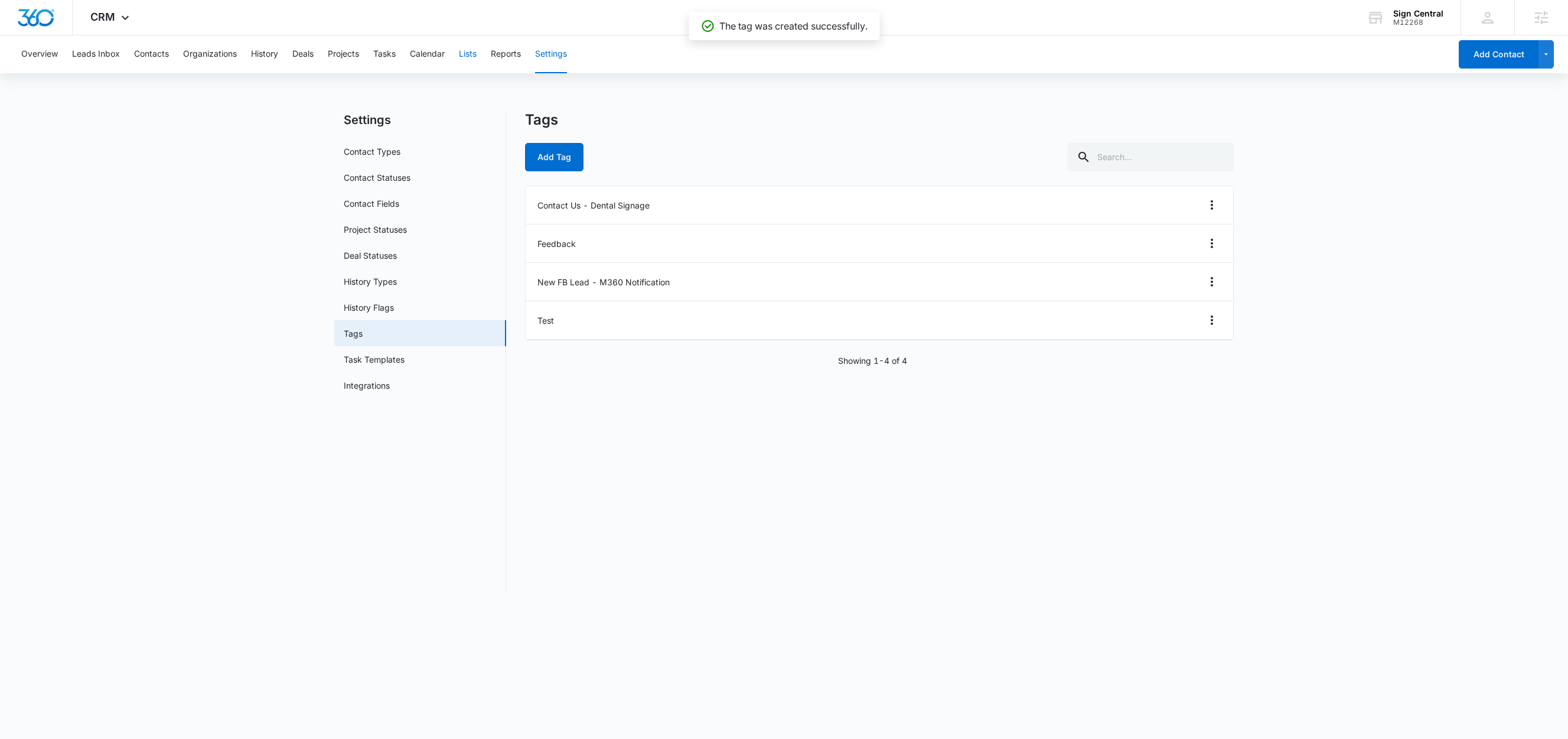
click at [471, 57] on button "Lists" at bounding box center [468, 54] width 18 height 38
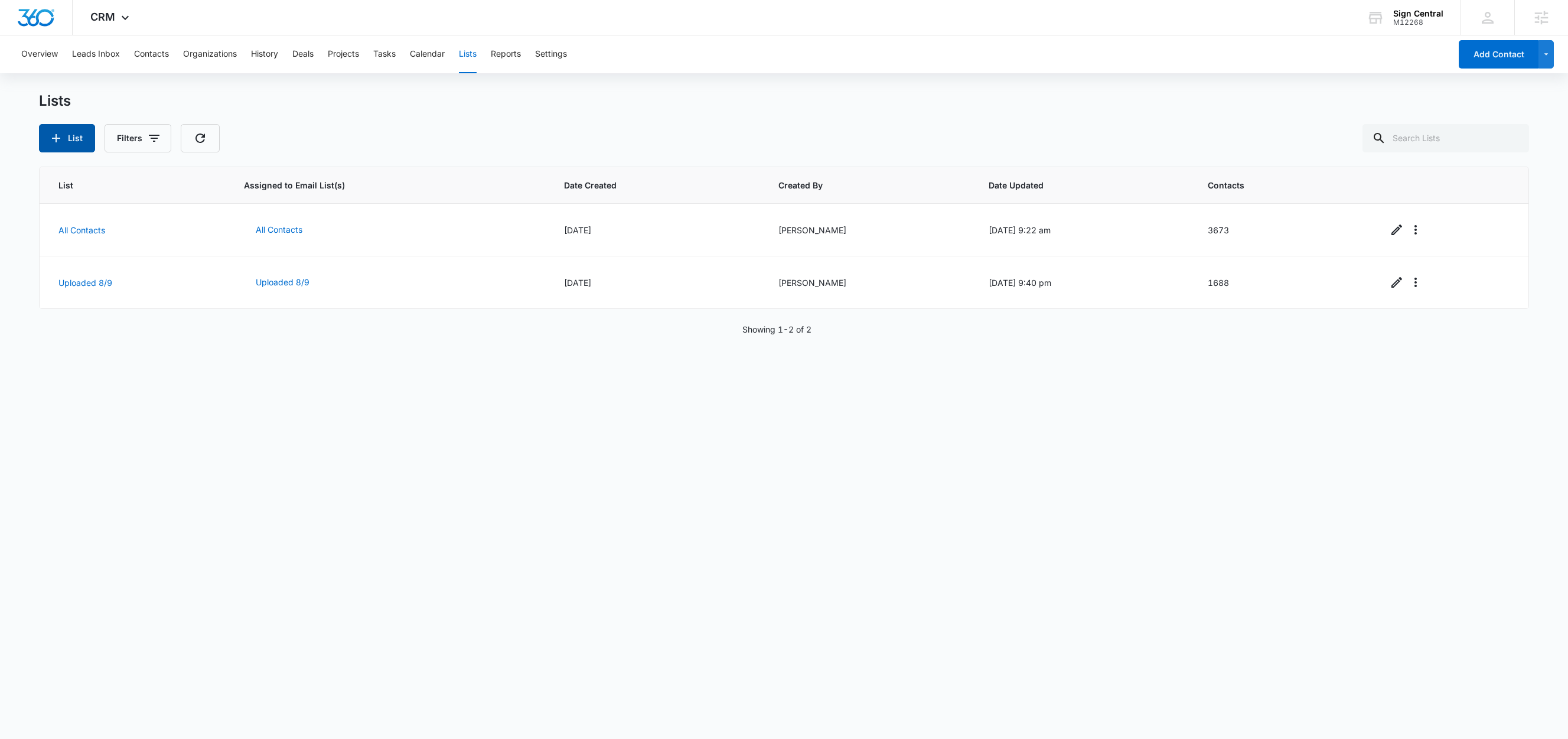
click at [72, 134] on button "List" at bounding box center [67, 138] width 56 height 29
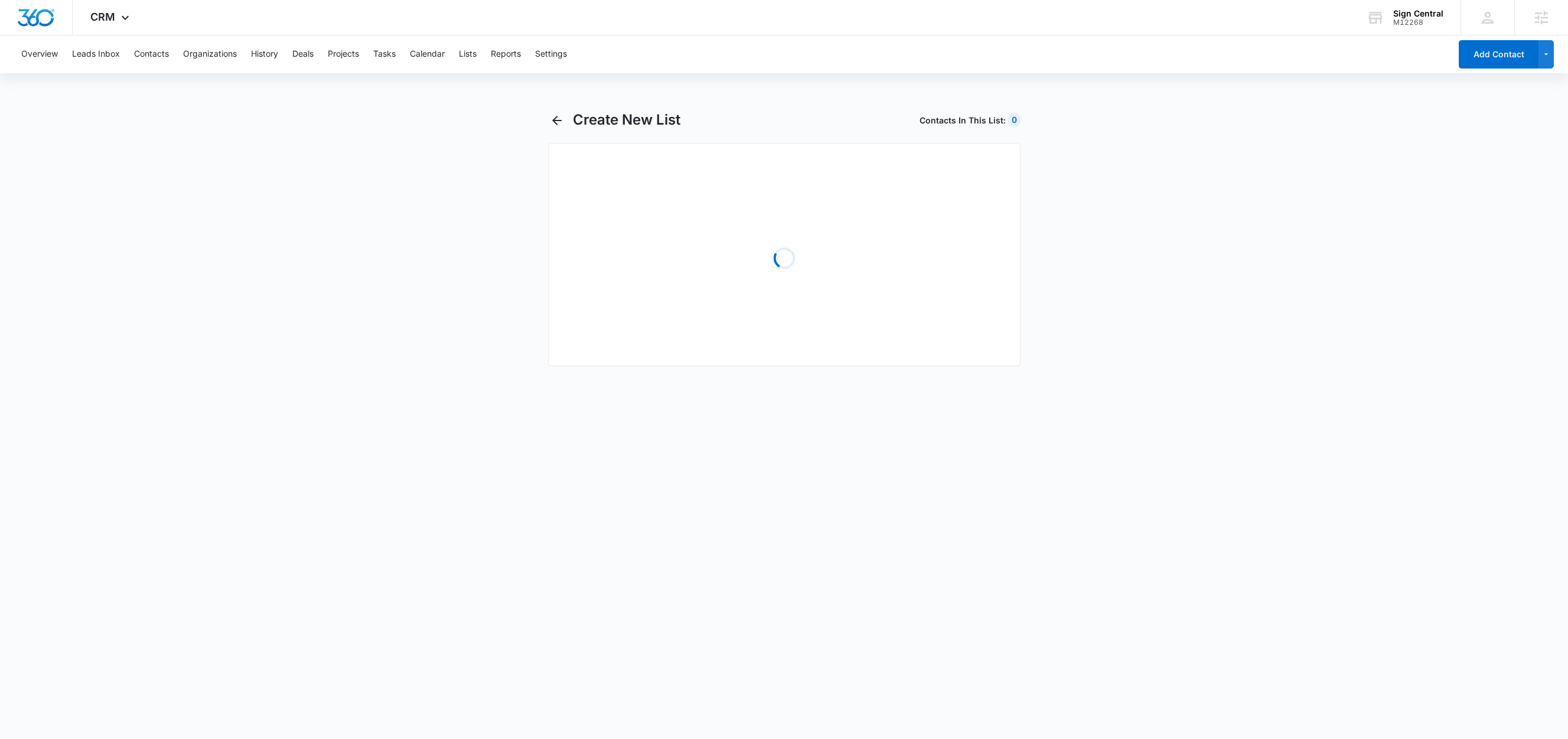
select select "31"
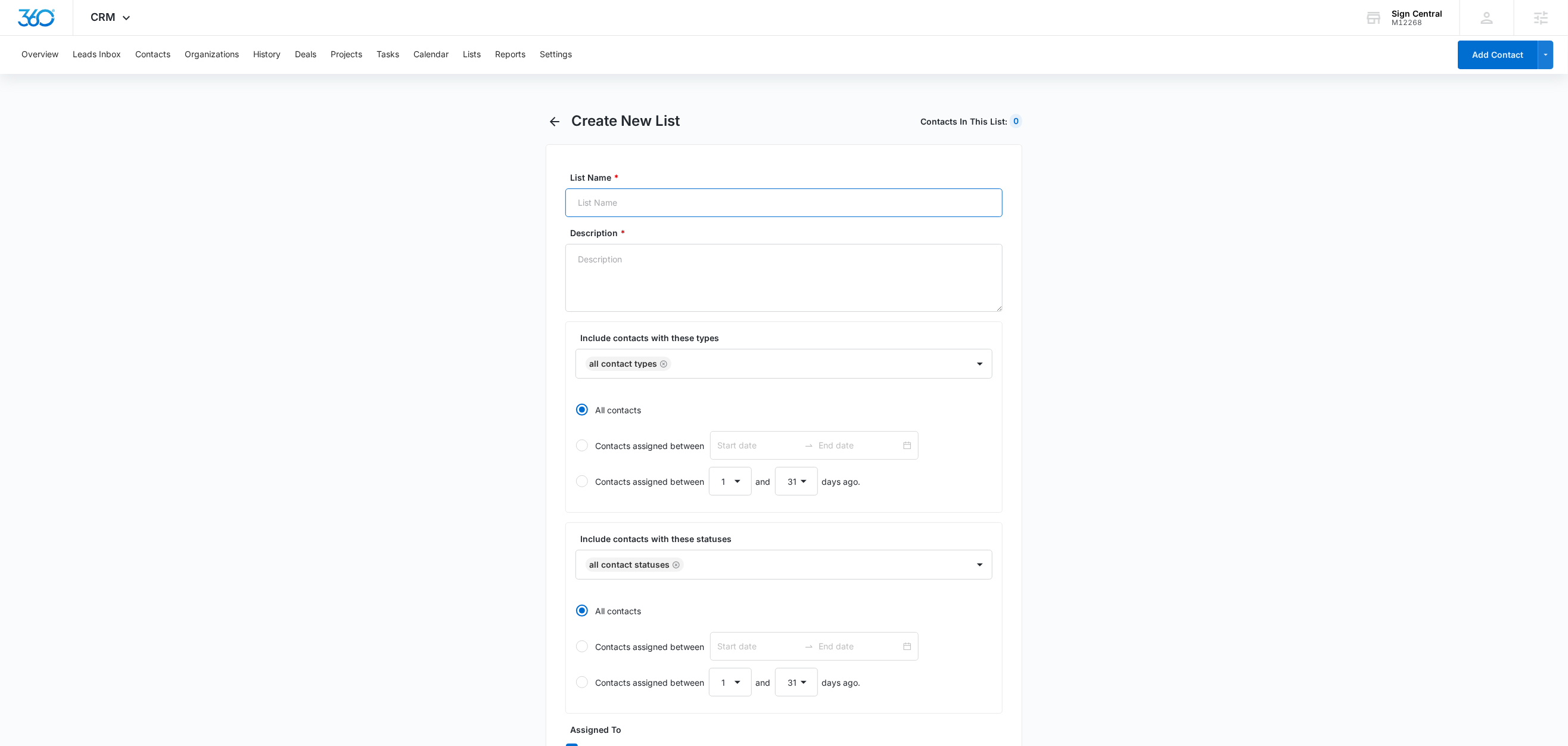
click at [631, 204] on input "List Name *" at bounding box center [784, 203] width 438 height 29
paste input "New FB Lead - M360 Notification"
type input "New FB Lead - M360 Notification"
click at [608, 264] on textarea "Description *" at bounding box center [784, 278] width 438 height 68
paste textarea "New FB Lead - M360 Notification"
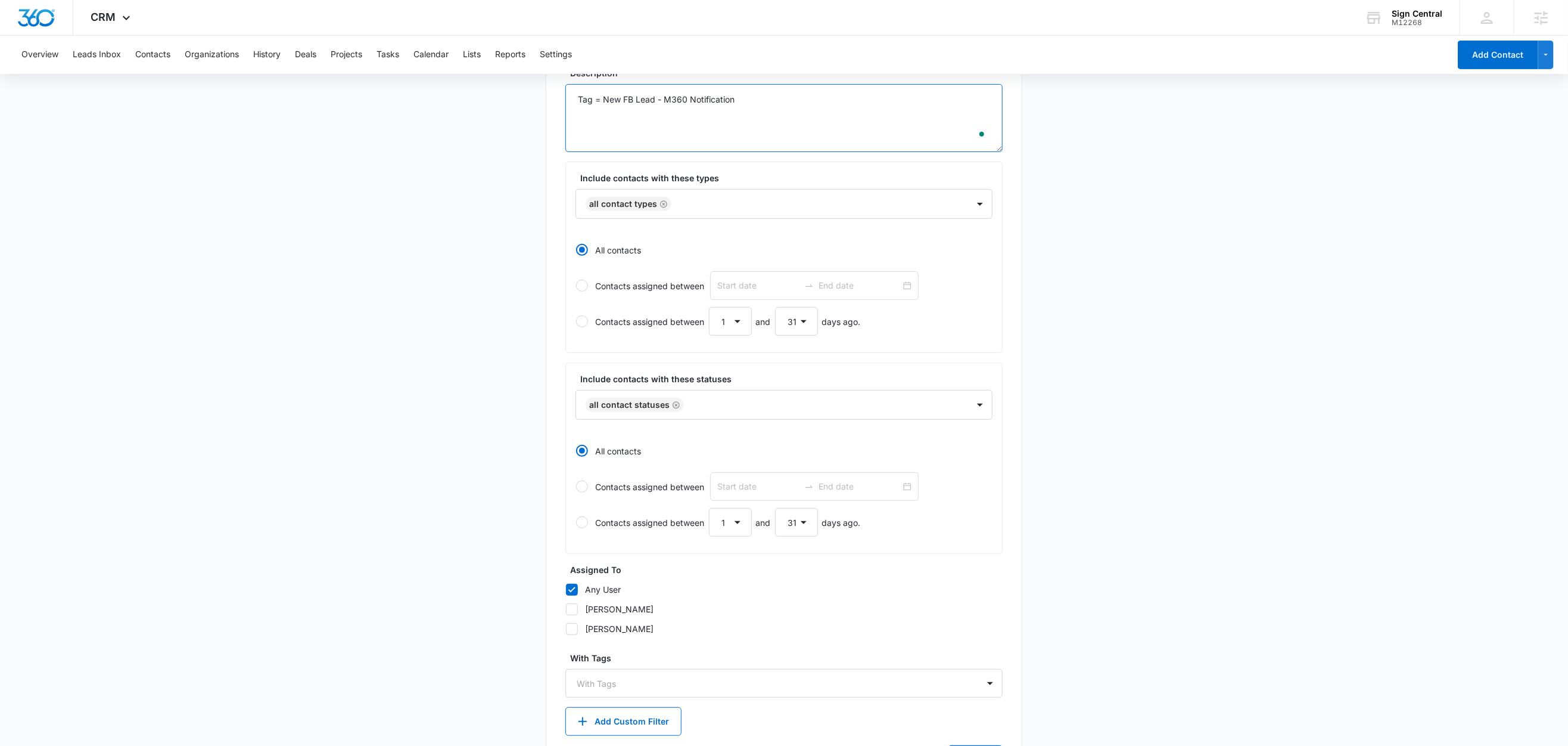
scroll to position [225, 0]
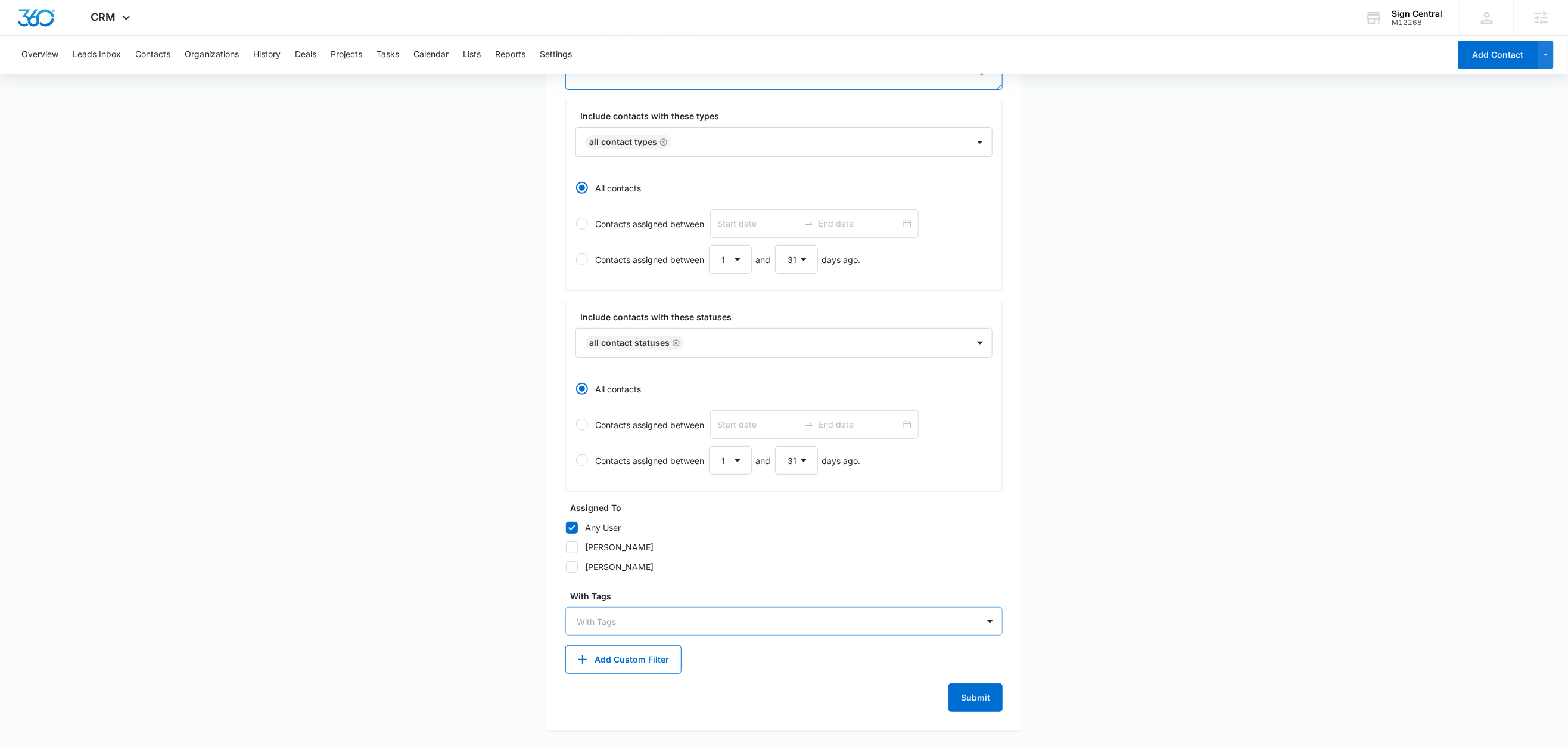
type textarea "Tag = New FB Lead - M360 Notification"
click at [626, 622] on div at bounding box center [777, 622] width 400 height 15
type input "new"
click at [626, 667] on p "New FB Lead - M360 Notification" at bounding box center [646, 663] width 133 height 12
click at [459, 595] on main "Create New List Contacts In This List : 0 List Name * New FB Lead - M360 Notifi…" at bounding box center [784, 317] width 1568 height 857
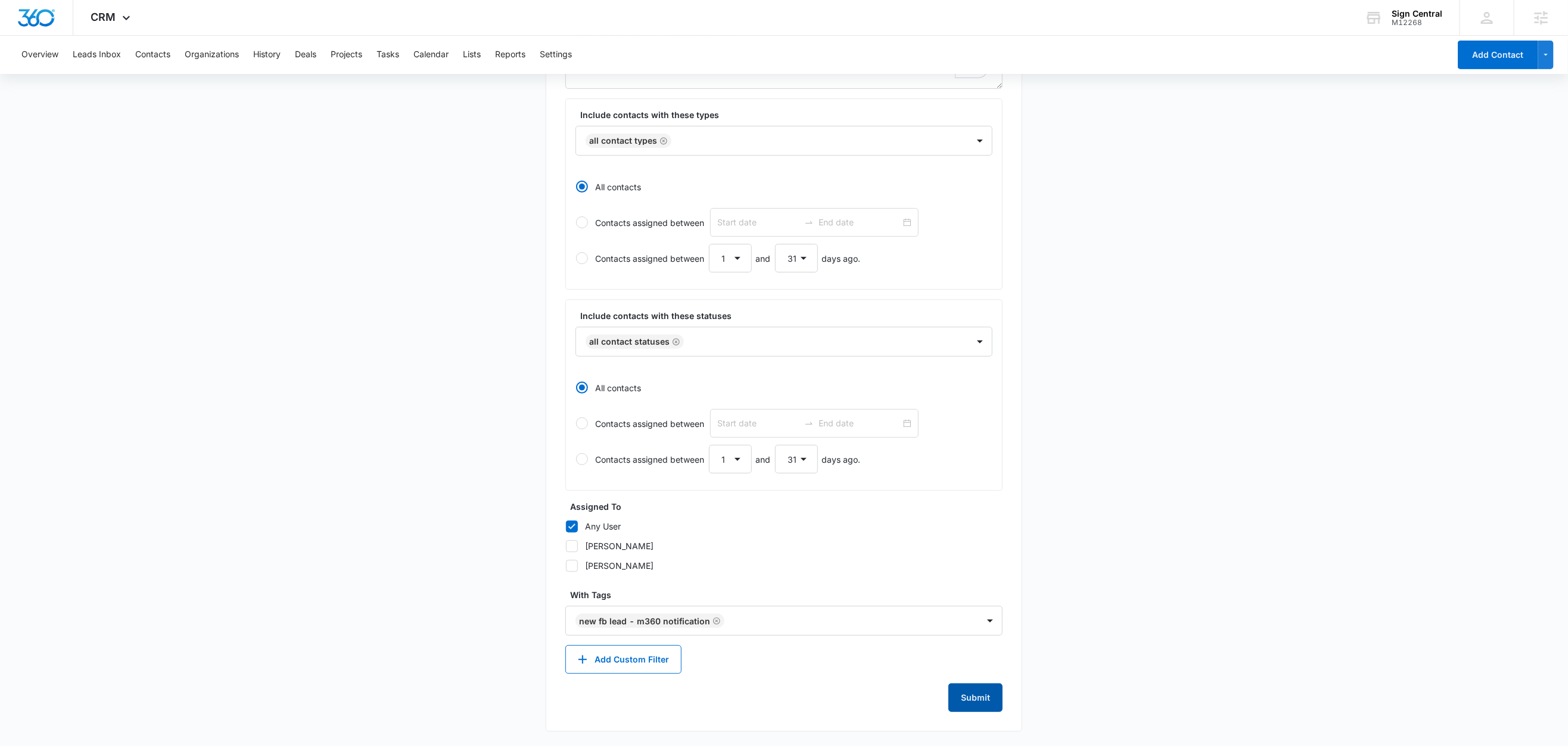
click at [986, 696] on button "Submit" at bounding box center [976, 697] width 55 height 29
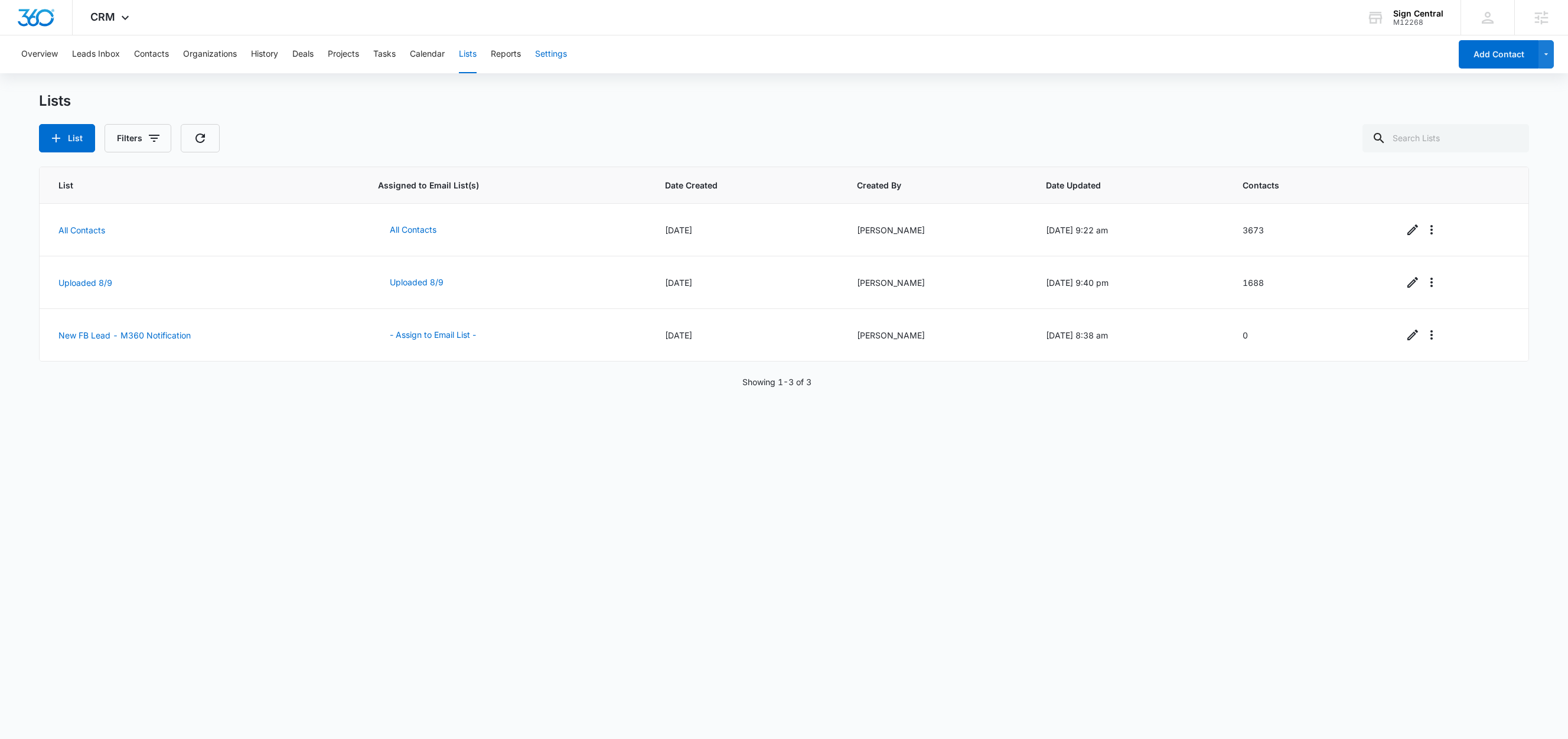
click at [549, 52] on button "Settings" at bounding box center [550, 54] width 32 height 38
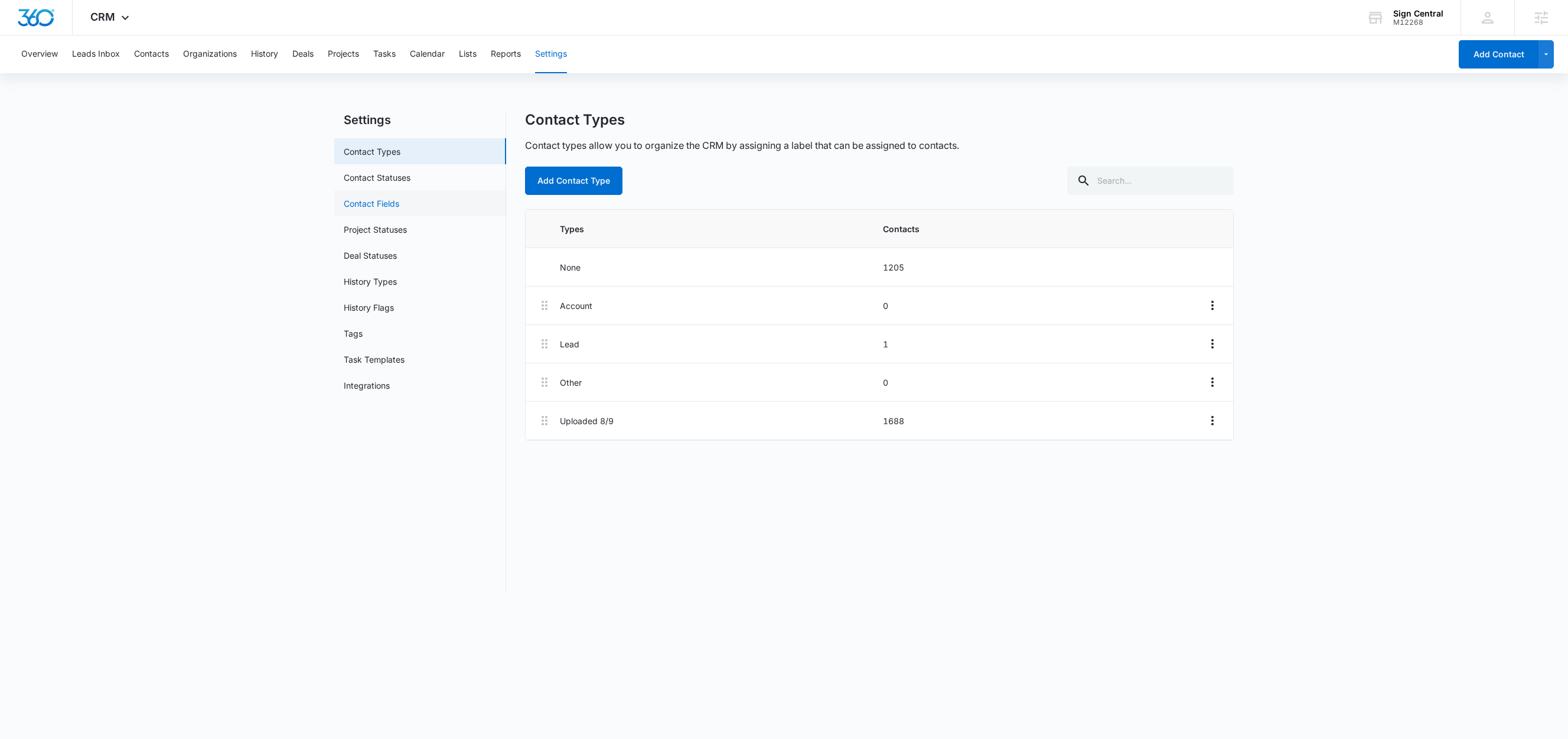
click at [394, 207] on link "Contact Fields" at bounding box center [371, 203] width 56 height 12
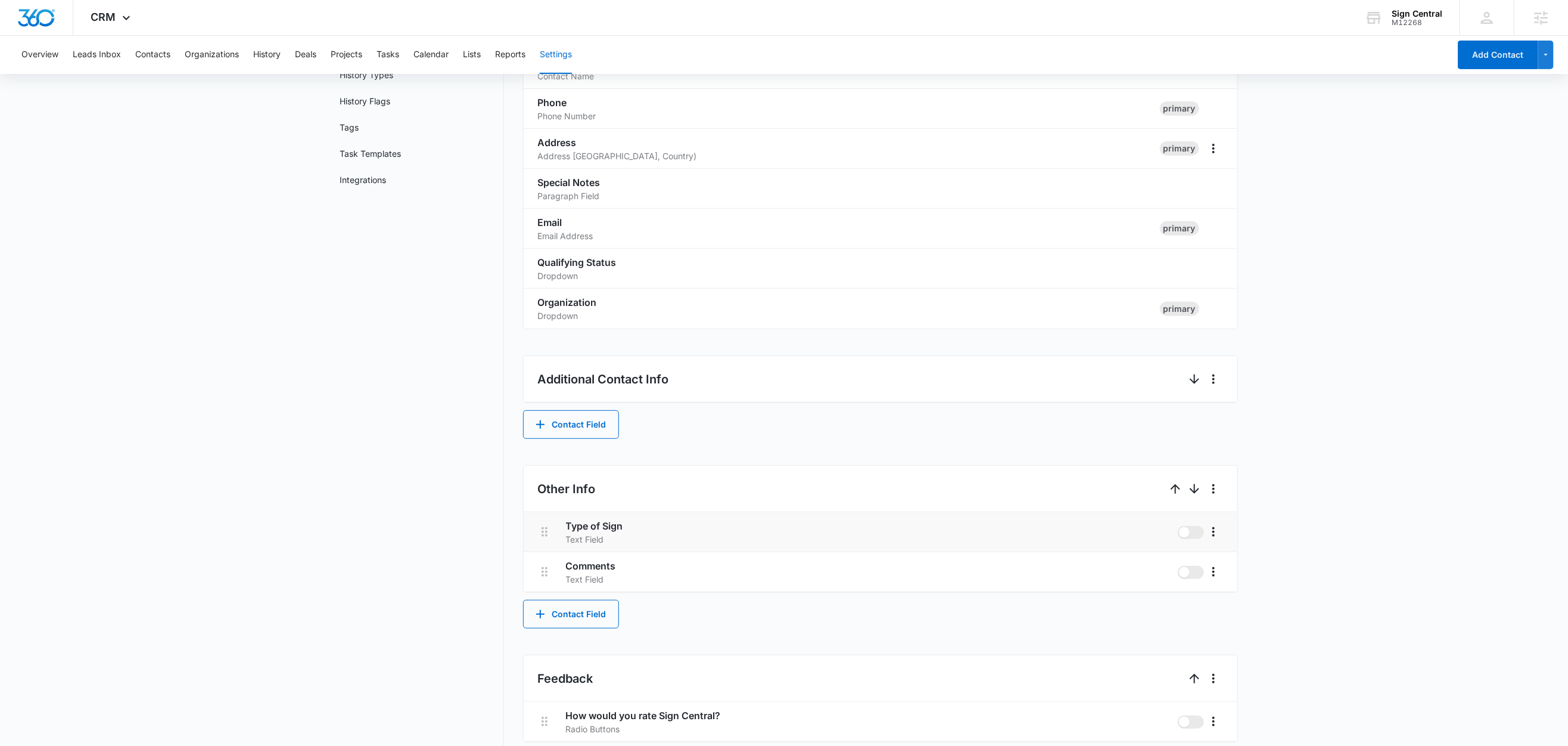
scroll to position [208, 0]
click at [571, 614] on button "Contact Field" at bounding box center [571, 615] width 96 height 29
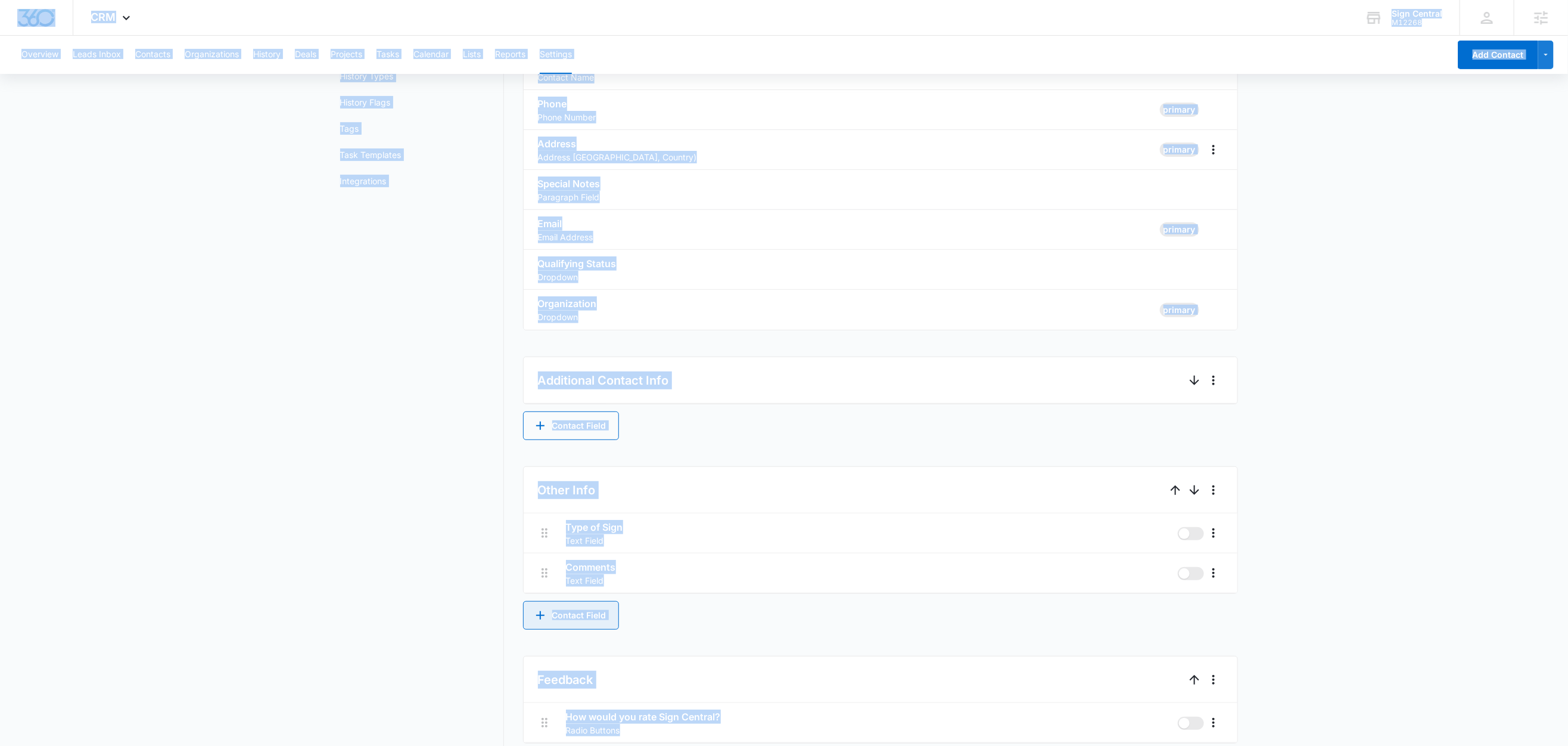
click at [578, 618] on button "Contact Field" at bounding box center [571, 615] width 96 height 29
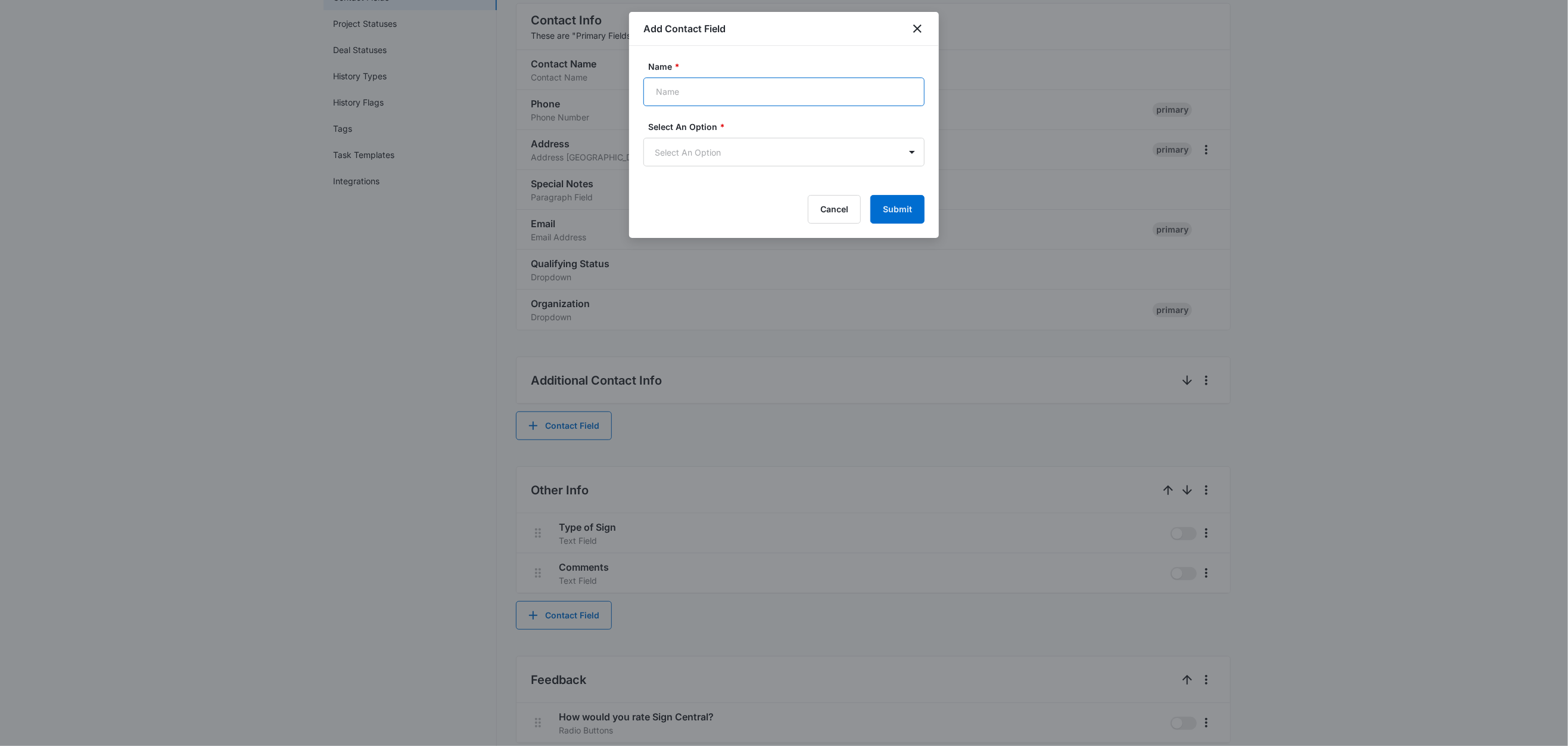
click at [712, 95] on input "Name *" at bounding box center [784, 92] width 281 height 29
paste input "Enter the Number of Vehicles or Signs Needed"
type input "Enter the Number of Vehicles or Signs Needed"
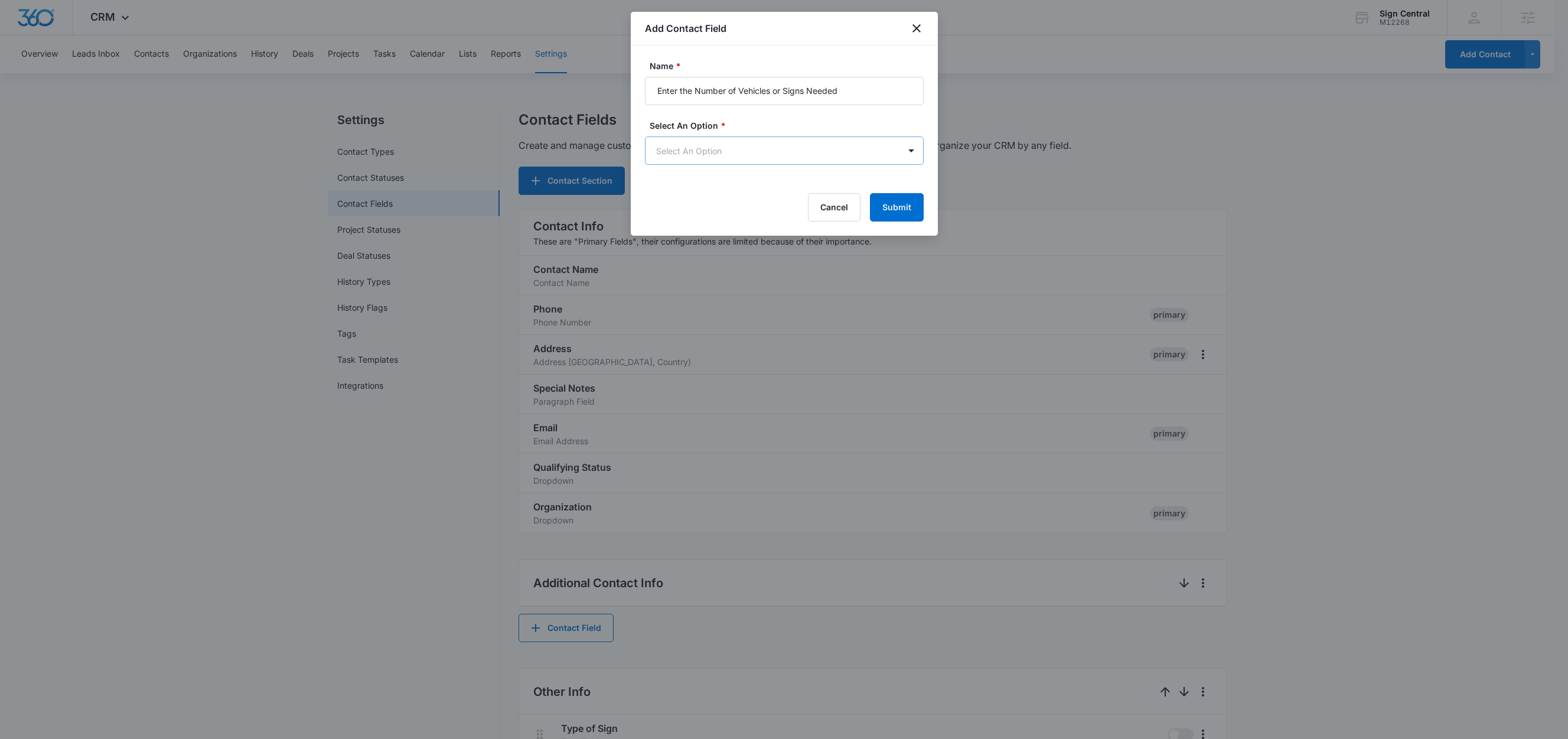
click at [683, 157] on body "CRM Apps Reputation Websites Forms CRM Email Social Shop Content Ads Intelligen…" at bounding box center [784, 496] width 1568 height 992
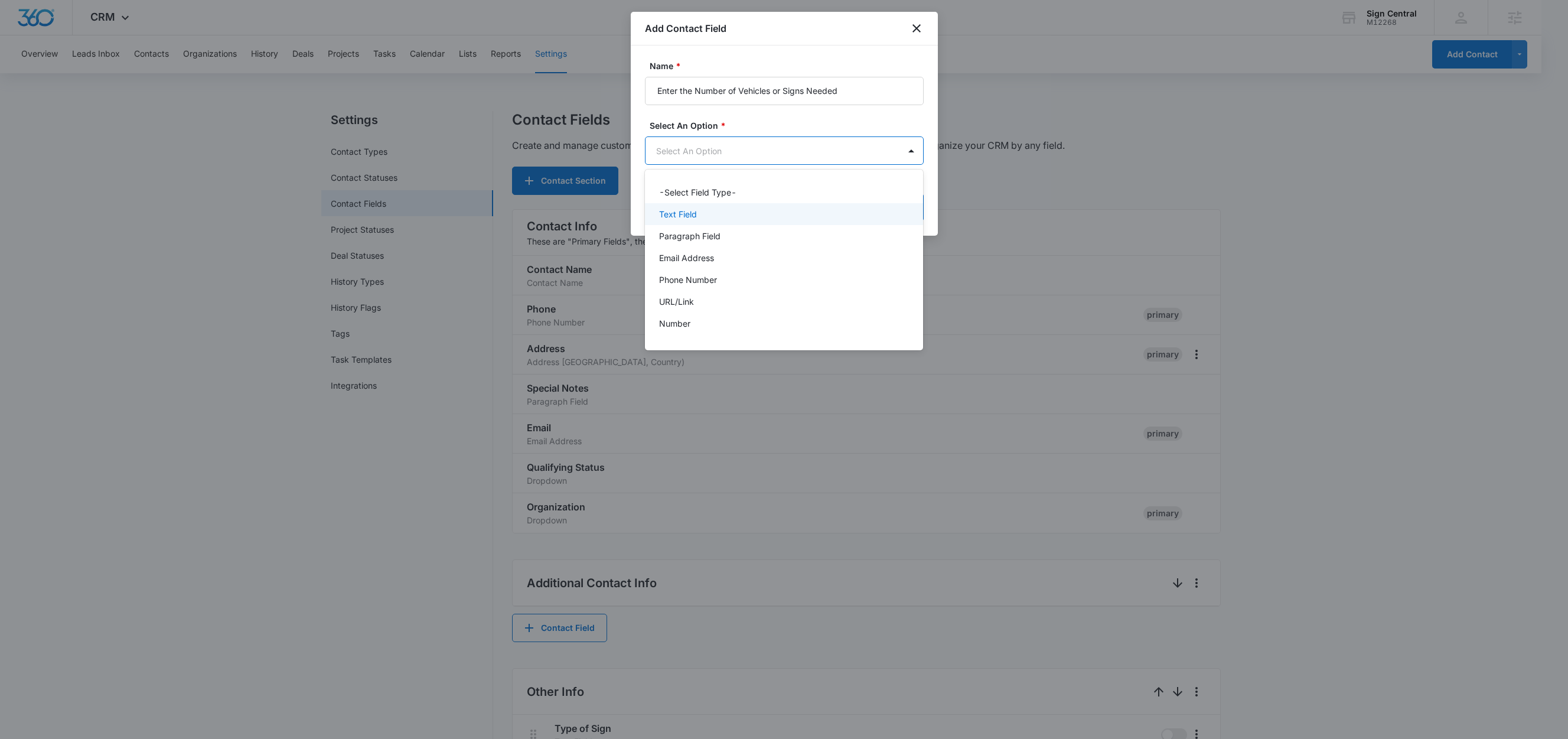
click at [679, 211] on p "Text Field" at bounding box center [678, 213] width 38 height 12
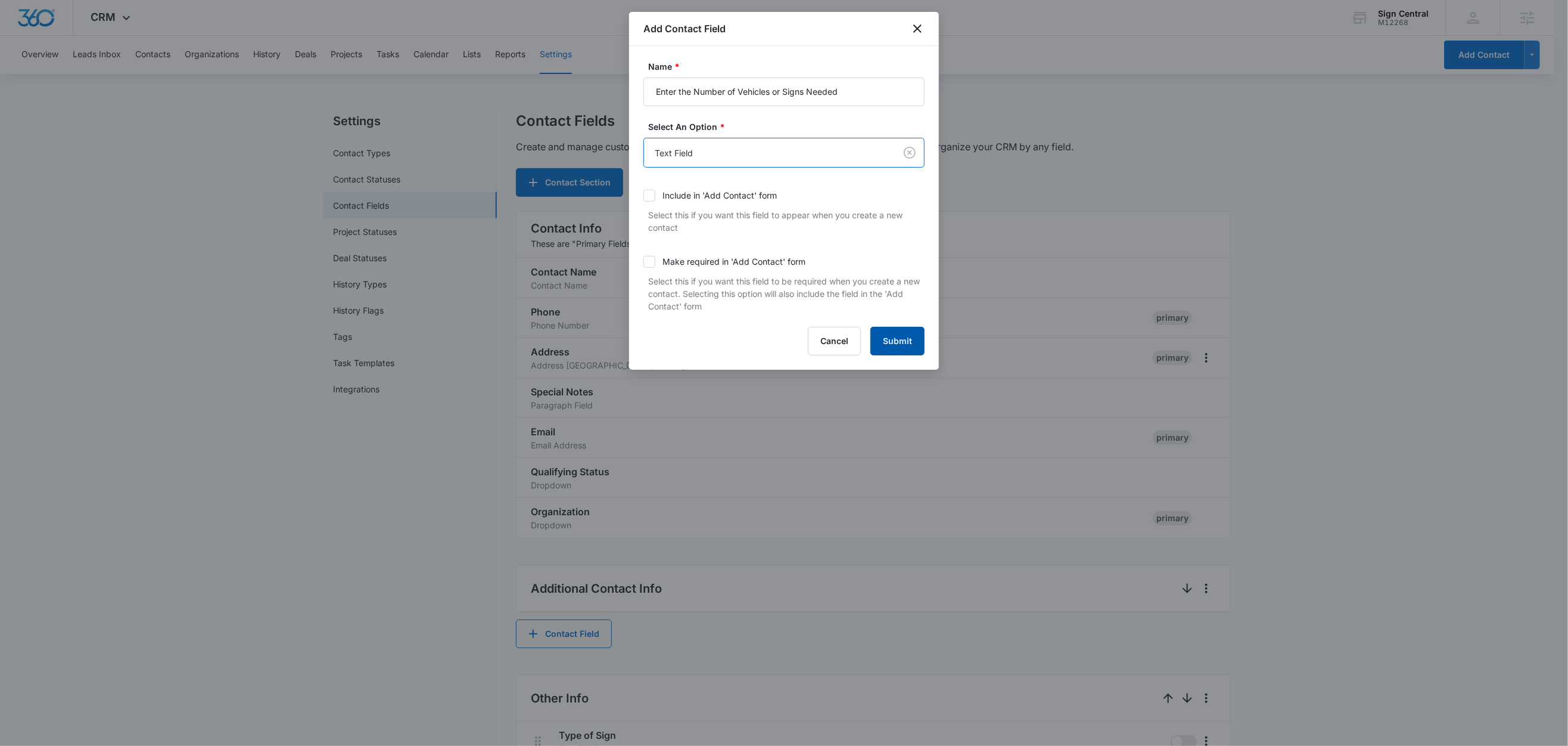
click at [894, 336] on button "Submit" at bounding box center [898, 341] width 55 height 29
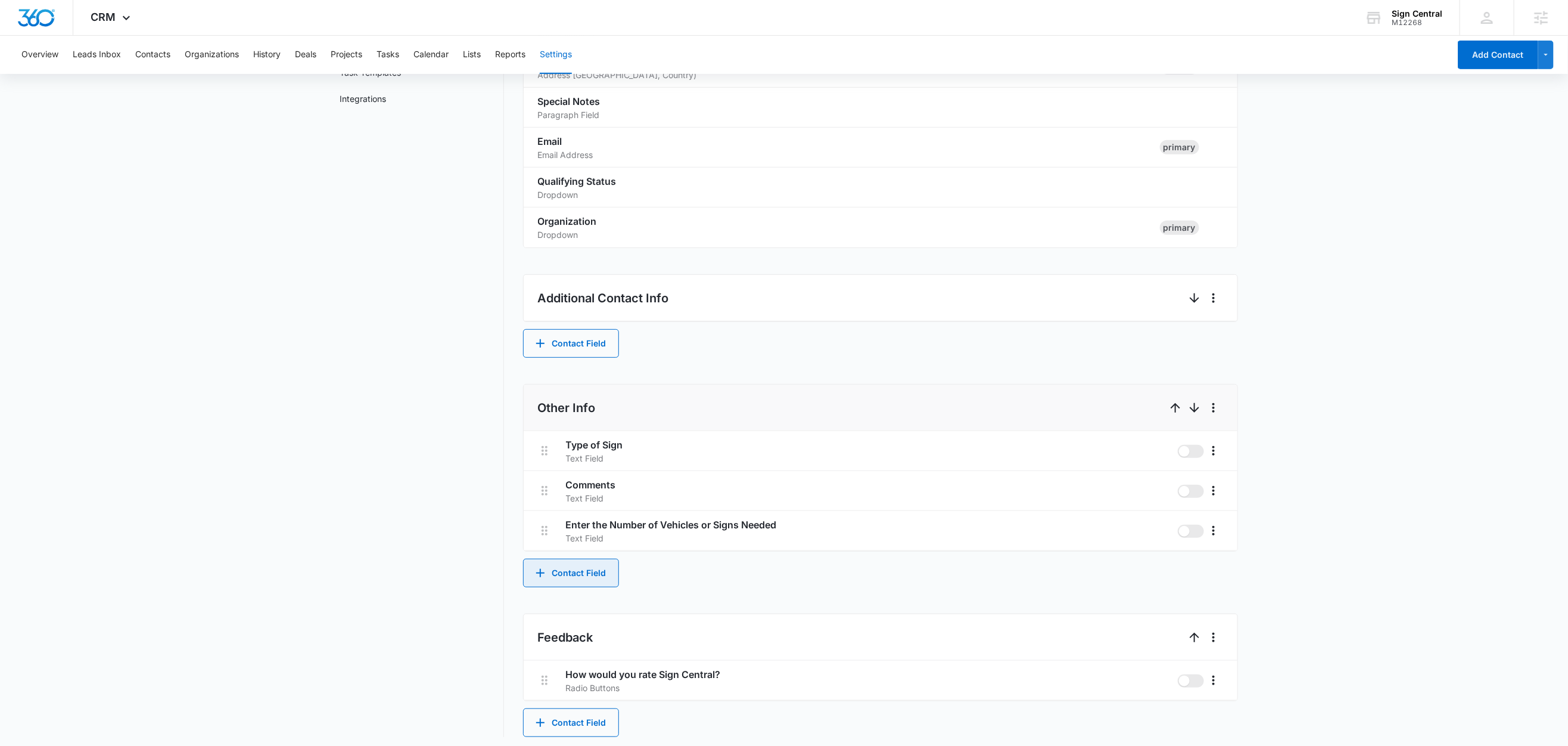
scroll to position [297, 0]
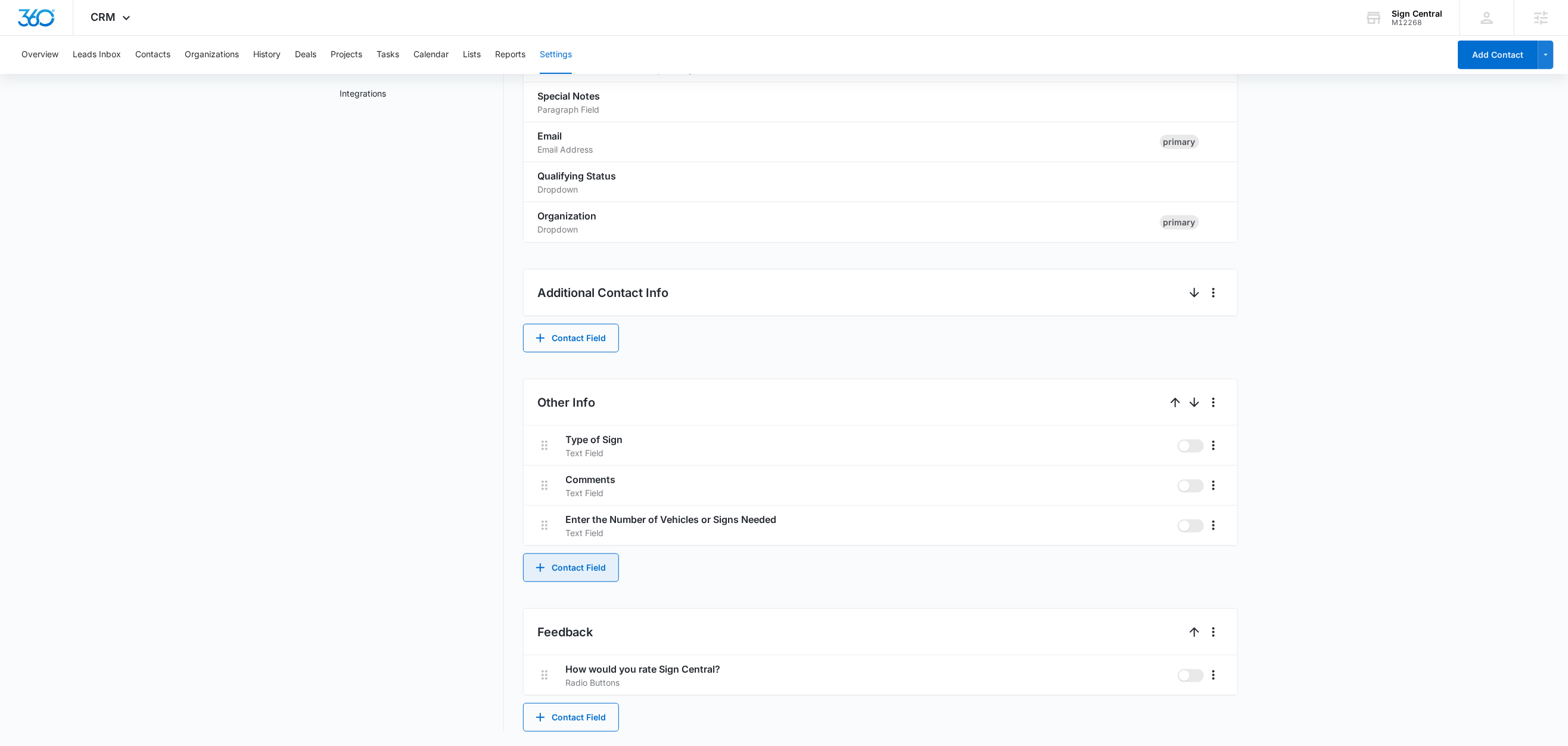
click at [574, 567] on button "Contact Field" at bounding box center [571, 567] width 96 height 29
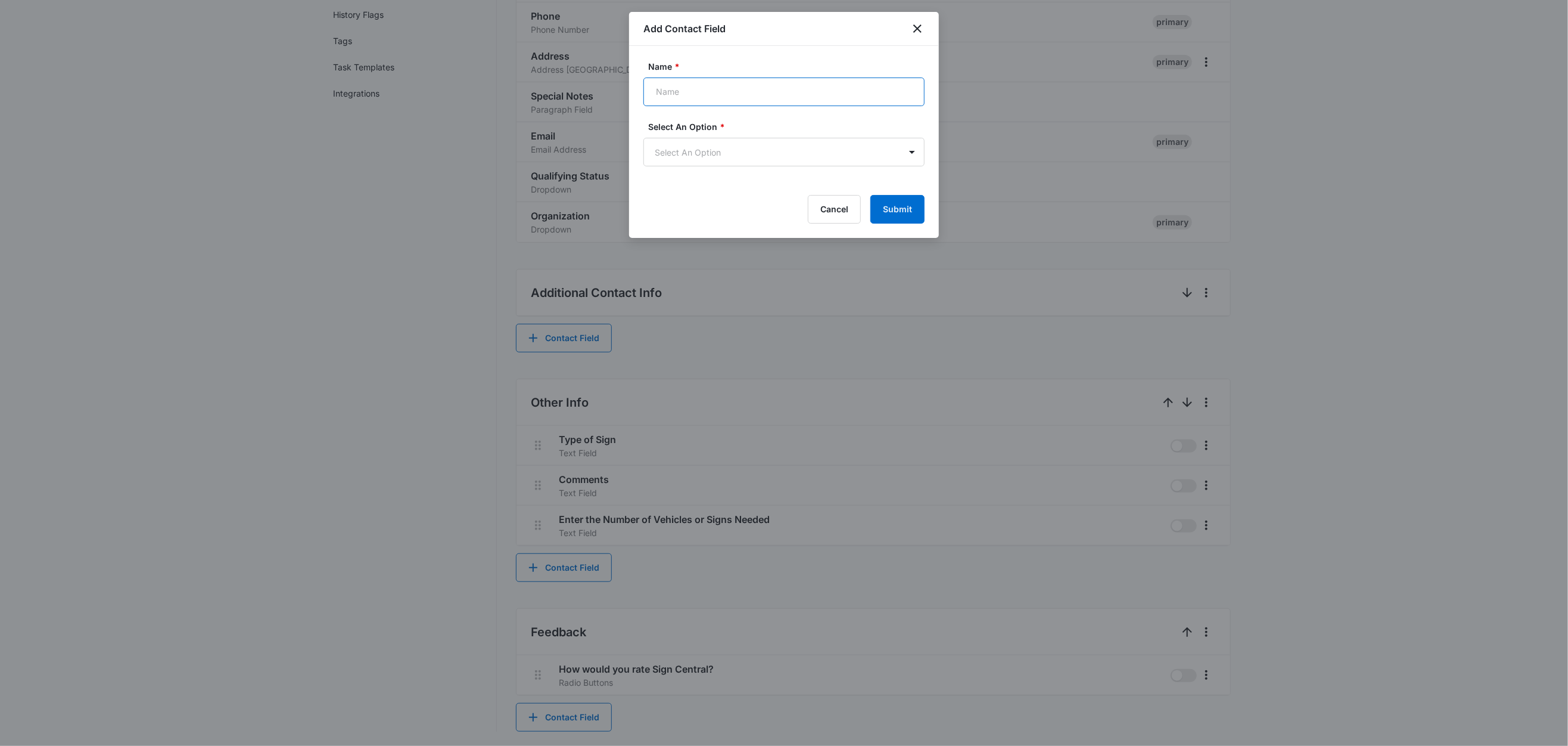
click at [694, 91] on input "Name *" at bounding box center [784, 92] width 281 height 29
type input "Company Name"
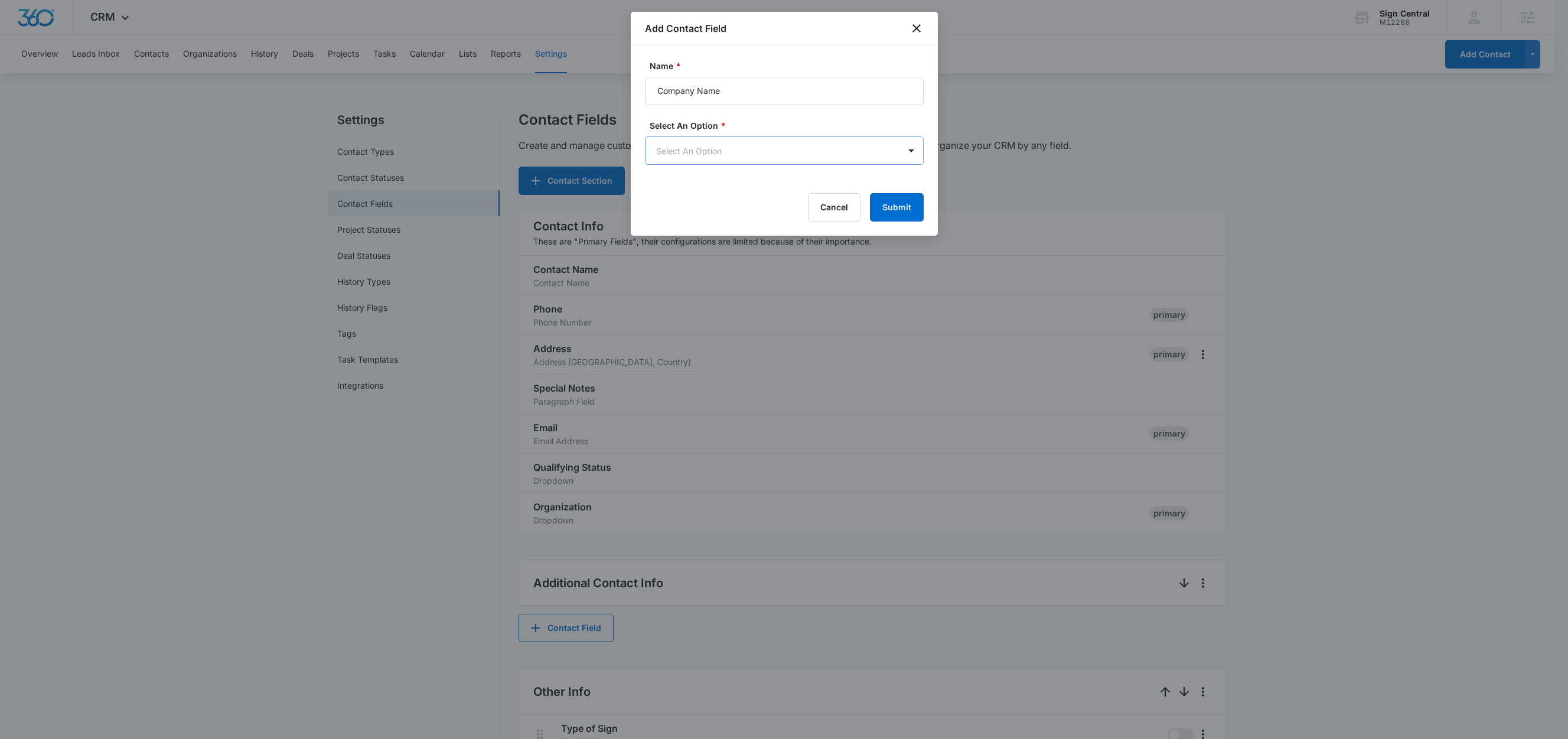
click at [670, 137] on body "CRM Apps Reputation Websites Forms CRM Email Social Shop Content Ads Intelligen…" at bounding box center [784, 516] width 1568 height 1032
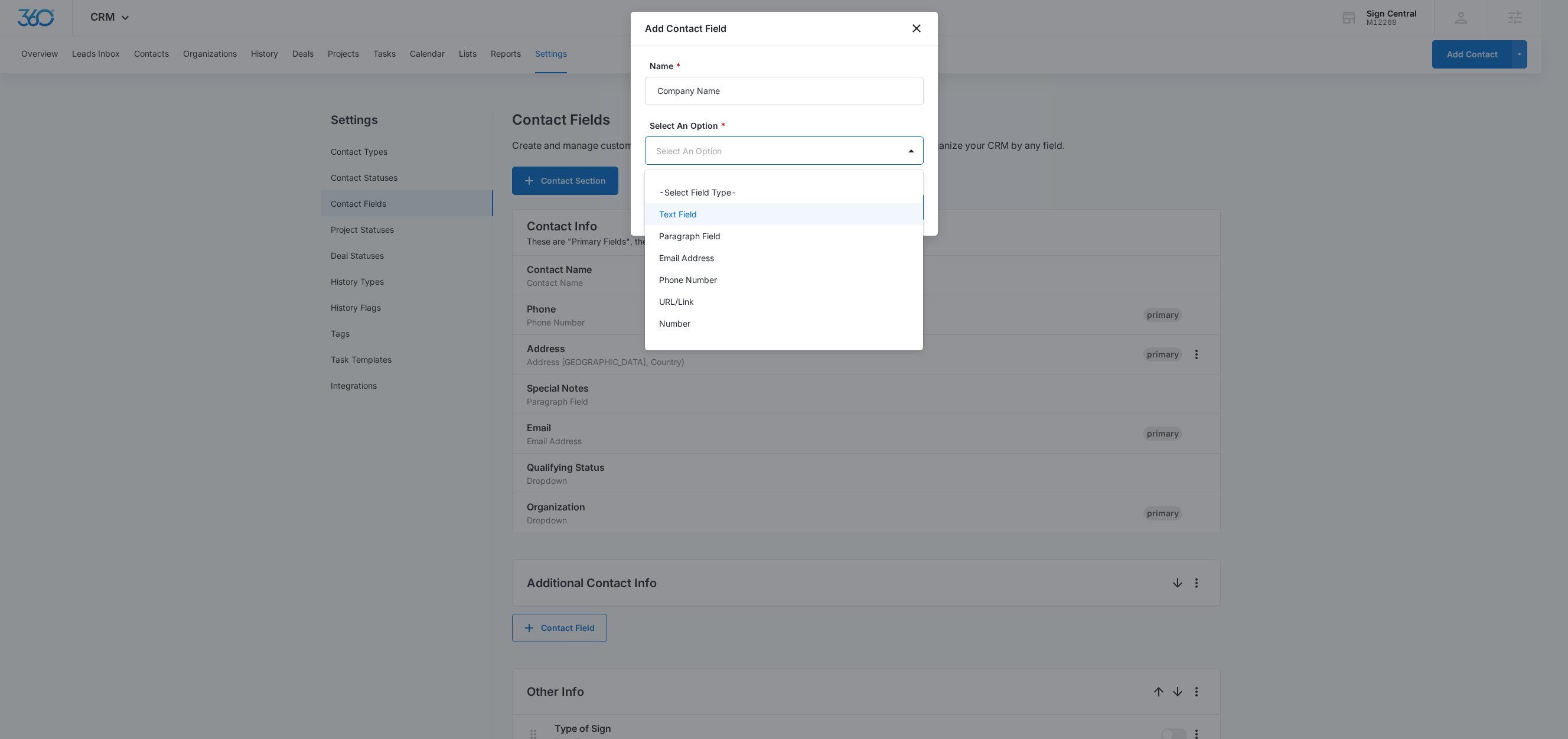
click at [689, 210] on p "Text Field" at bounding box center [678, 213] width 38 height 12
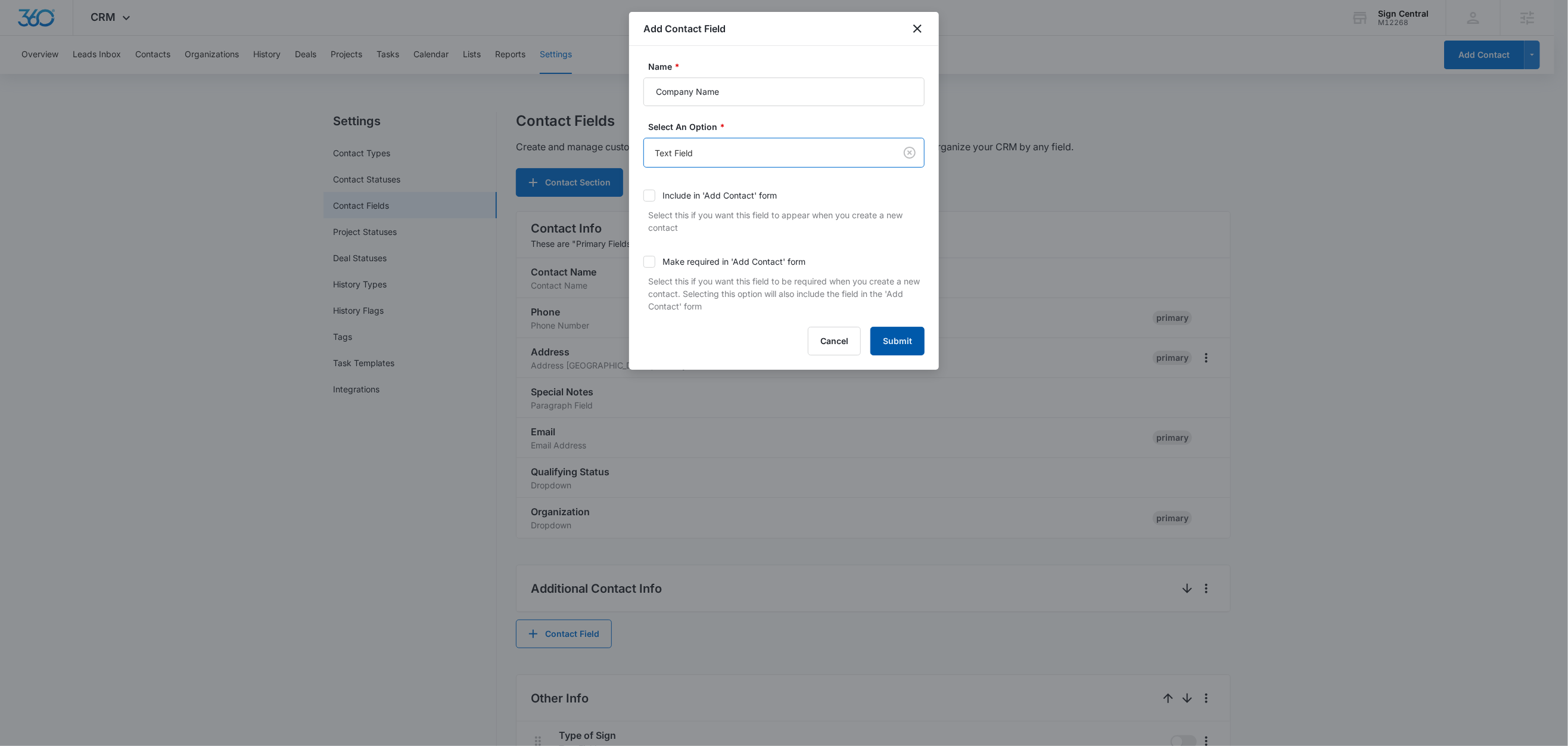
click at [913, 342] on button "Submit" at bounding box center [898, 341] width 55 height 29
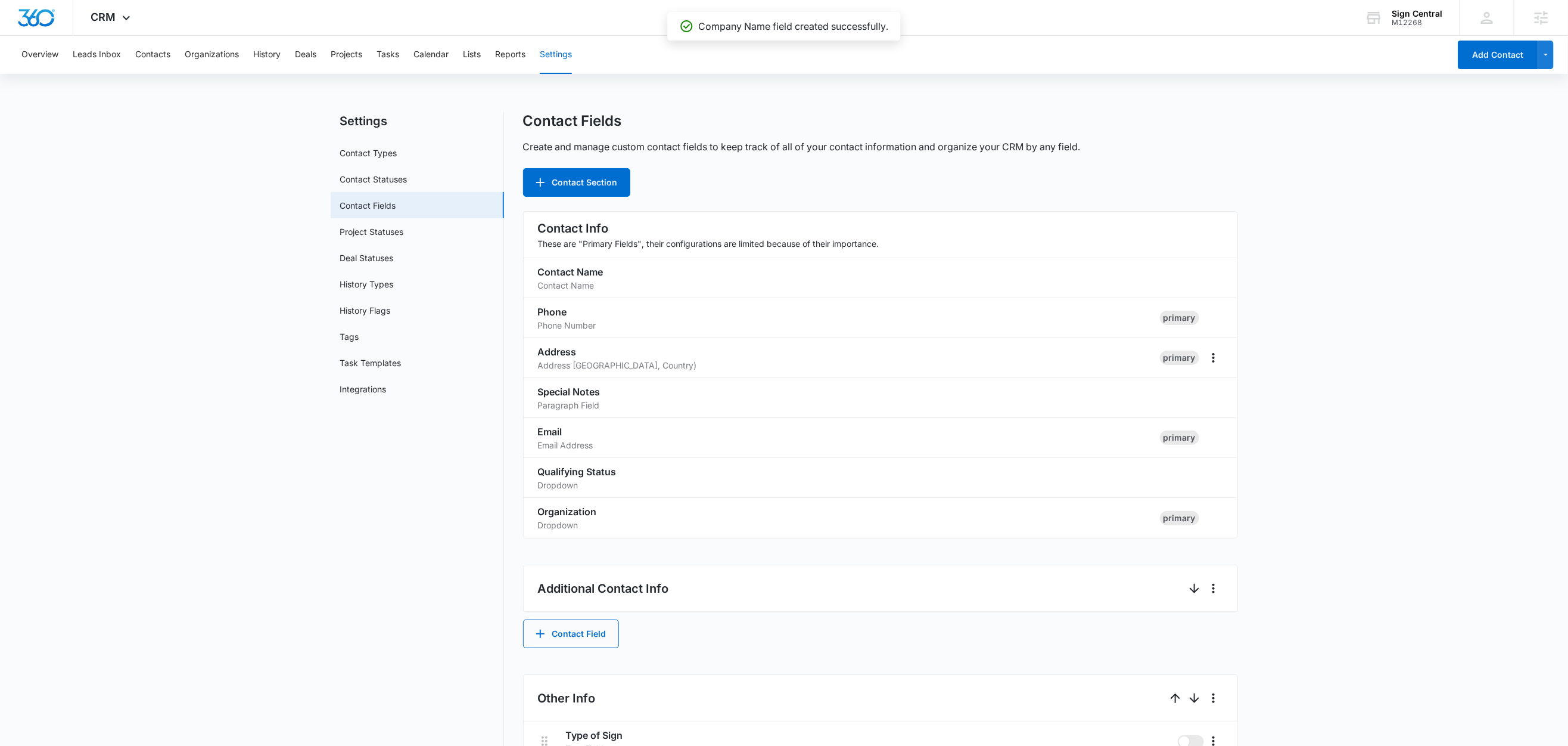
scroll to position [338, 0]
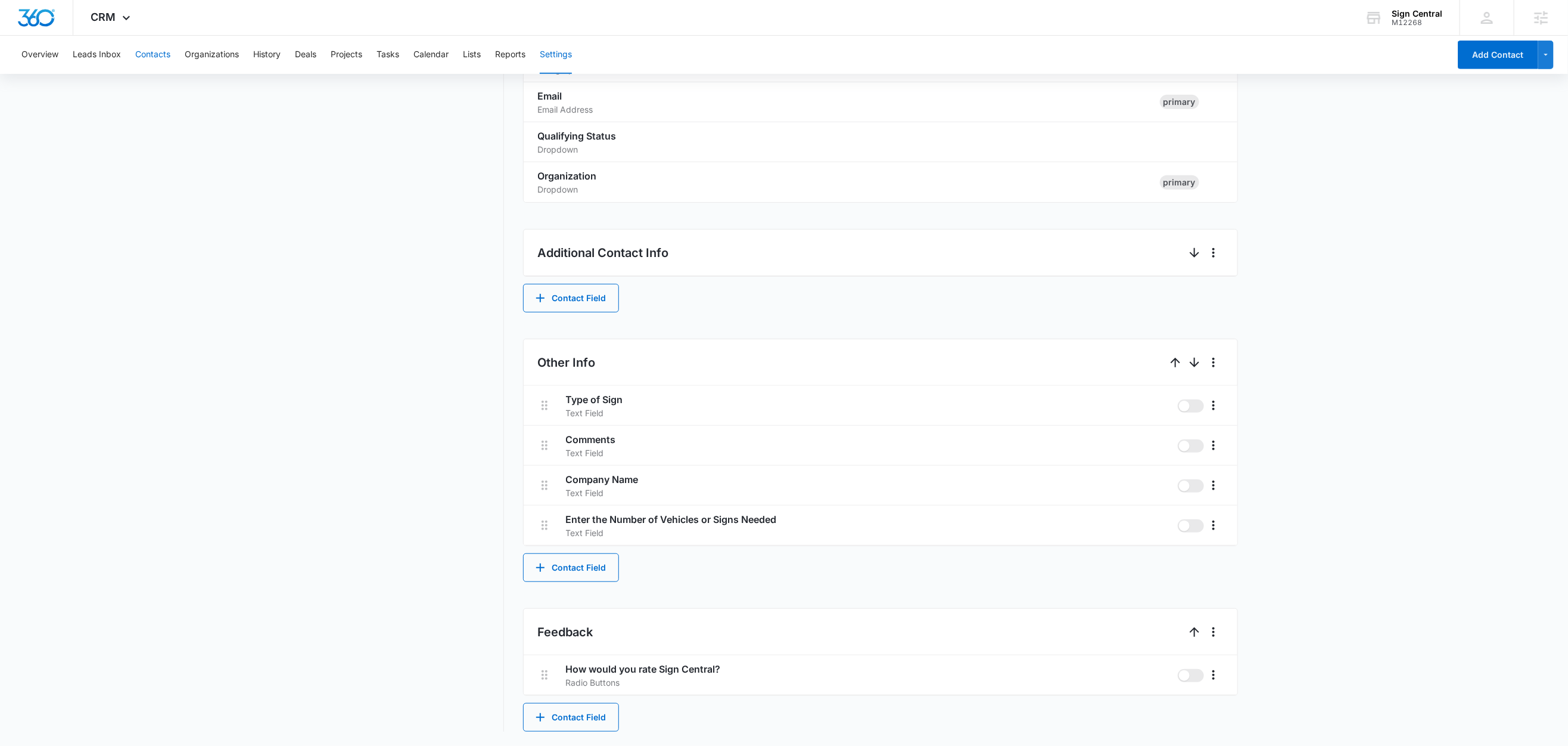
click at [165, 57] on button "Contacts" at bounding box center [152, 55] width 35 height 38
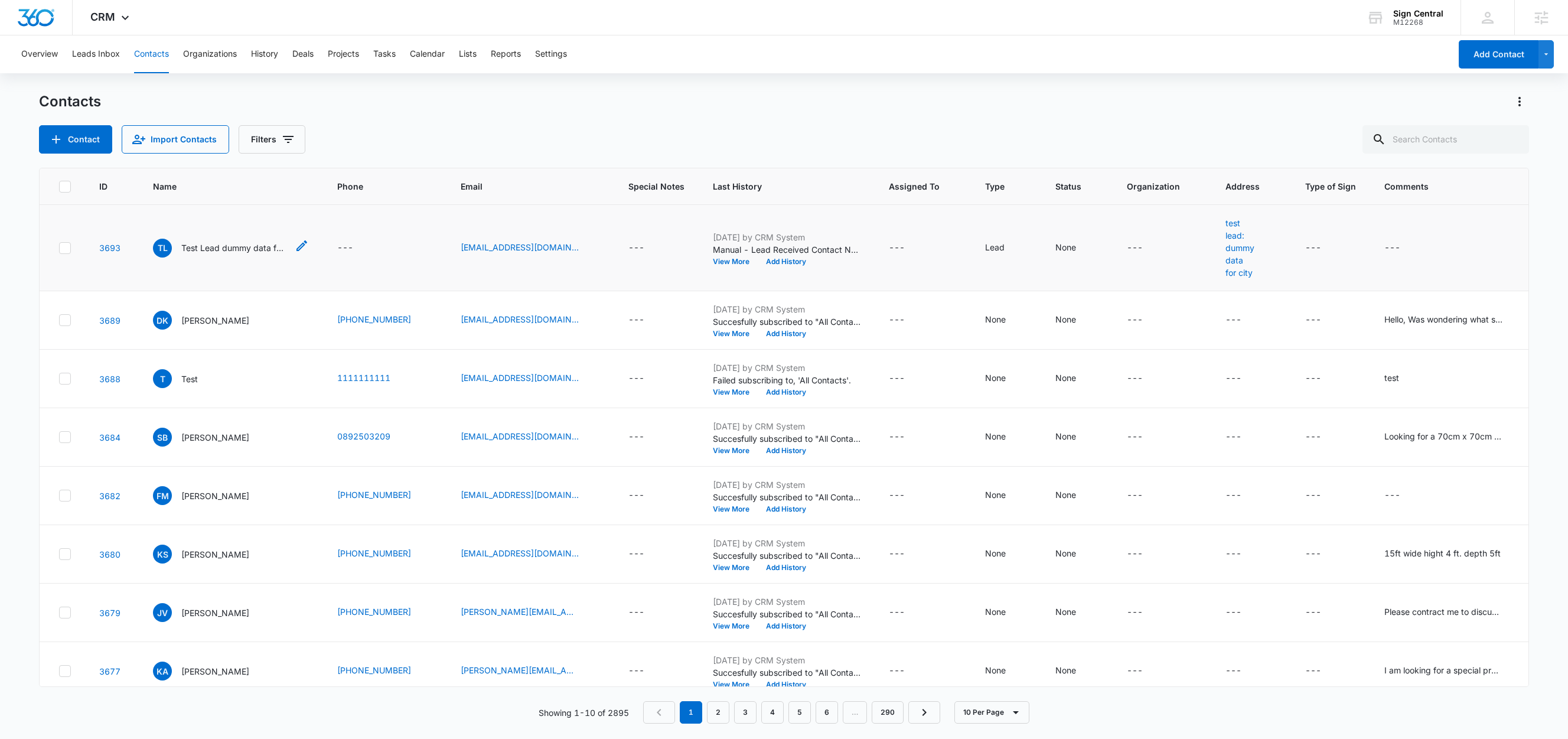
click at [238, 248] on p "Test Lead dummy data for full_name" at bounding box center [235, 248] width 107 height 12
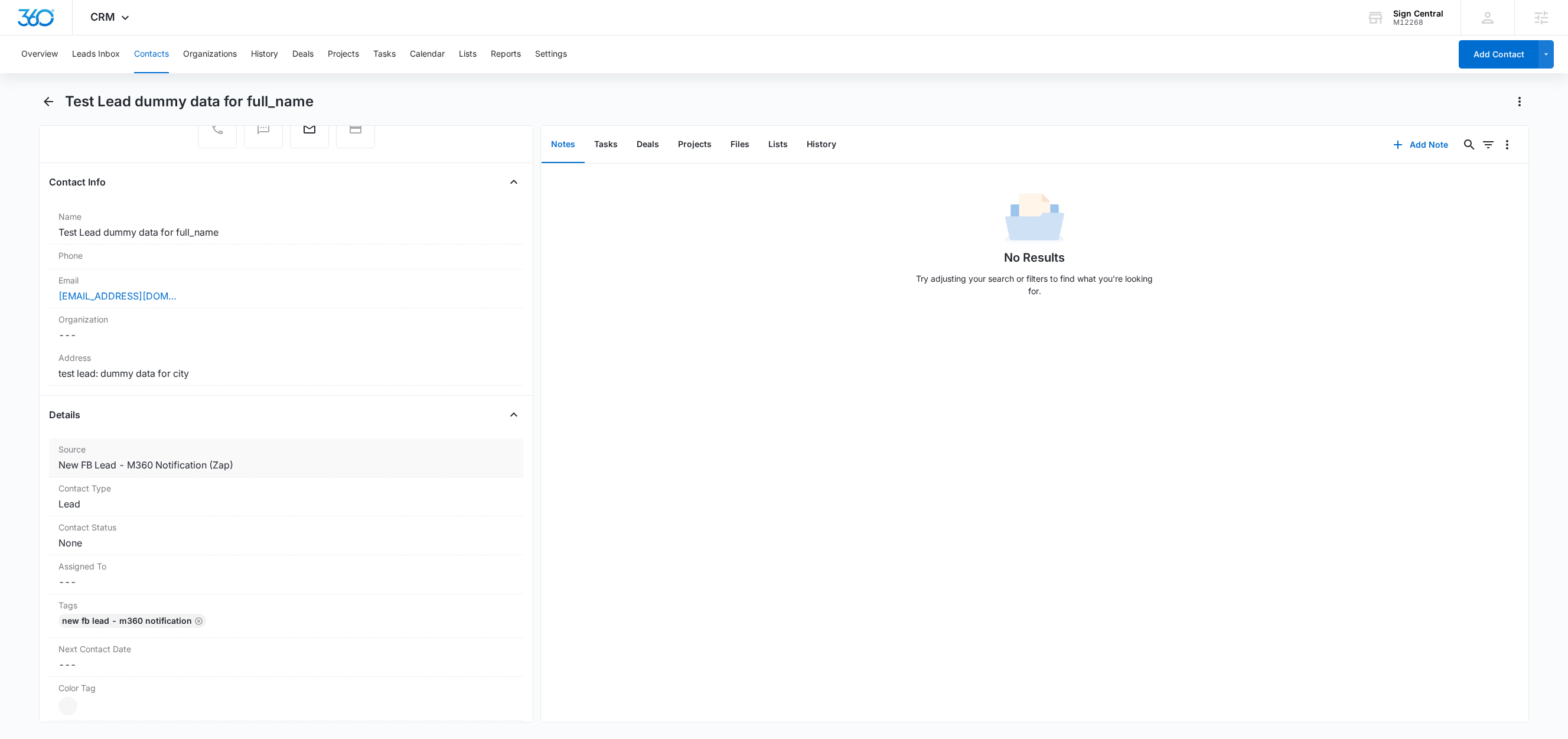
scroll to position [153, 0]
click at [782, 150] on button "Lists" at bounding box center [777, 144] width 39 height 37
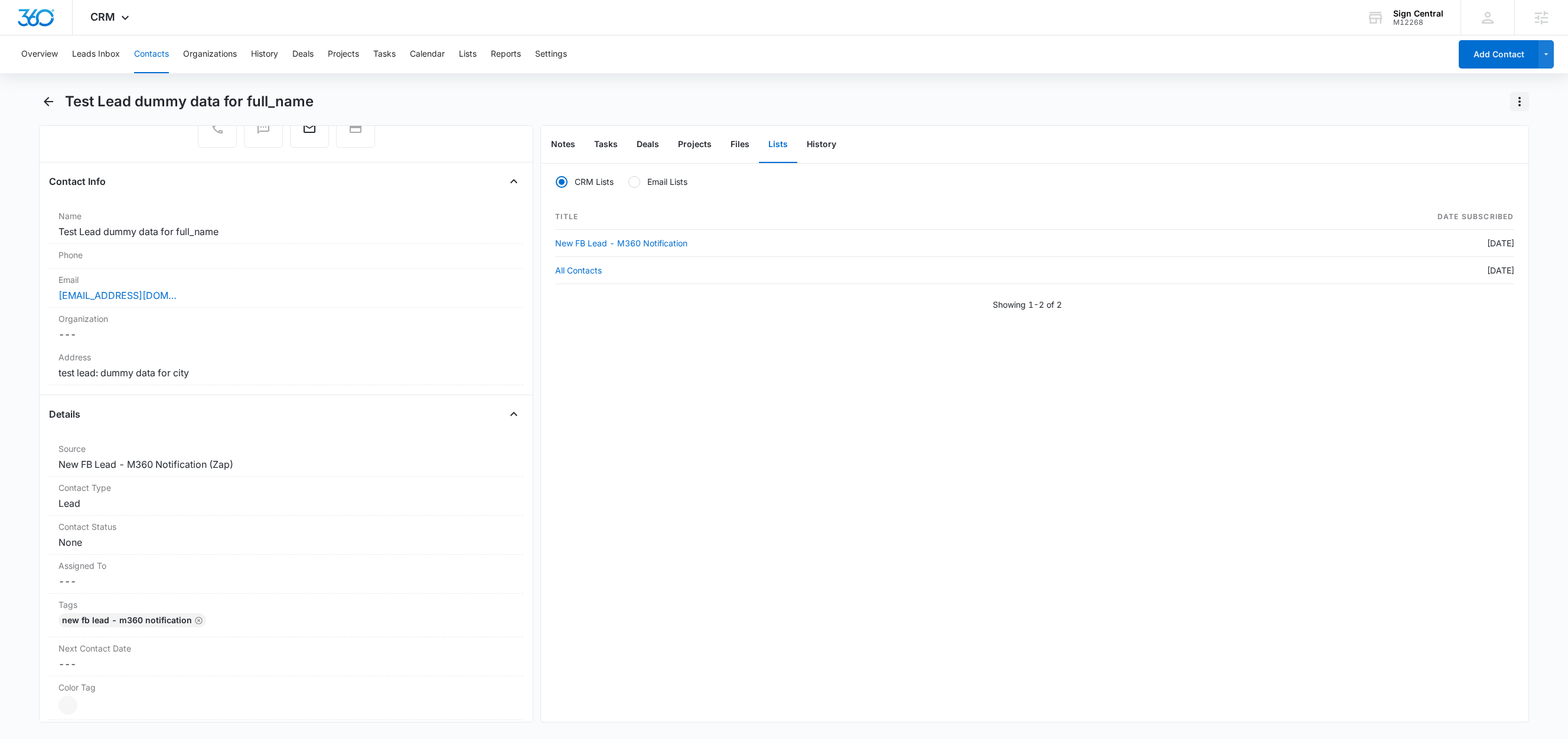
click at [1520, 101] on icon "Actions" at bounding box center [1520, 102] width 2 height 10
click at [1456, 170] on div "Delete" at bounding box center [1474, 171] width 52 height 8
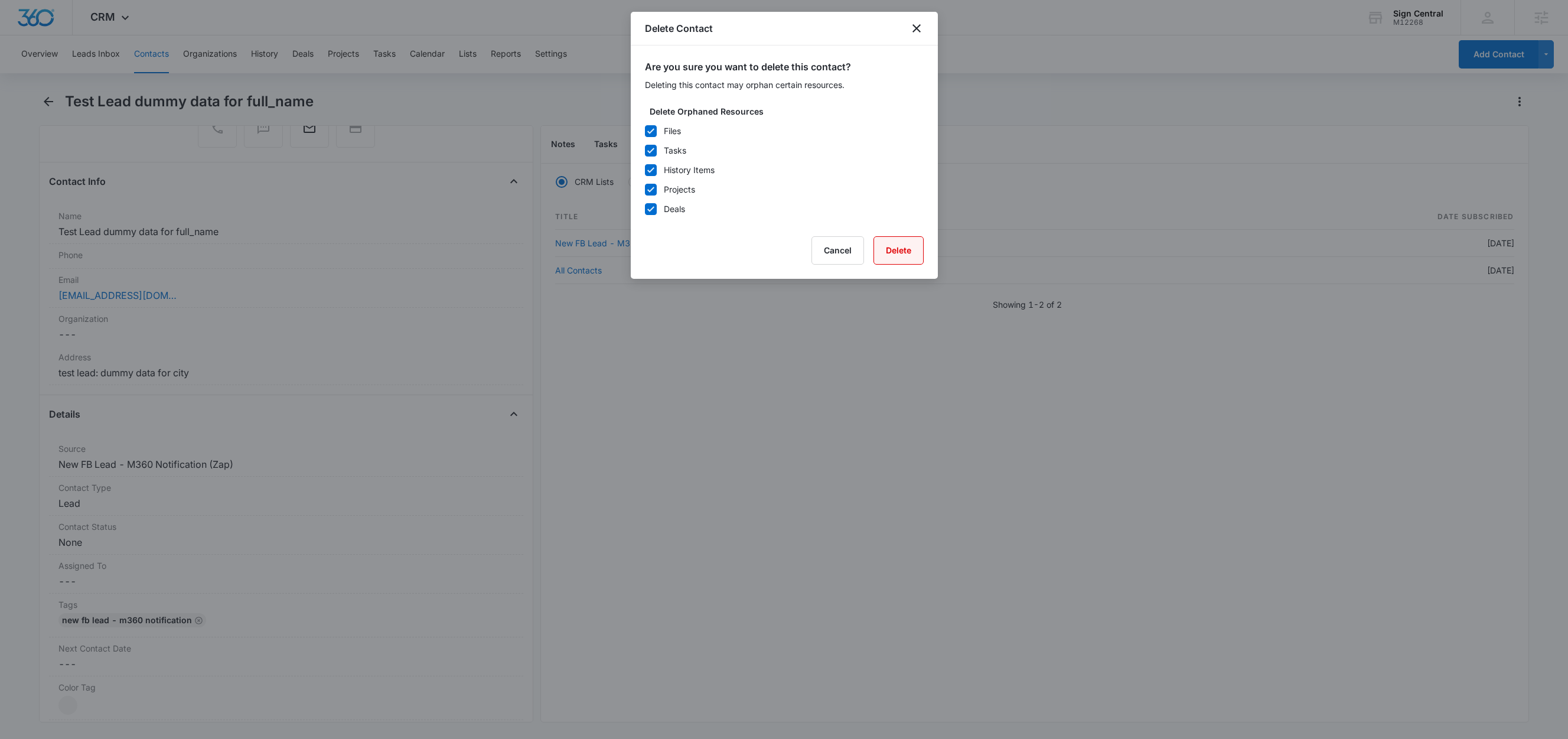
click at [909, 257] on button "Delete" at bounding box center [898, 250] width 50 height 29
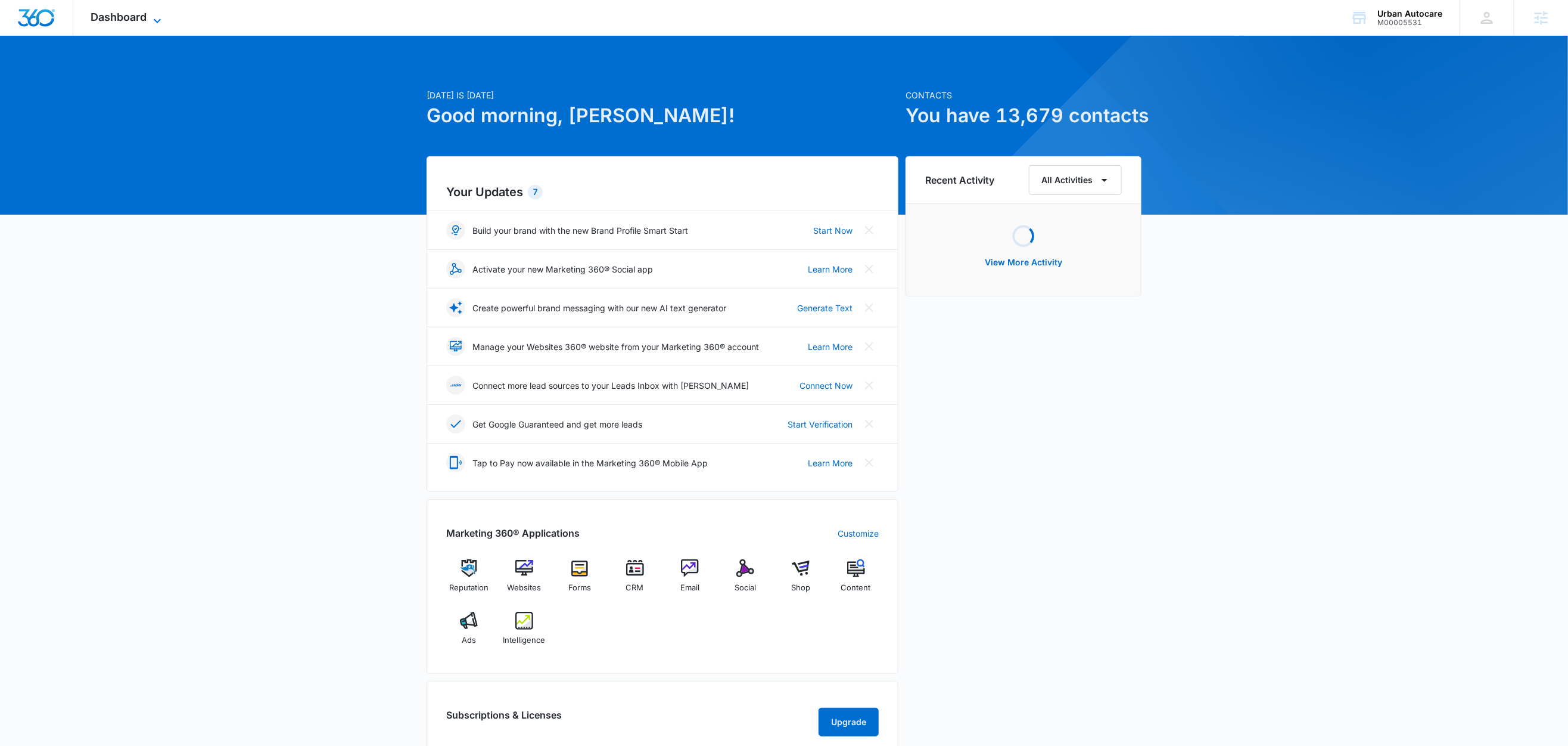
click at [155, 21] on icon at bounding box center [156, 21] width 14 height 14
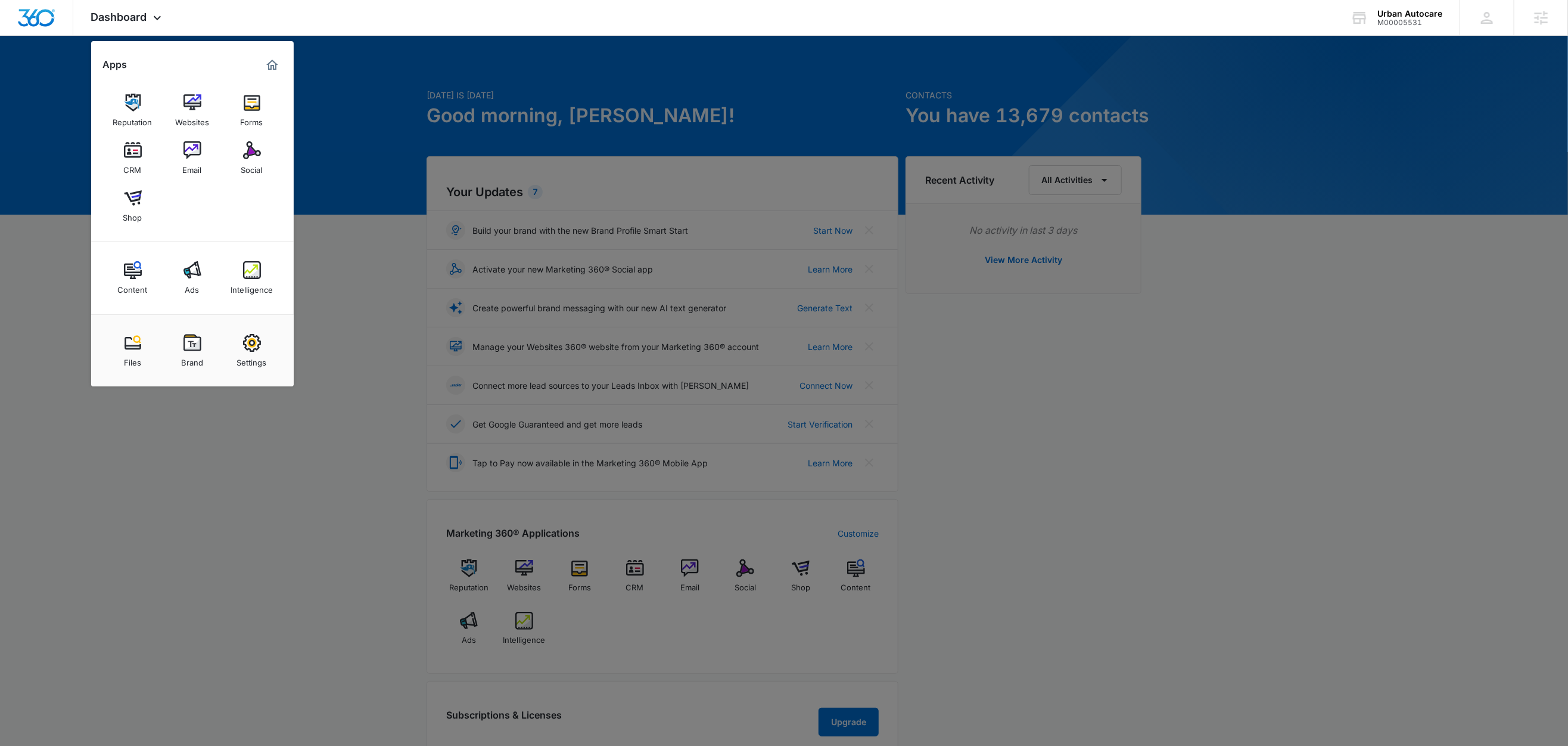
click at [1254, 177] on div at bounding box center [784, 373] width 1568 height 746
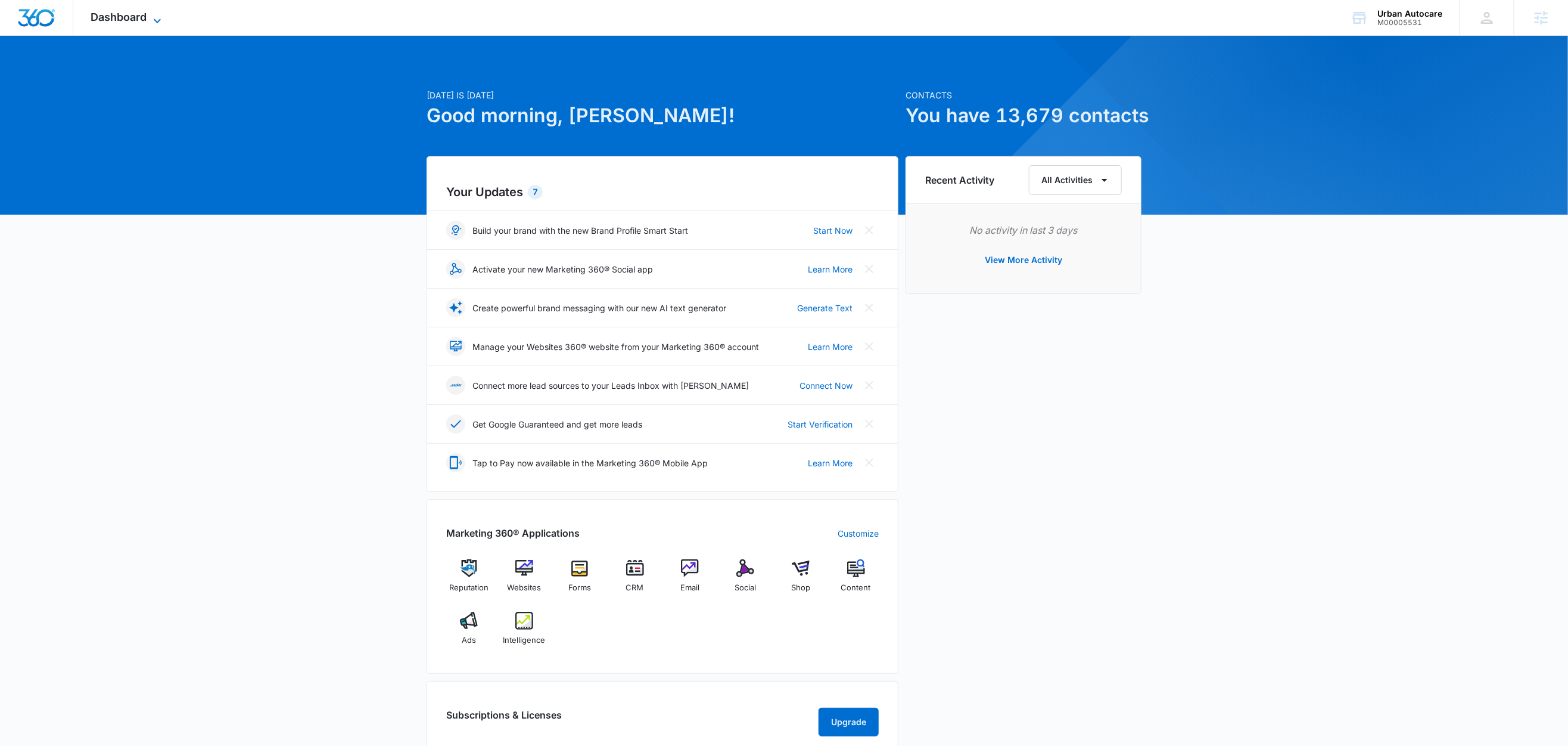
click at [145, 18] on span "Dashboard" at bounding box center [119, 17] width 56 height 12
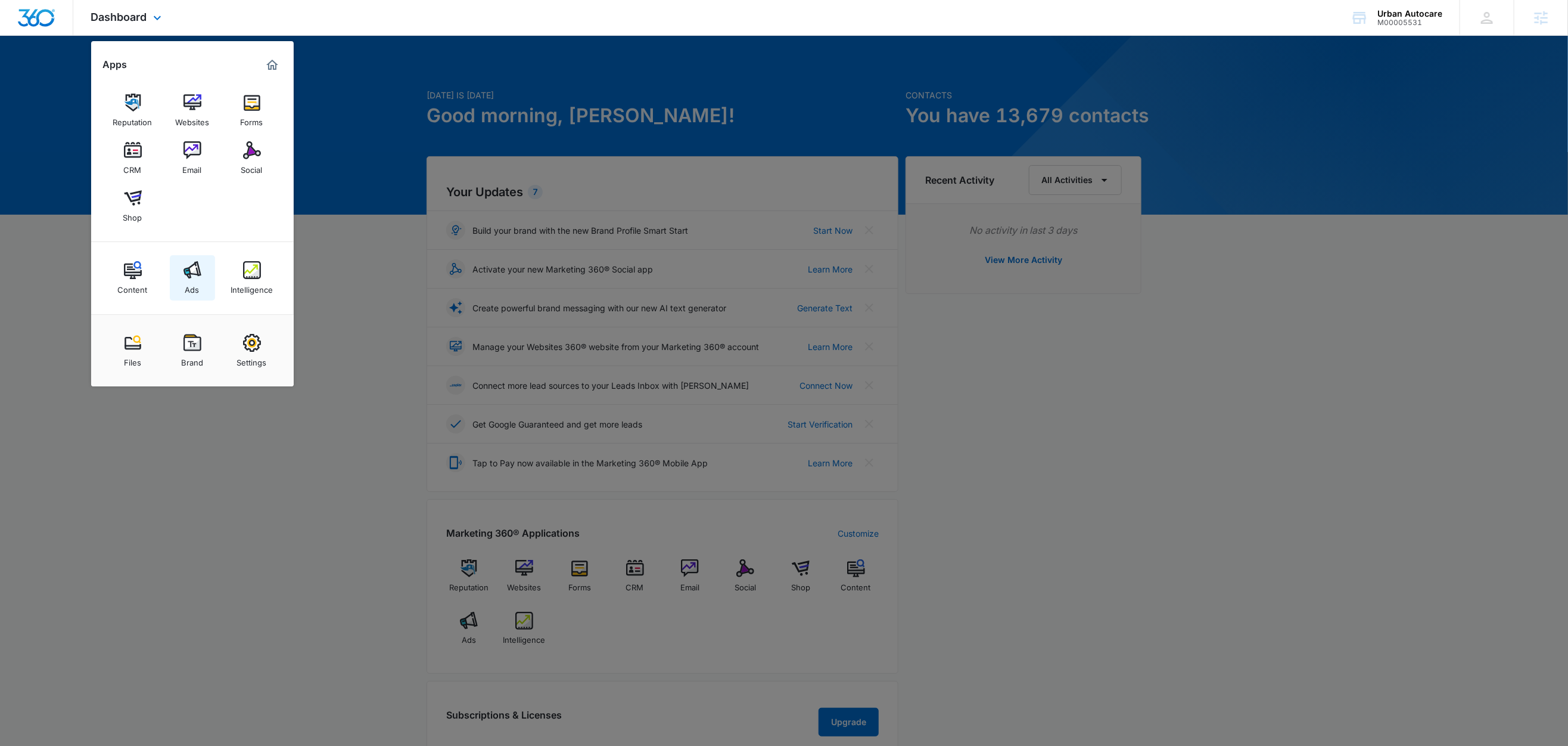
click at [202, 276] on link "Ads" at bounding box center [192, 277] width 46 height 46
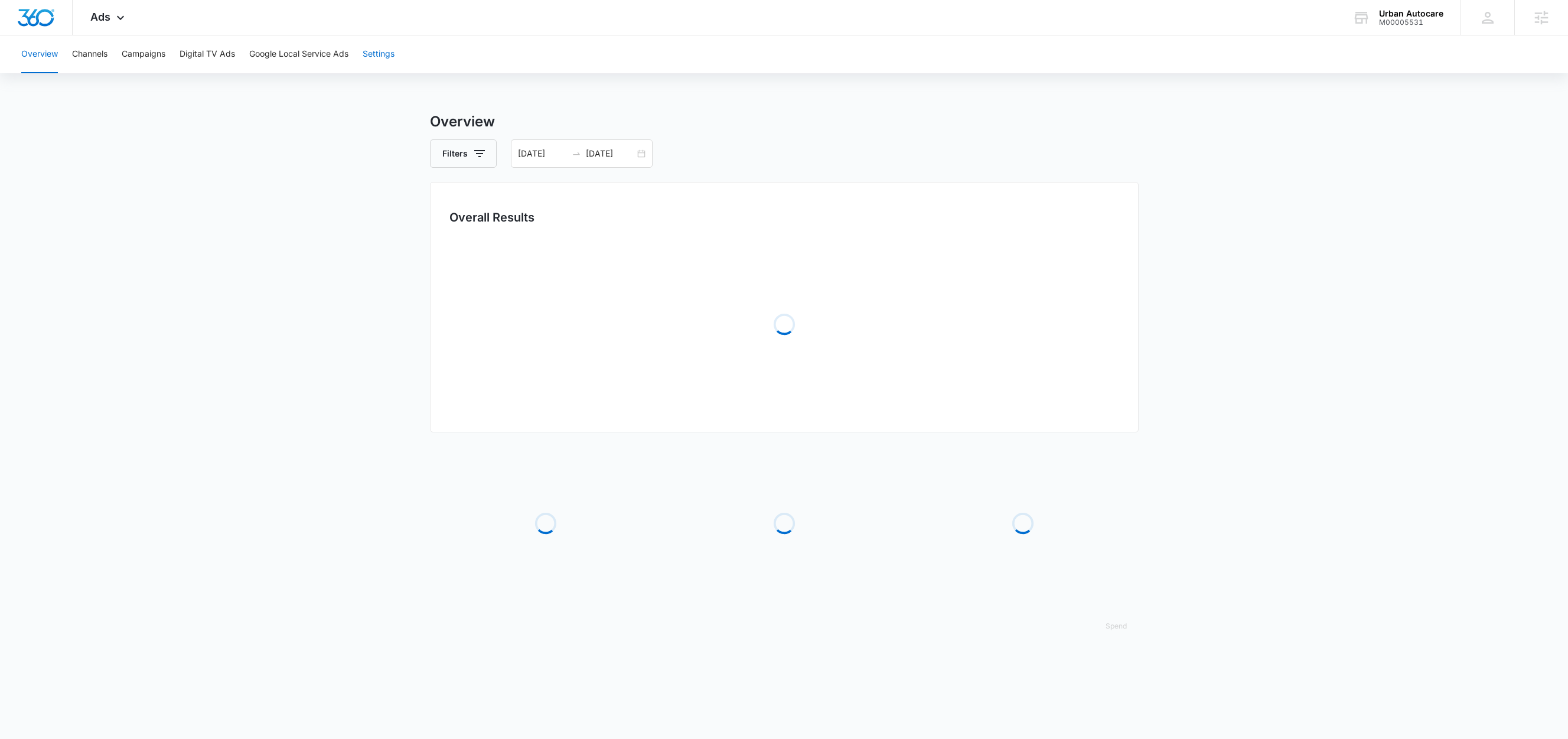
click at [391, 54] on button "Settings" at bounding box center [378, 54] width 32 height 38
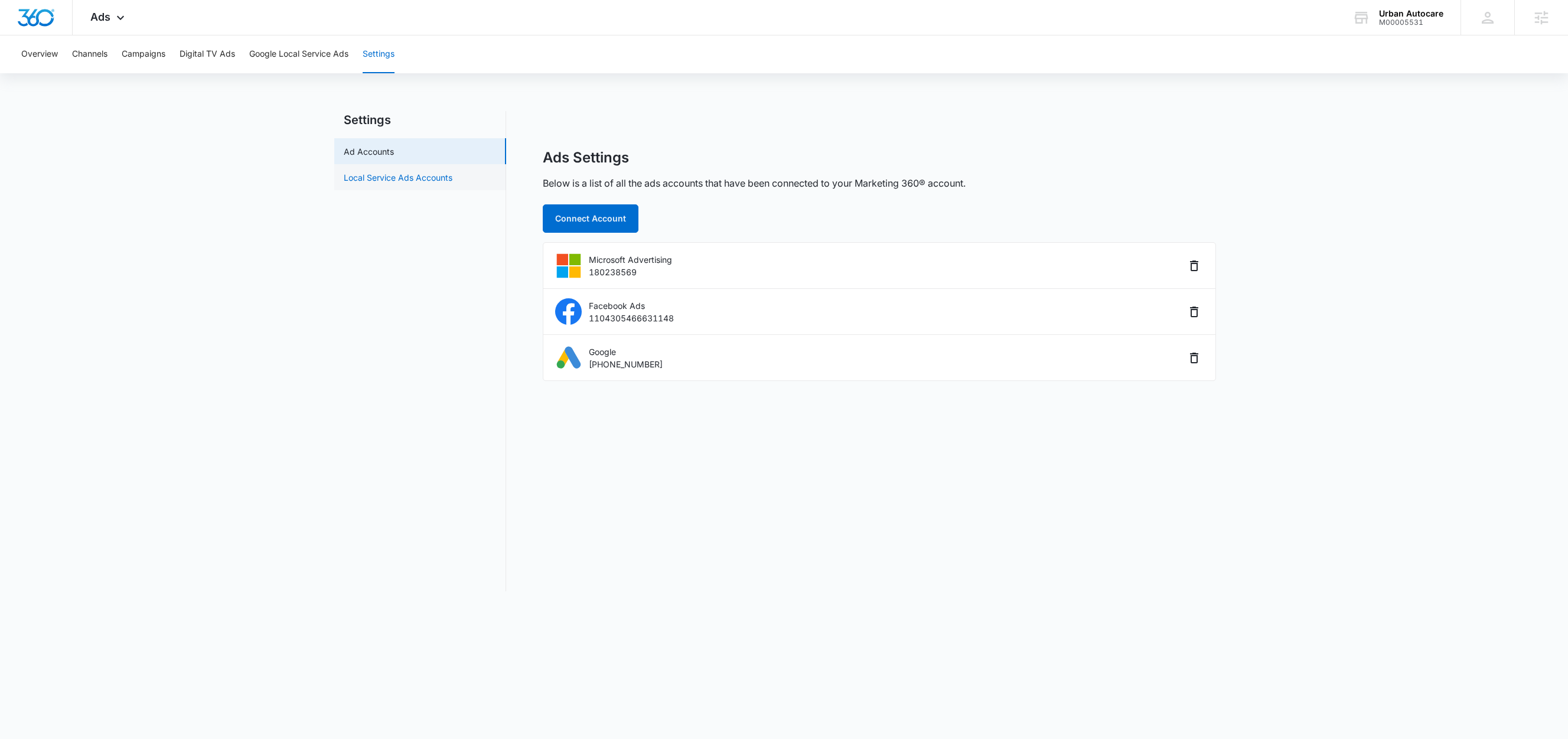
click at [438, 174] on link "Local Service Ads Accounts" at bounding box center [398, 177] width 109 height 12
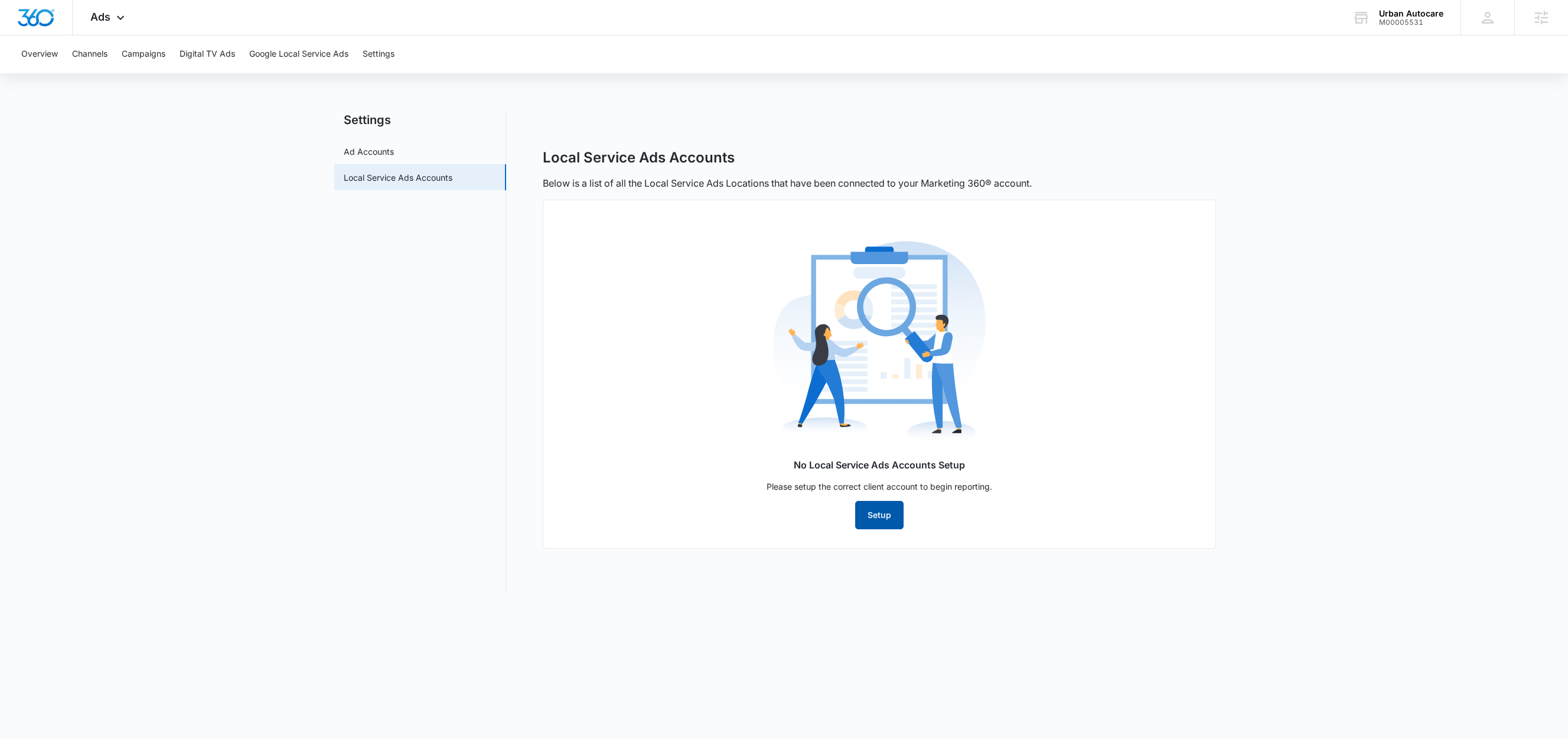
click at [893, 527] on button "Setup" at bounding box center [879, 515] width 48 height 29
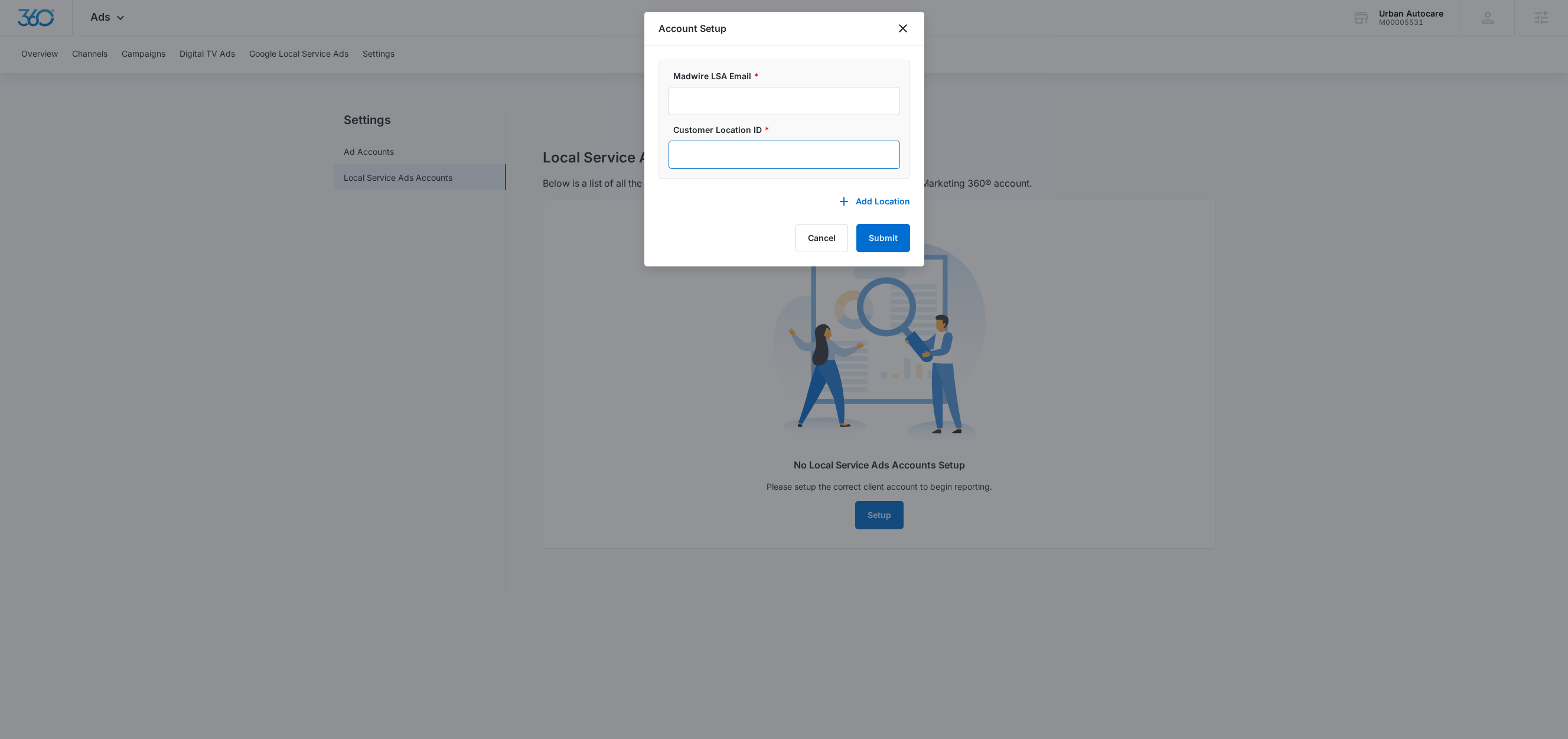
click at [773, 144] on input "Customer Location ID *" at bounding box center [784, 154] width 231 height 29
click at [757, 101] on input "Madwire LSA Email *" at bounding box center [784, 101] width 231 height 29
paste input "m360-localservices@madwire.com"
type input "m360-localservices@madwire.com"
click at [794, 77] on label "Madwire LSA Email *" at bounding box center [789, 75] width 231 height 12
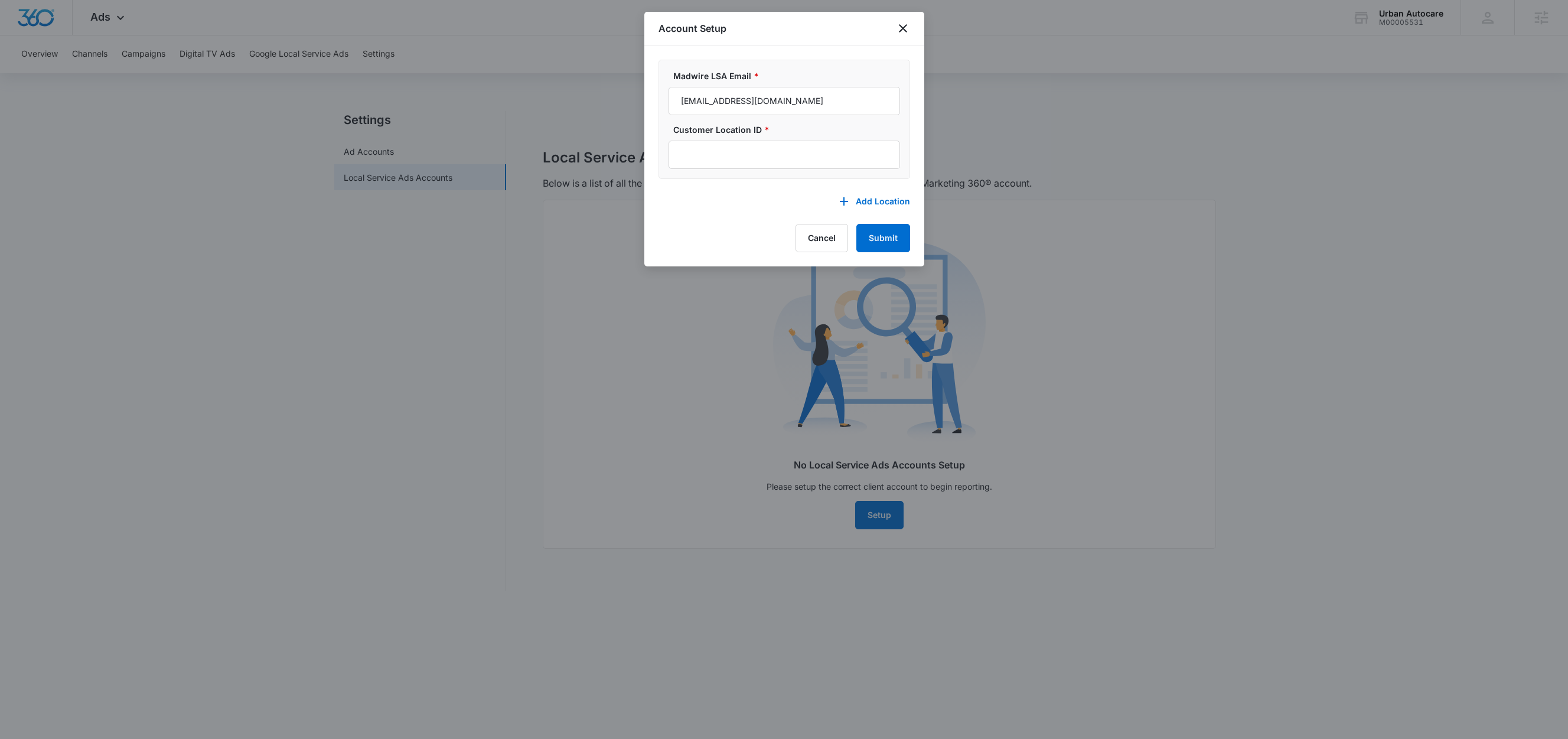
click at [794, 87] on input "m360-localservices@madwire.com" at bounding box center [784, 101] width 231 height 29
click at [728, 156] on input "Customer Location ID *" at bounding box center [784, 154] width 231 height 29
paste input "146-515-6488"
type input "146-515-6488"
click at [907, 246] on button "Submit" at bounding box center [883, 238] width 54 height 29
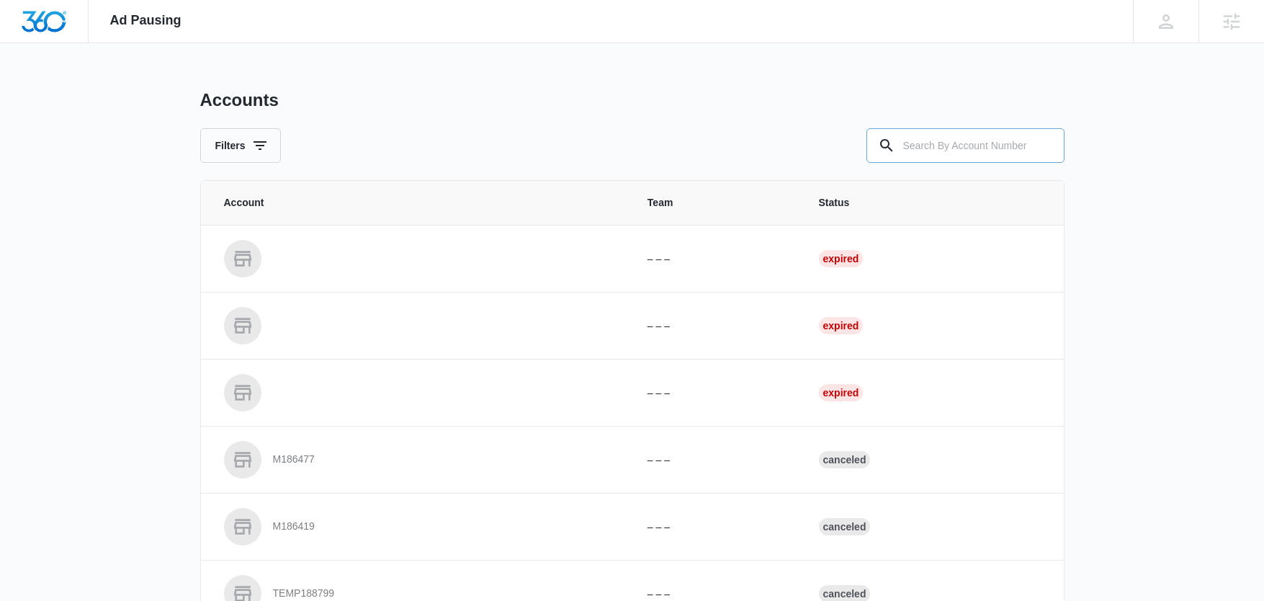
click at [959, 141] on input "text" at bounding box center [965, 145] width 198 height 35
paste input "M00005531 - Urban Autocare - LSA"
type input "M00005531"
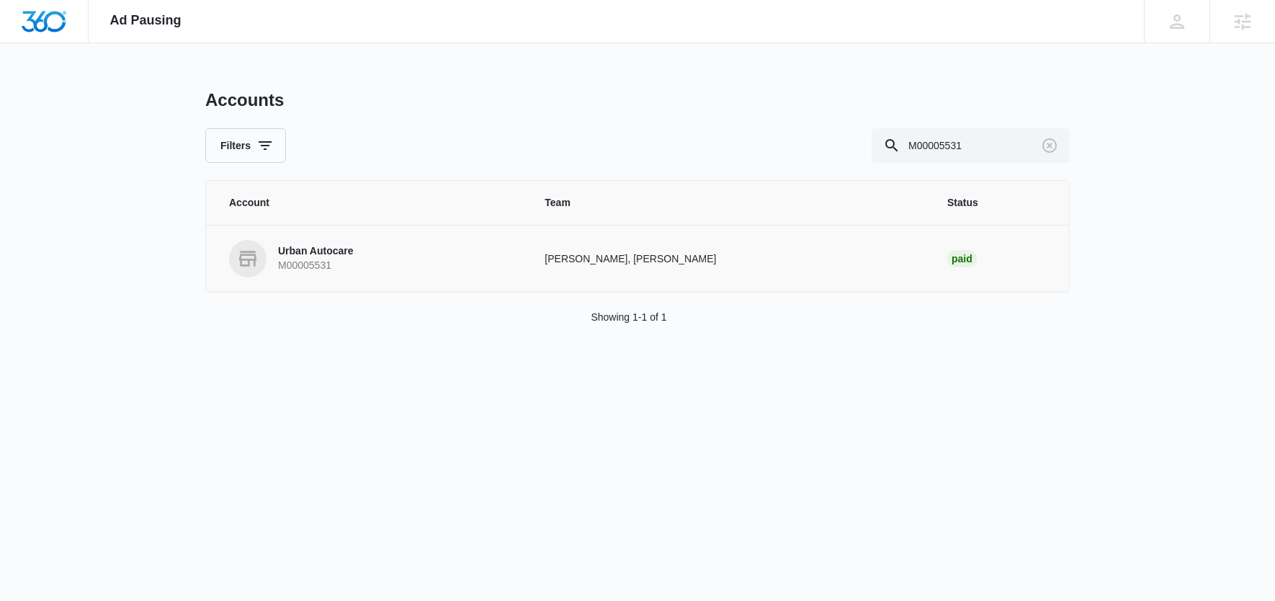
click at [330, 248] on p "Urban Autocare" at bounding box center [316, 251] width 76 height 14
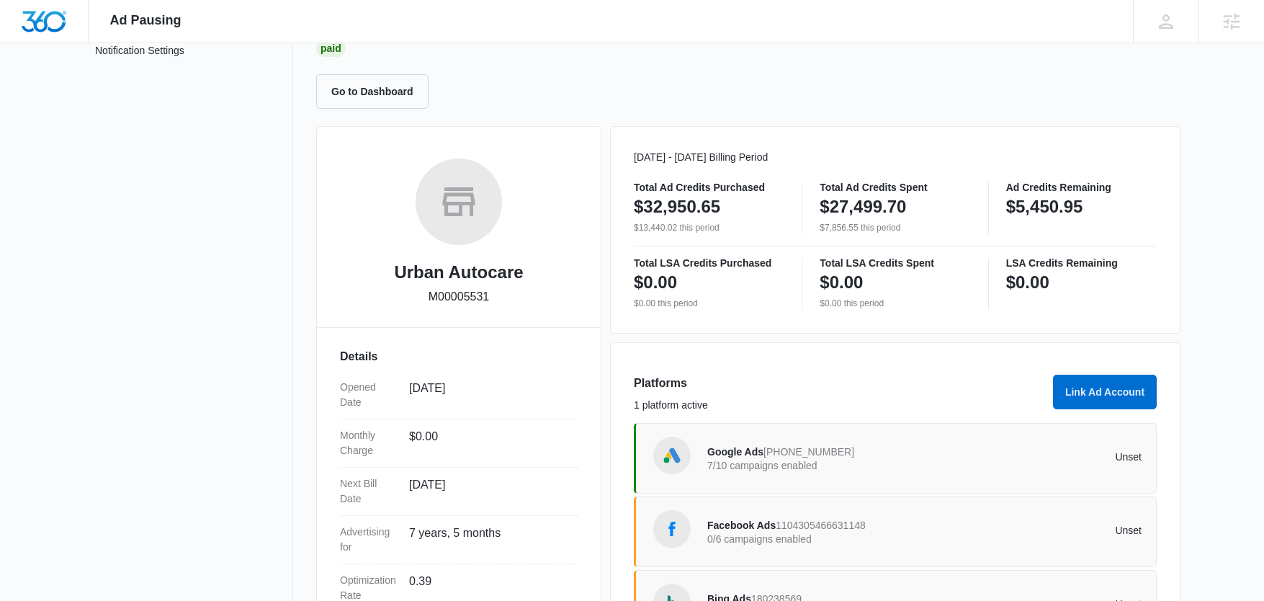
scroll to position [266, 0]
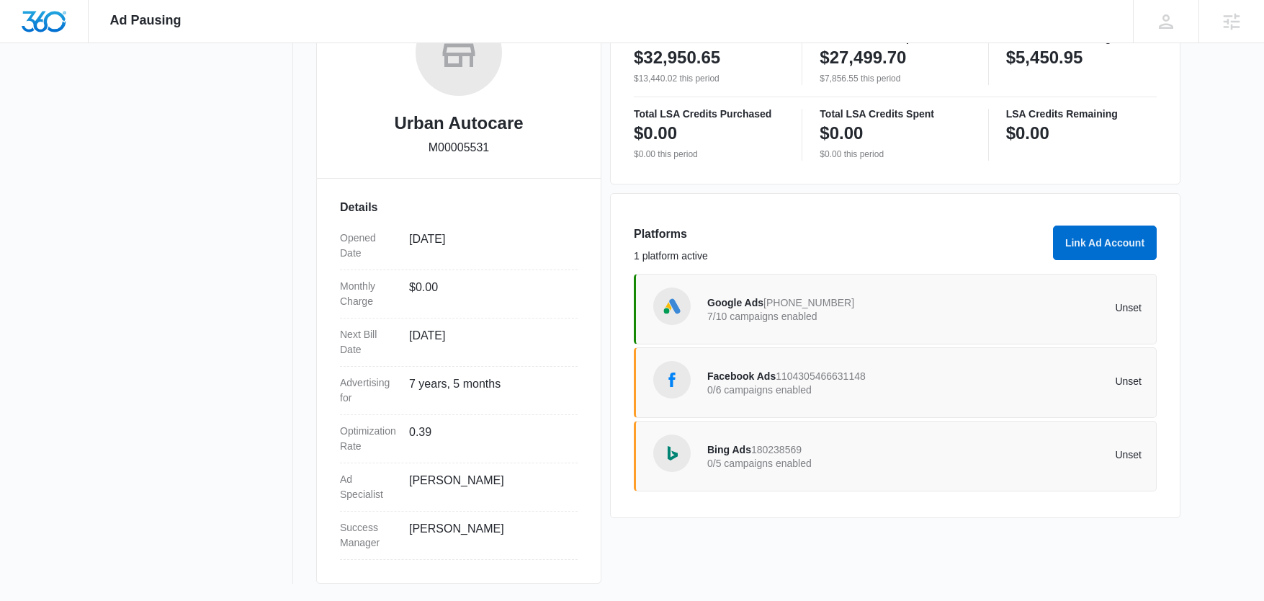
click at [1100, 260] on div "Platforms 1 platform active Link Ad Account" at bounding box center [895, 249] width 523 height 48
click at [1100, 246] on button "Link Ad Account" at bounding box center [1105, 242] width 104 height 35
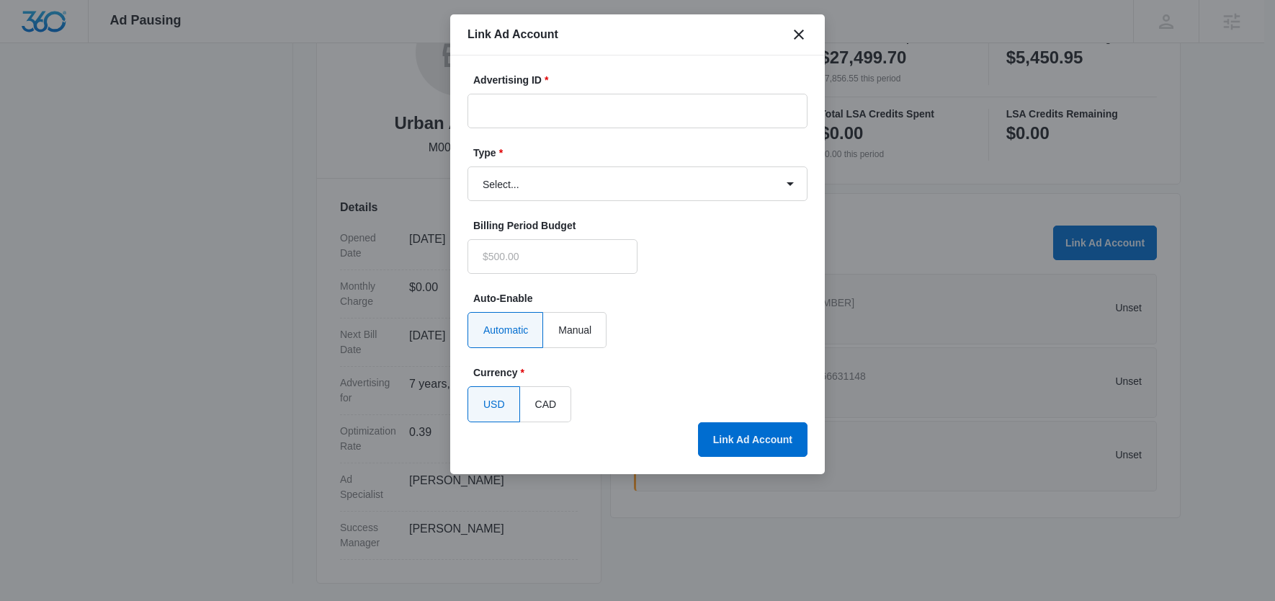
type input "$0.00"
click at [567, 179] on select "Select... Bing Ads Facebook Ads Google Ads" at bounding box center [637, 183] width 340 height 35
select select "google"
click at [467, 166] on select "Select... Bing Ads Facebook Ads Google Ads" at bounding box center [637, 183] width 340 height 35
click at [549, 108] on input "Advertising ID *" at bounding box center [637, 111] width 340 height 35
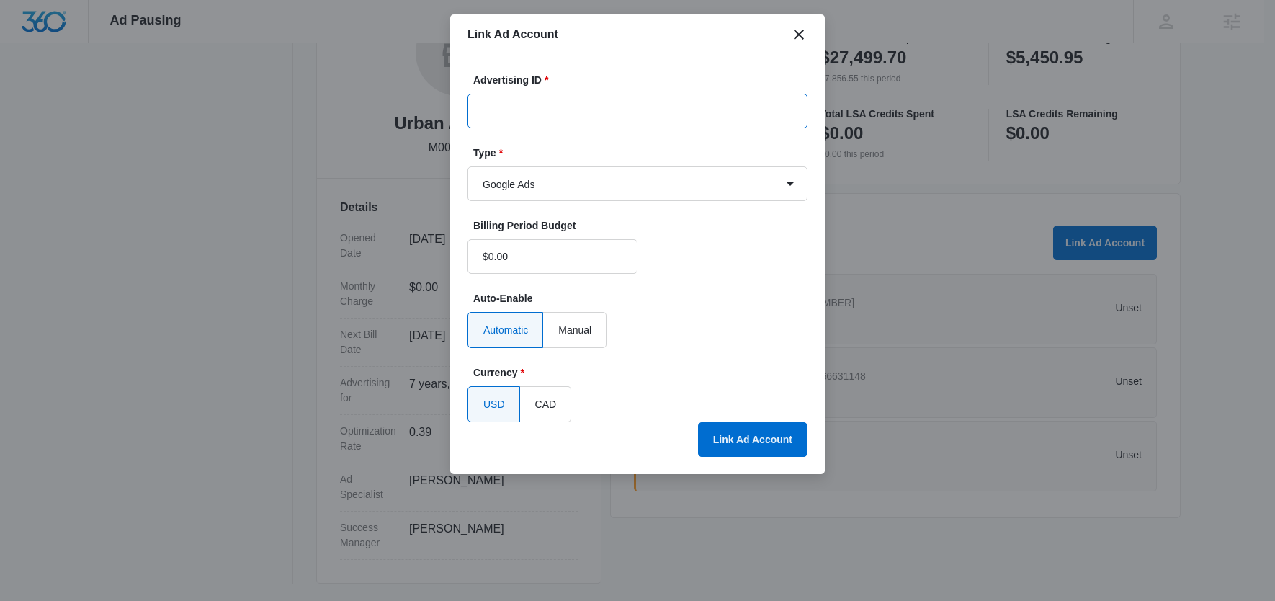
paste input "146-515-6488"
type input "146-515-6488"
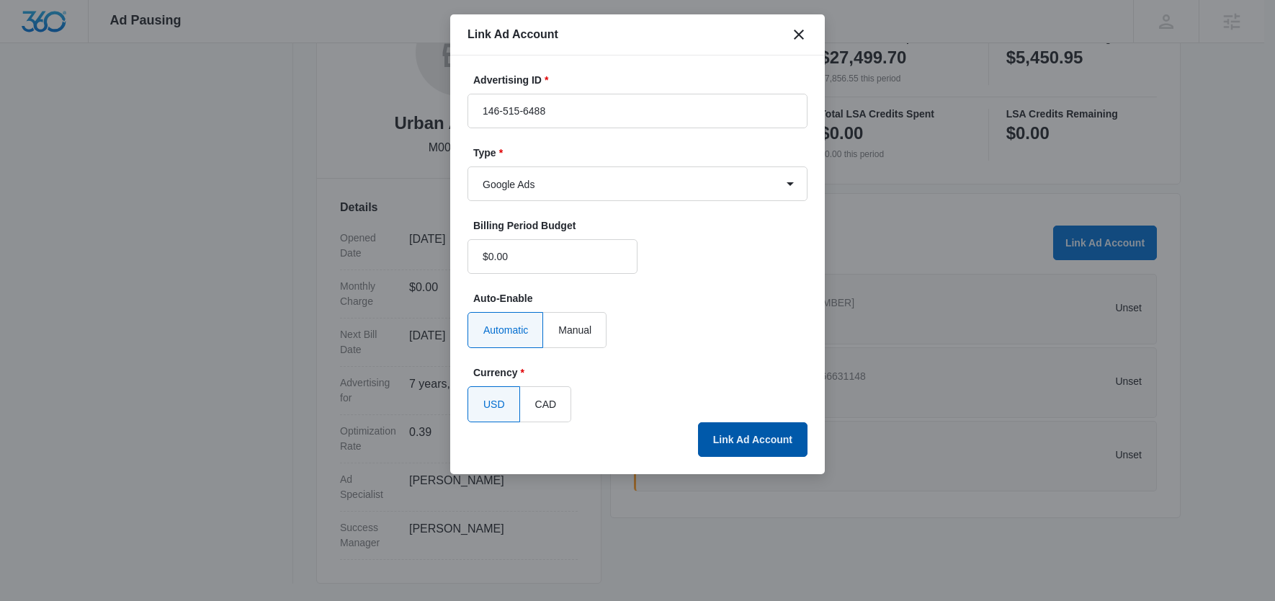
click at [732, 440] on button "Link Ad Account" at bounding box center [752, 439] width 109 height 35
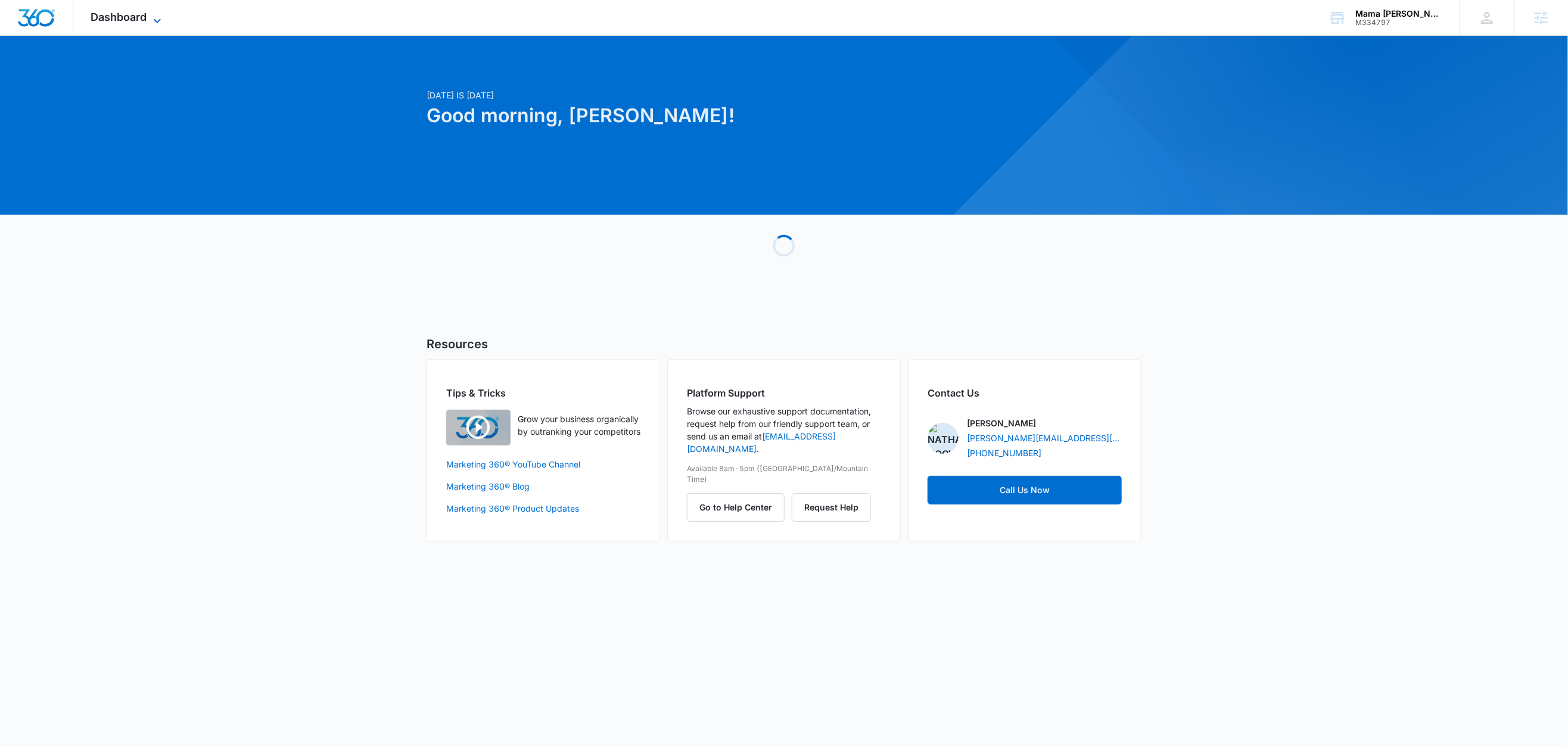
click at [150, 22] on icon at bounding box center [156, 21] width 14 height 14
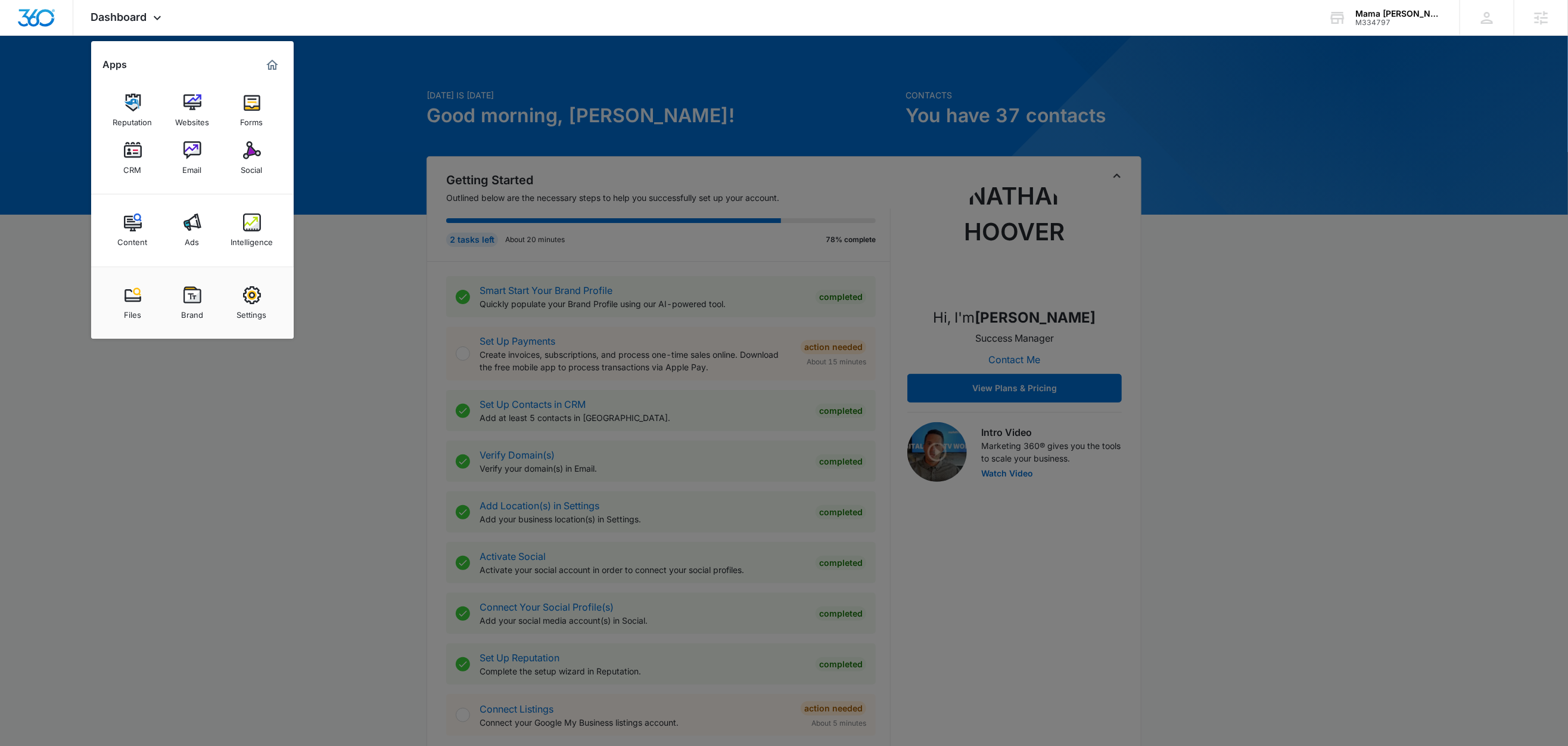
click at [1321, 201] on div at bounding box center [784, 373] width 1568 height 746
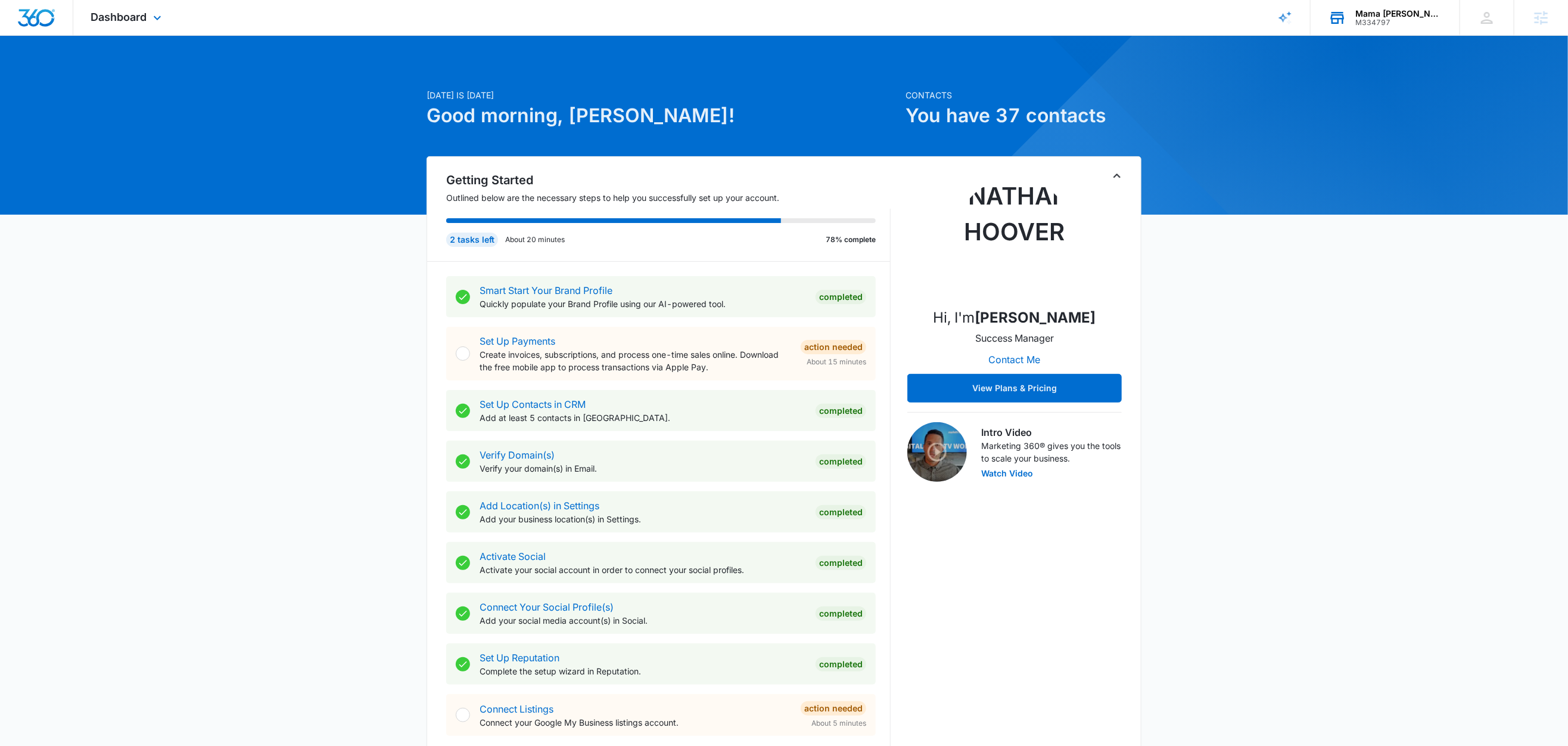
click at [1392, 14] on div "Mama [PERSON_NAME] Center" at bounding box center [1398, 14] width 87 height 10
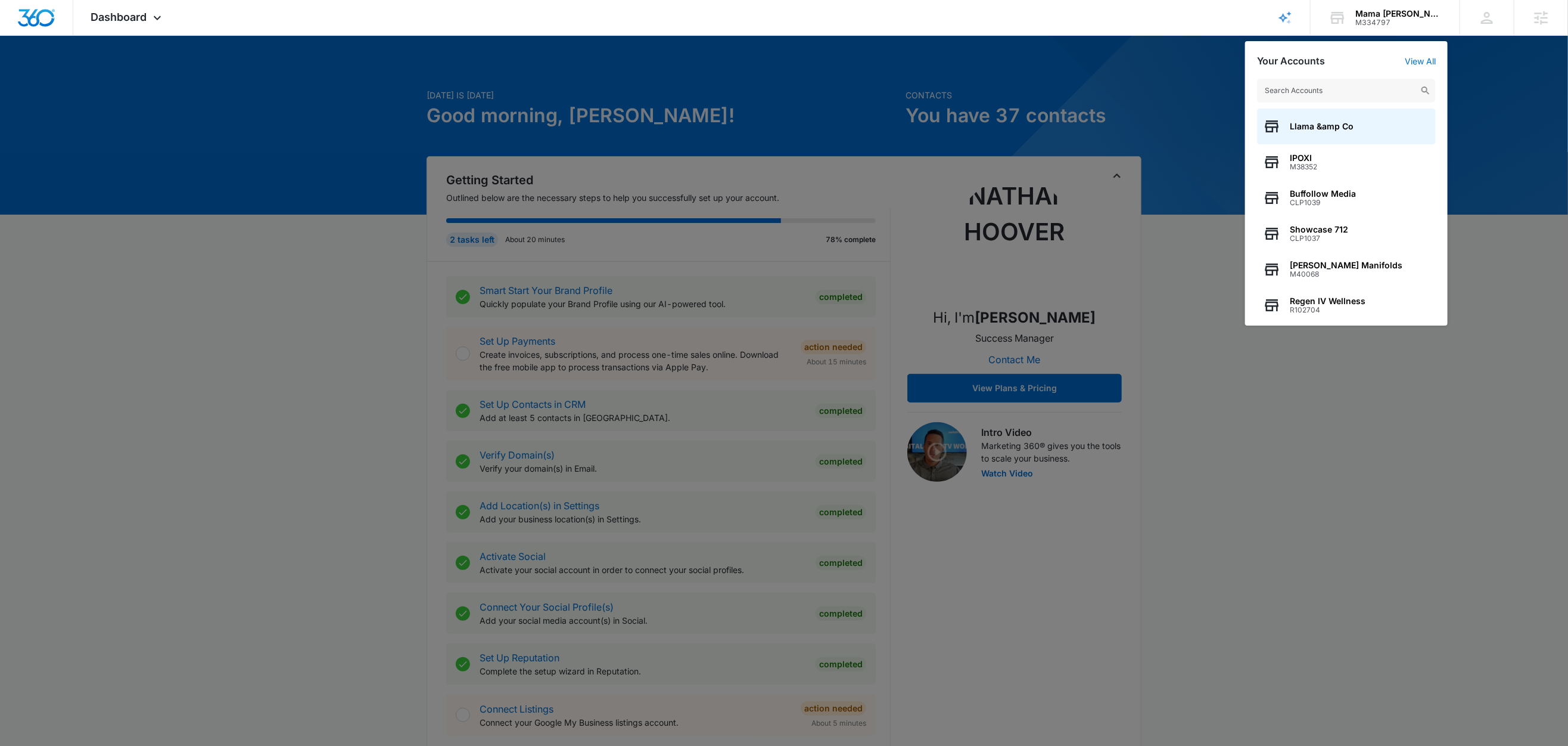
click at [297, 65] on div at bounding box center [784, 373] width 1568 height 746
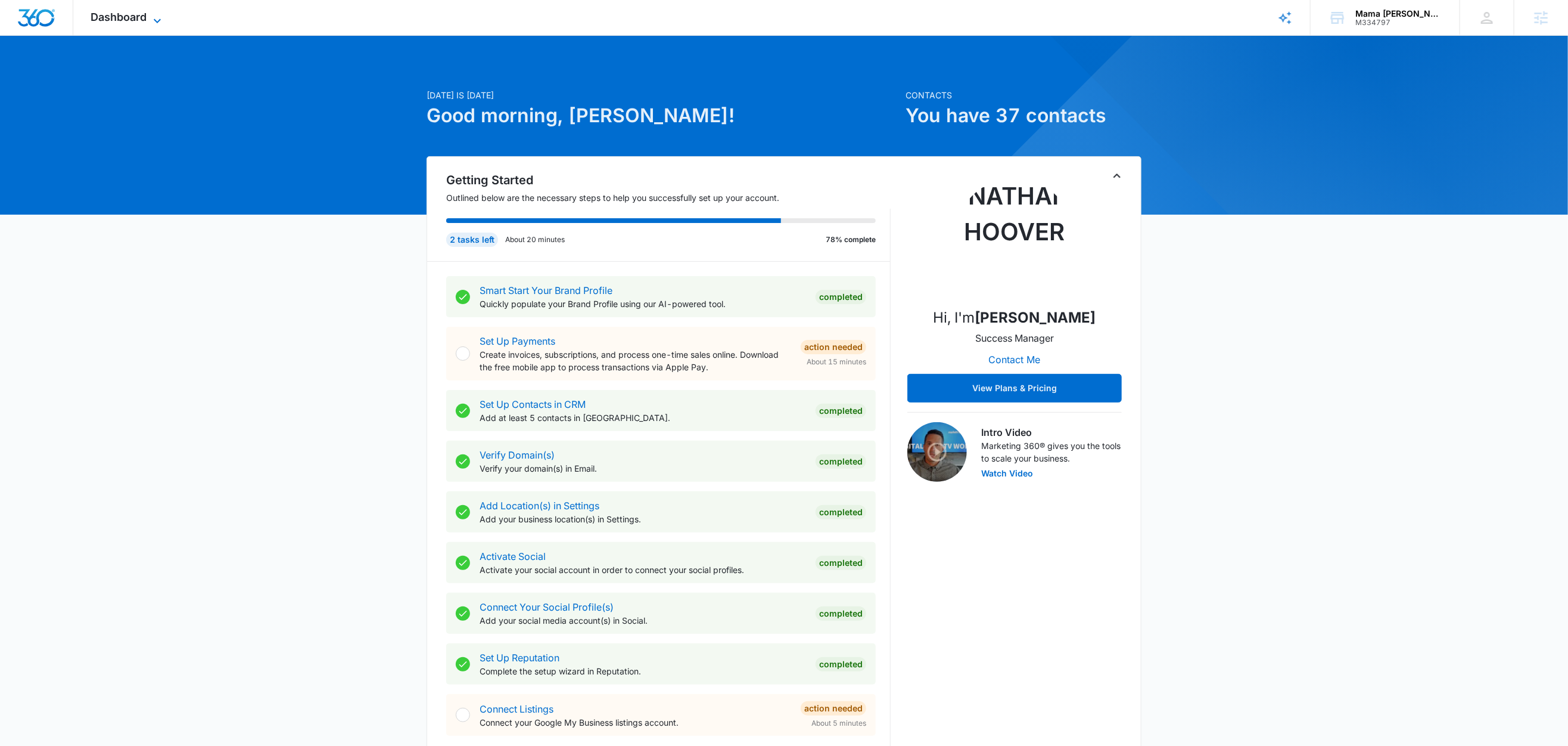
click at [142, 21] on span "Dashboard" at bounding box center [119, 17] width 56 height 12
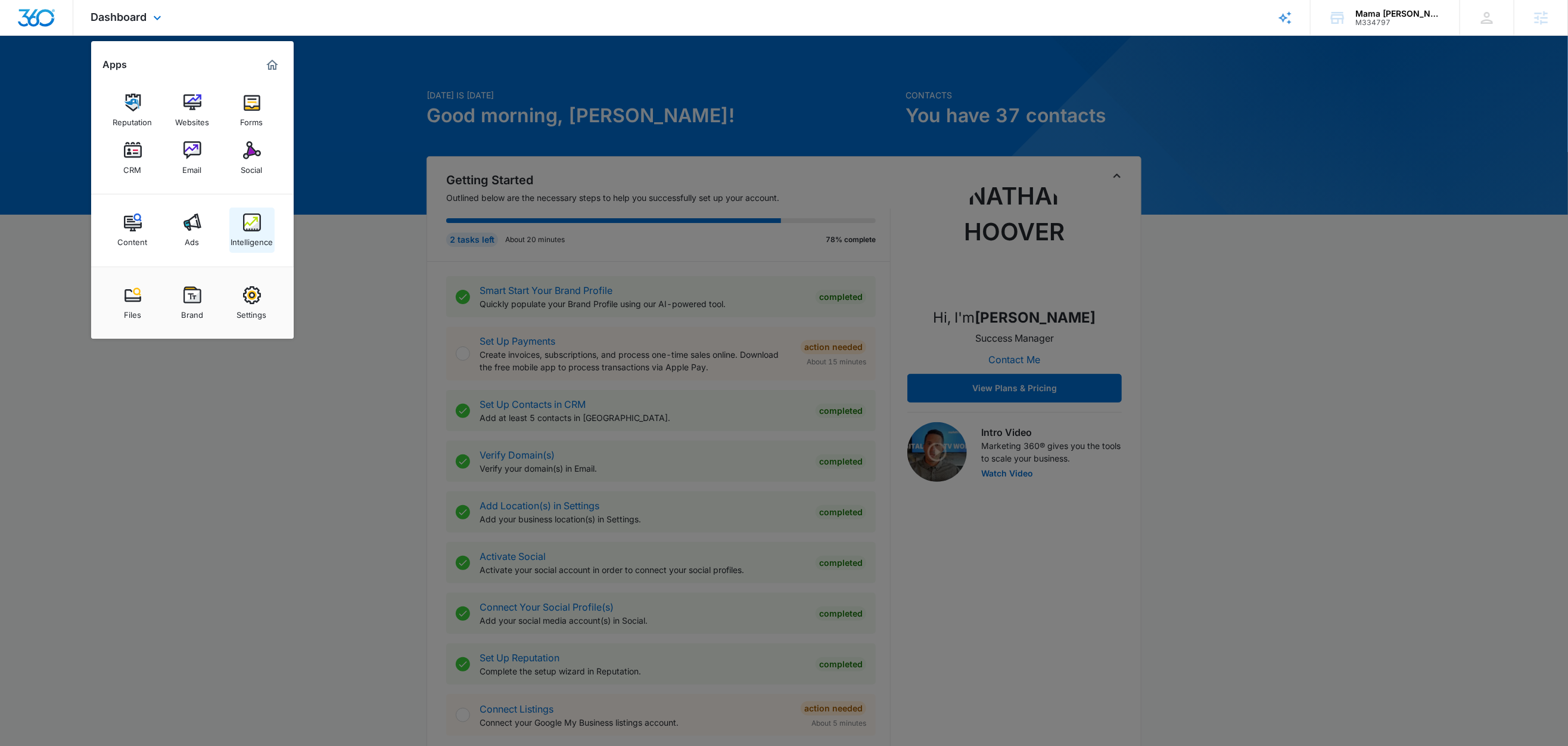
click at [242, 231] on div "Intelligence" at bounding box center [252, 238] width 42 height 16
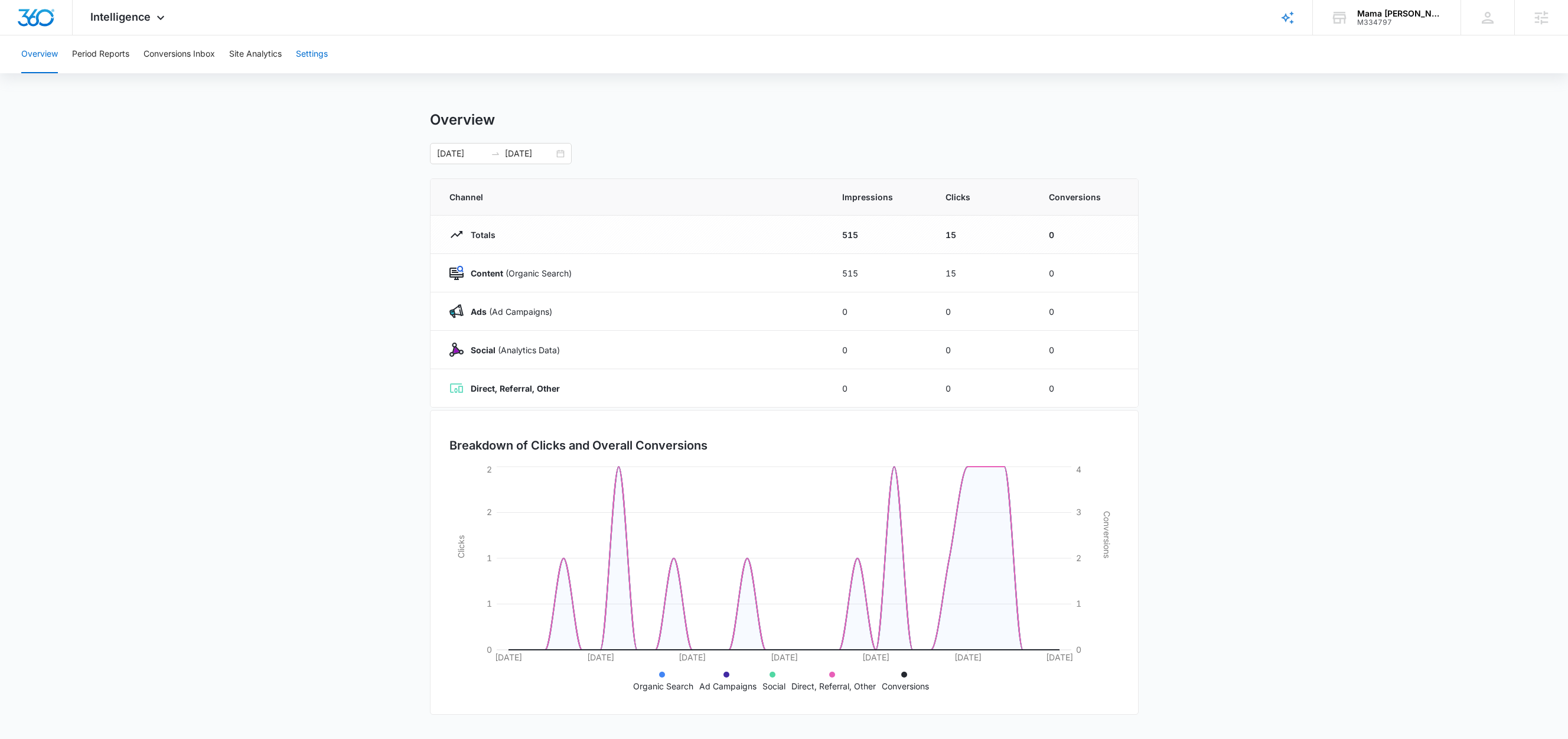
click at [320, 54] on button "Settings" at bounding box center [312, 54] width 32 height 38
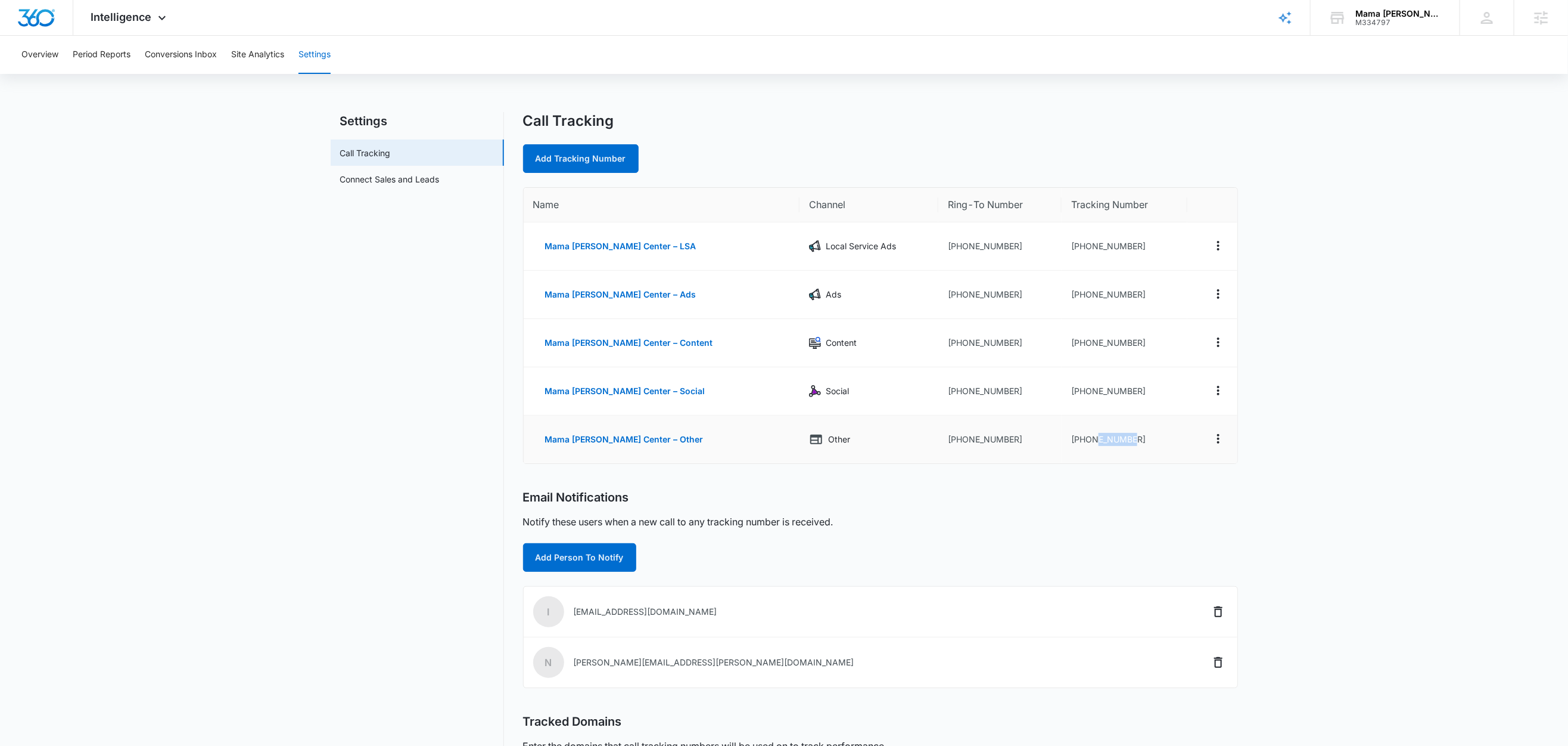
drag, startPoint x: 1138, startPoint y: 444, endPoint x: 1091, endPoint y: 447, distance: 47.1
click at [1091, 447] on td "[PHONE_NUMBER]" at bounding box center [1124, 440] width 126 height 48
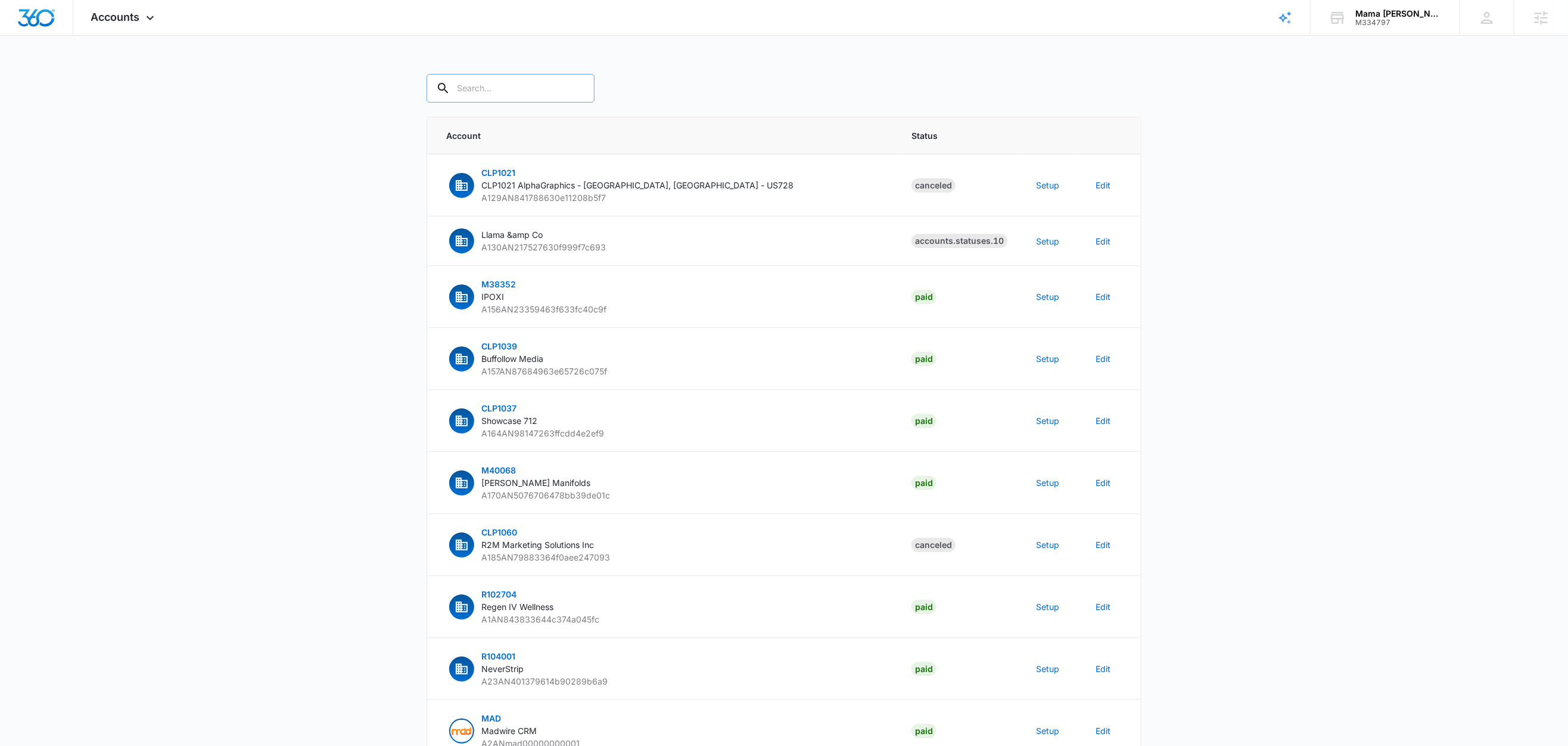
click at [516, 96] on input "text" at bounding box center [511, 88] width 168 height 29
paste input "M334797"
type input "M334797"
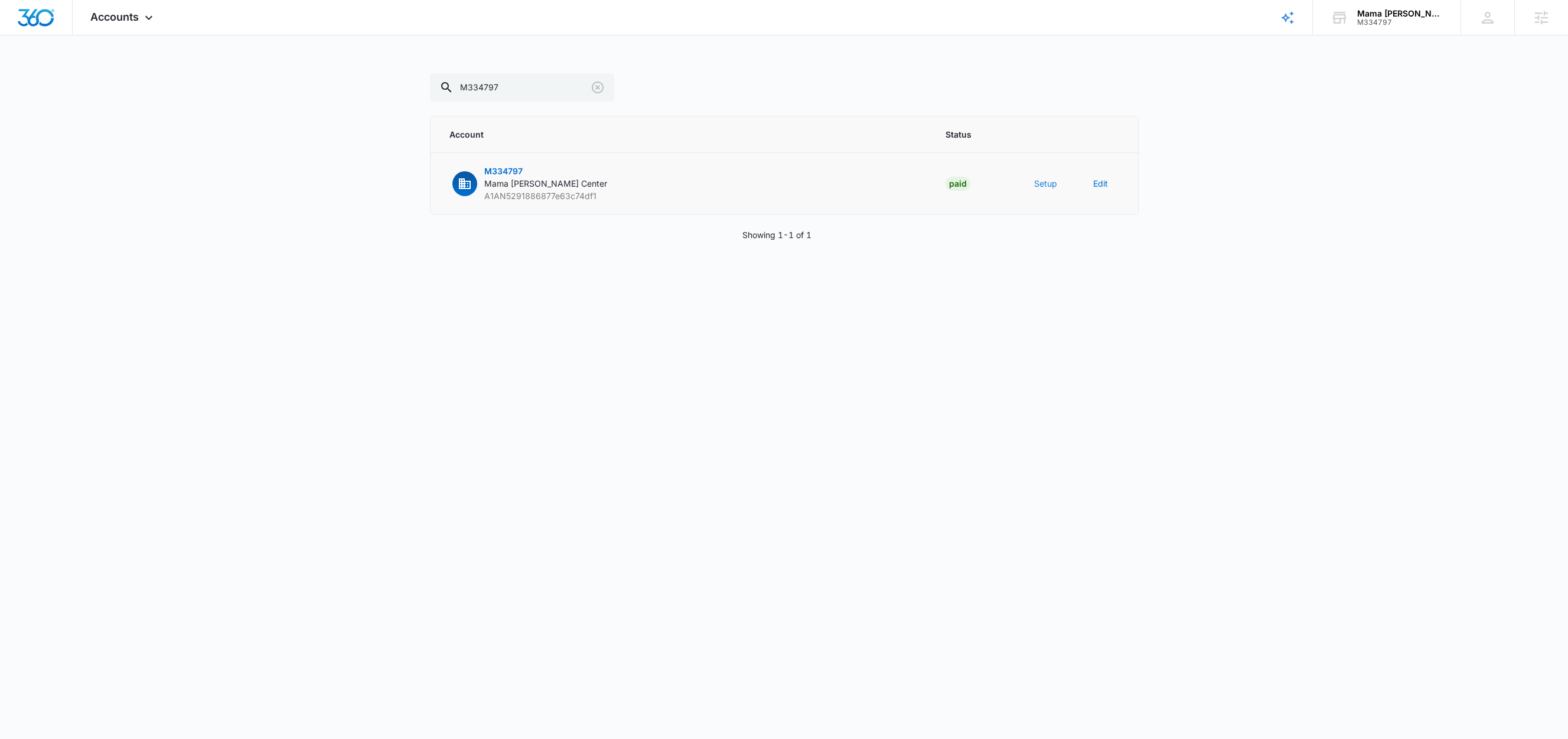
click at [1047, 187] on button "Setup" at bounding box center [1046, 183] width 23 height 12
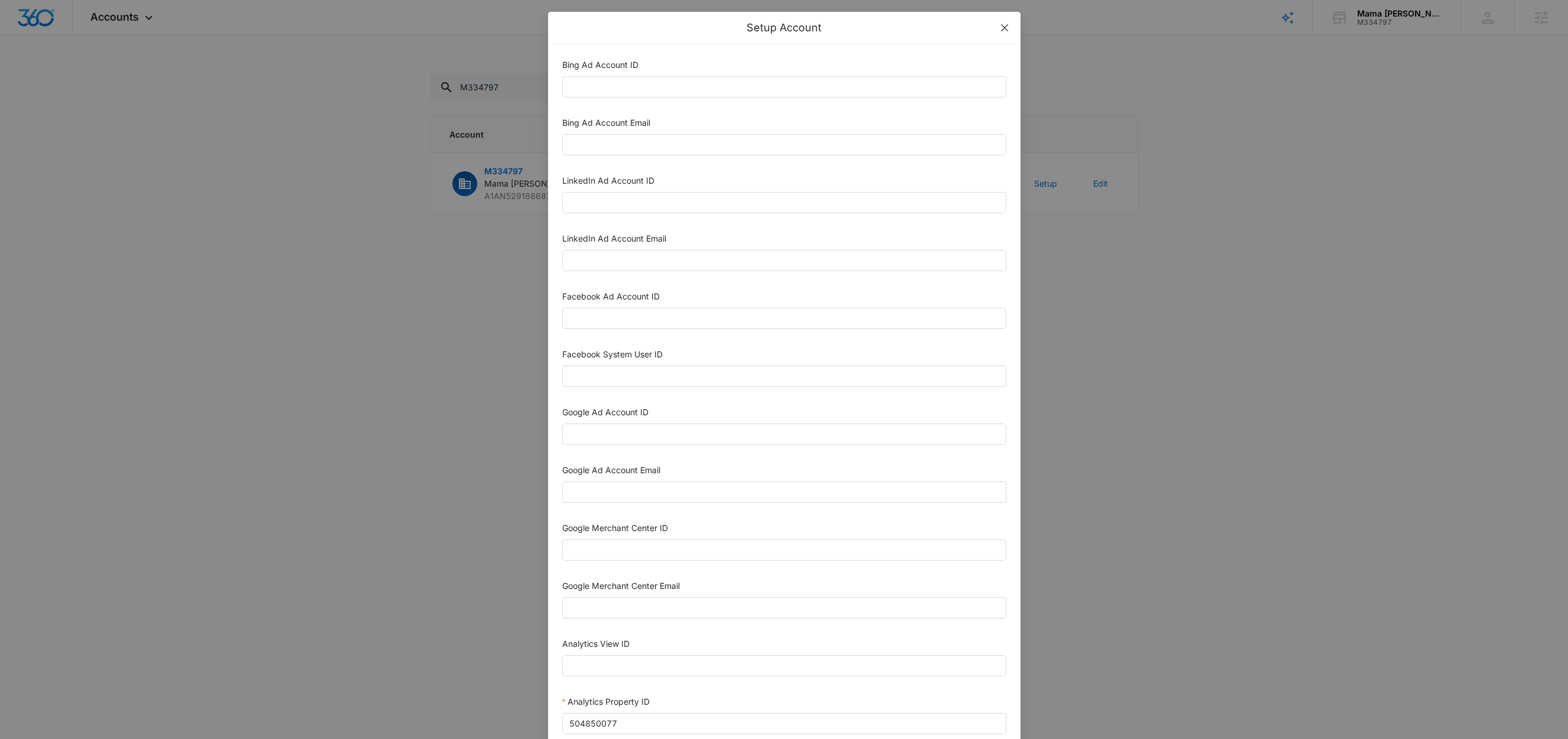
click at [1000, 25] on icon "close" at bounding box center [1005, 28] width 10 height 10
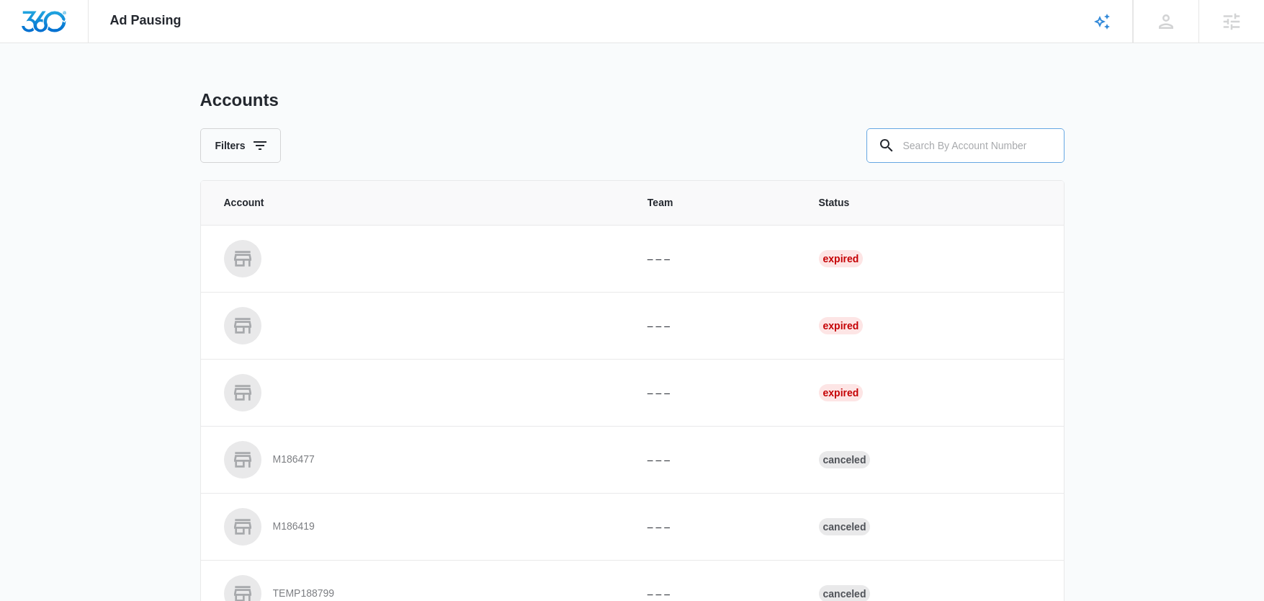
click at [952, 143] on input "text" at bounding box center [965, 145] width 198 height 35
paste input "M334797"
type input "M334797"
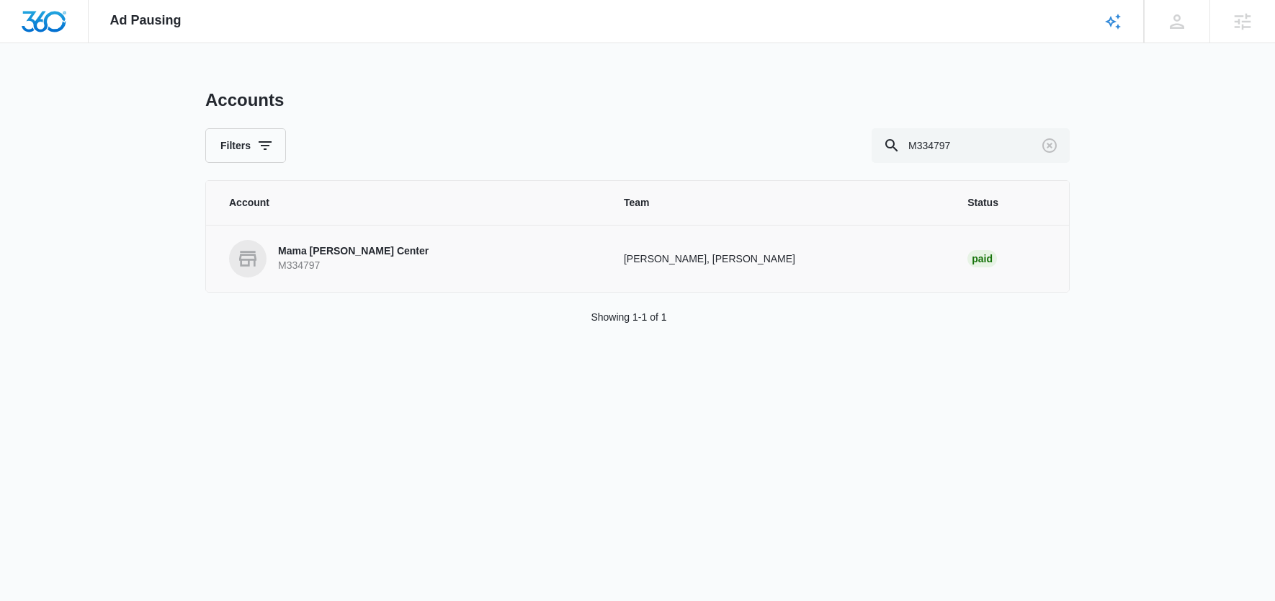
click at [365, 251] on p "Mama Melli Childcare Center" at bounding box center [353, 251] width 151 height 14
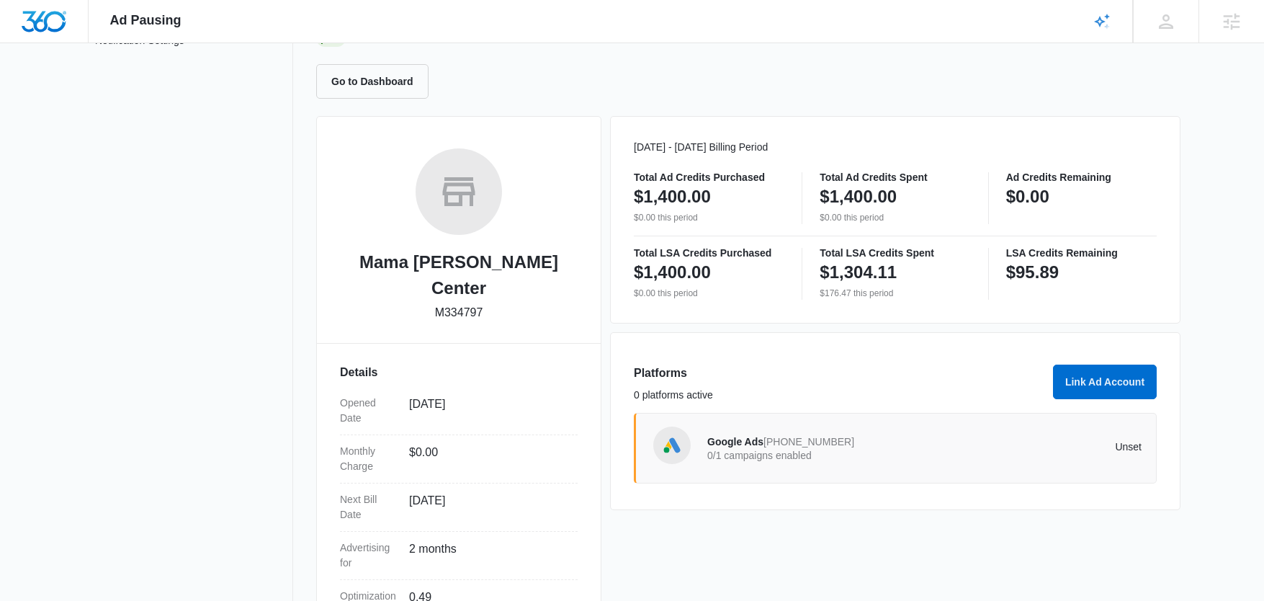
scroll to position [292, 0]
